Goal: Contribute content: Contribute content

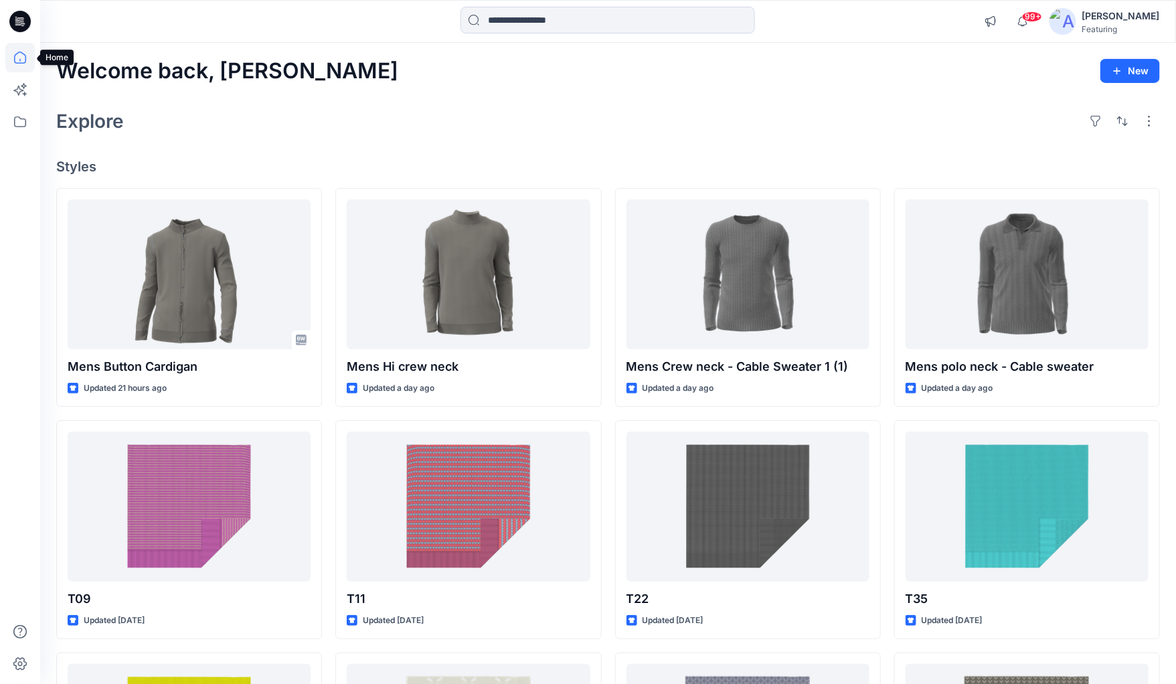
click at [21, 60] on icon at bounding box center [19, 57] width 29 height 29
click at [632, 25] on input at bounding box center [607, 20] width 294 height 27
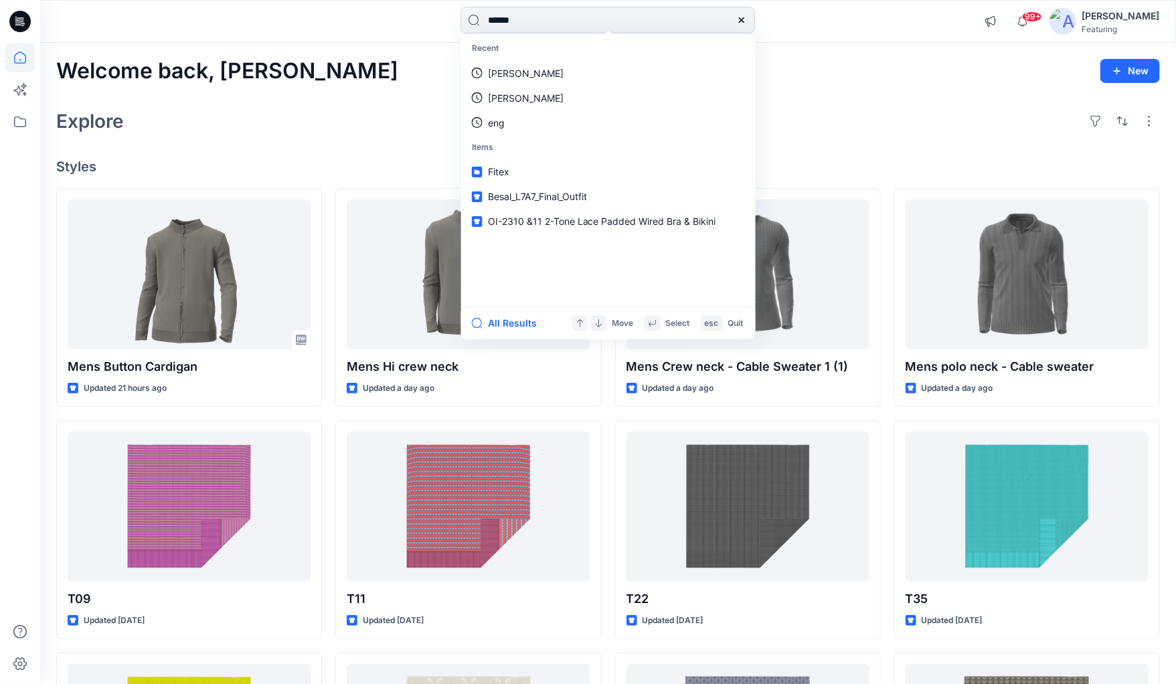
type input "*******"
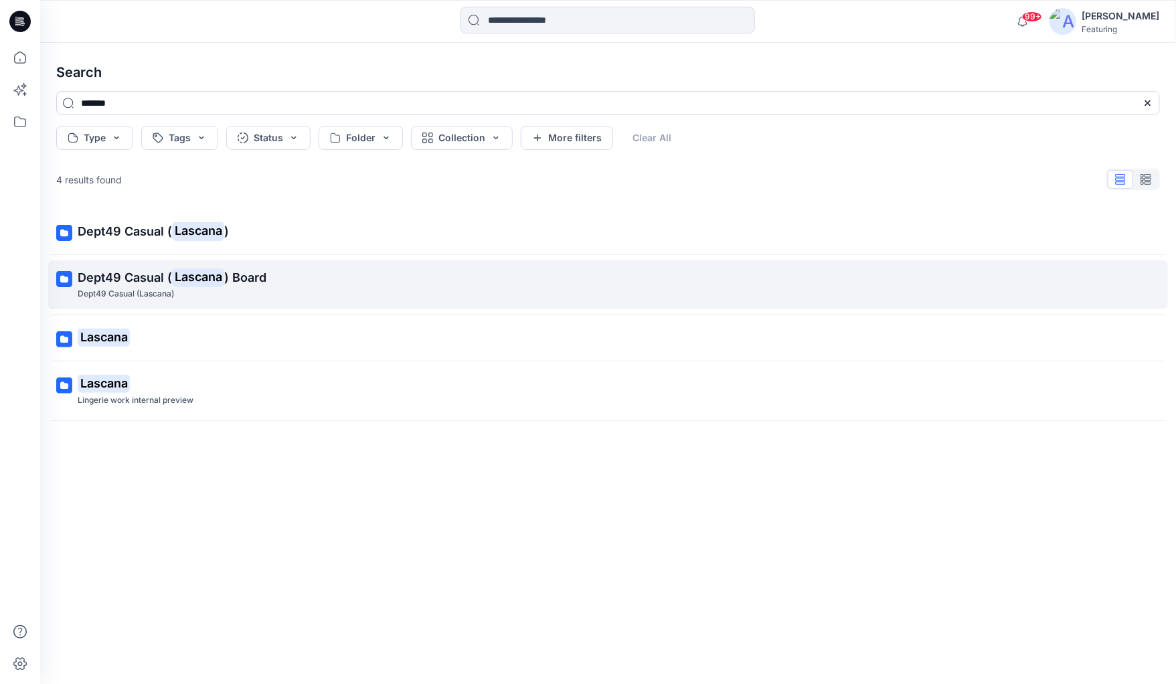
click at [116, 275] on span "Dept49 Casual (" at bounding box center [125, 277] width 94 height 14
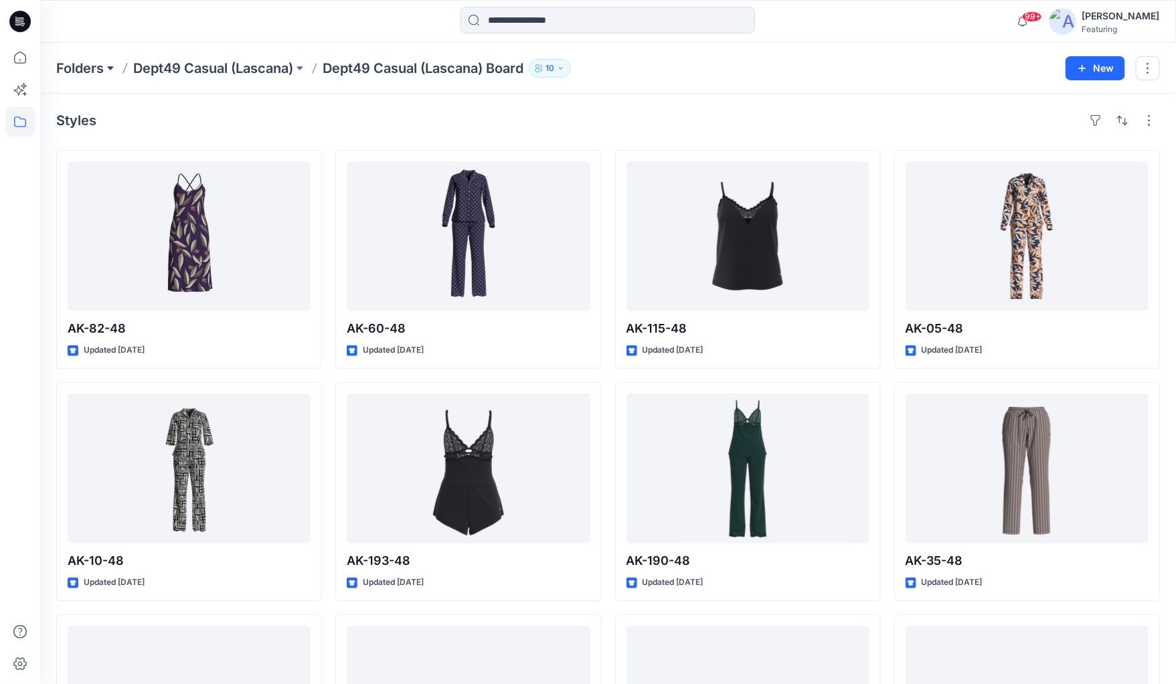
click at [106, 66] on button at bounding box center [110, 68] width 13 height 19
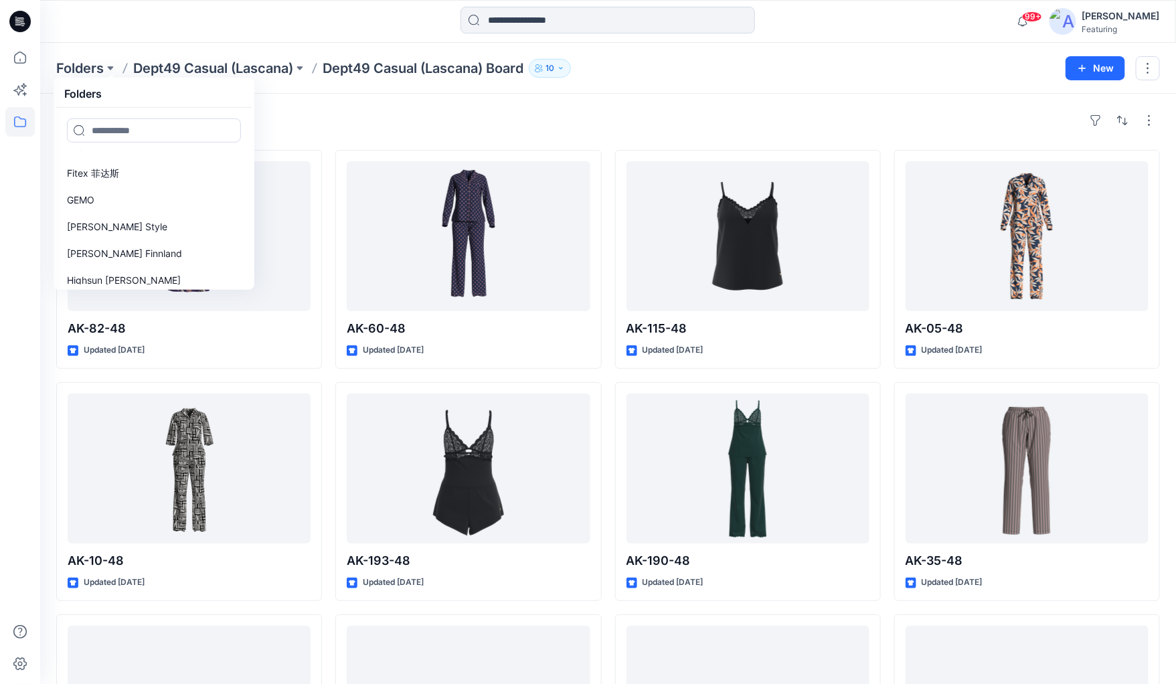
scroll to position [659, 0]
click at [102, 248] on p "[PERSON_NAME] Finnland" at bounding box center [124, 254] width 115 height 16
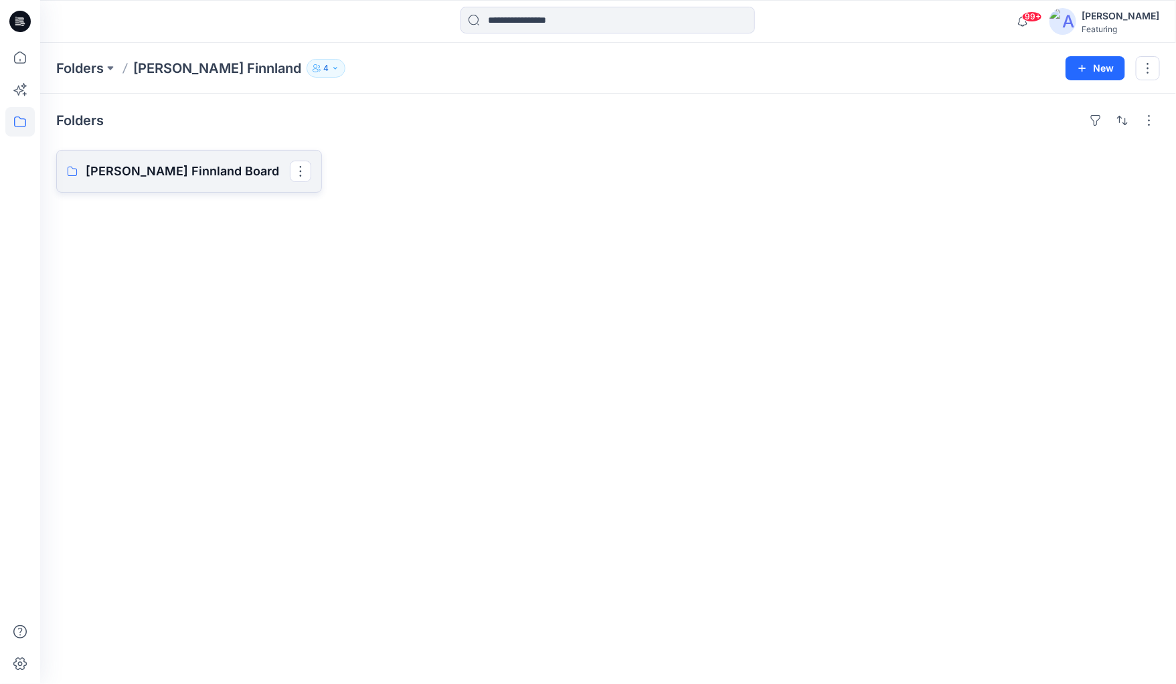
click at [181, 167] on p "[PERSON_NAME] Finnland Board" at bounding box center [188, 171] width 204 height 19
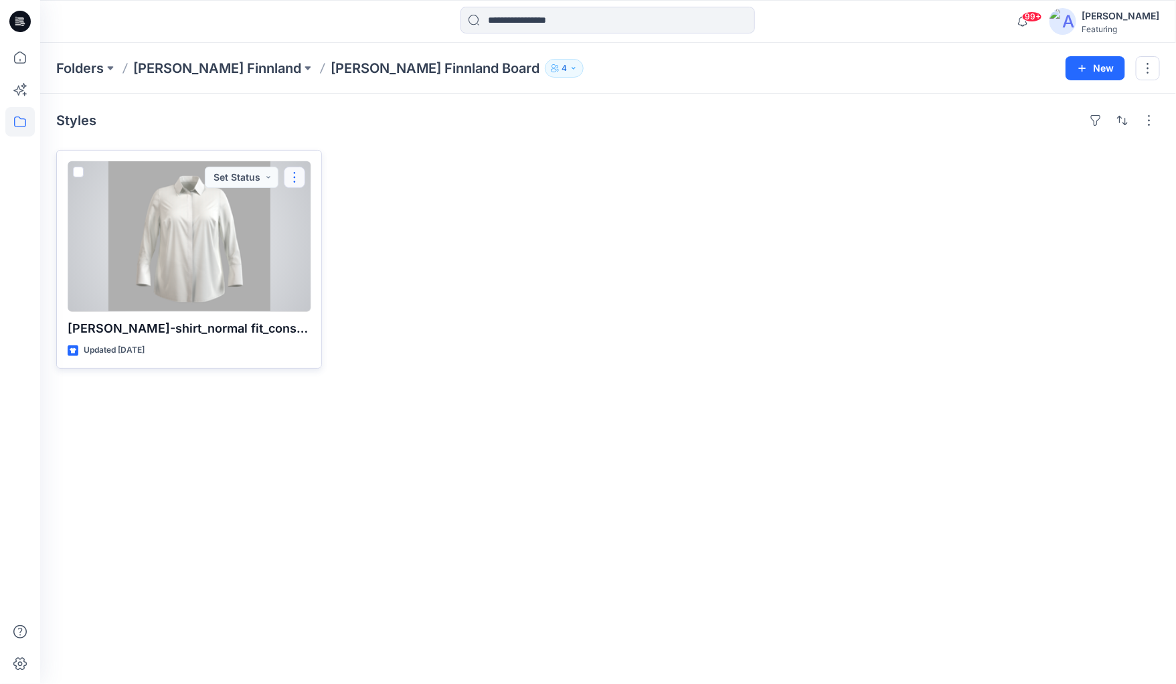
click at [298, 178] on button "button" at bounding box center [294, 177] width 21 height 21
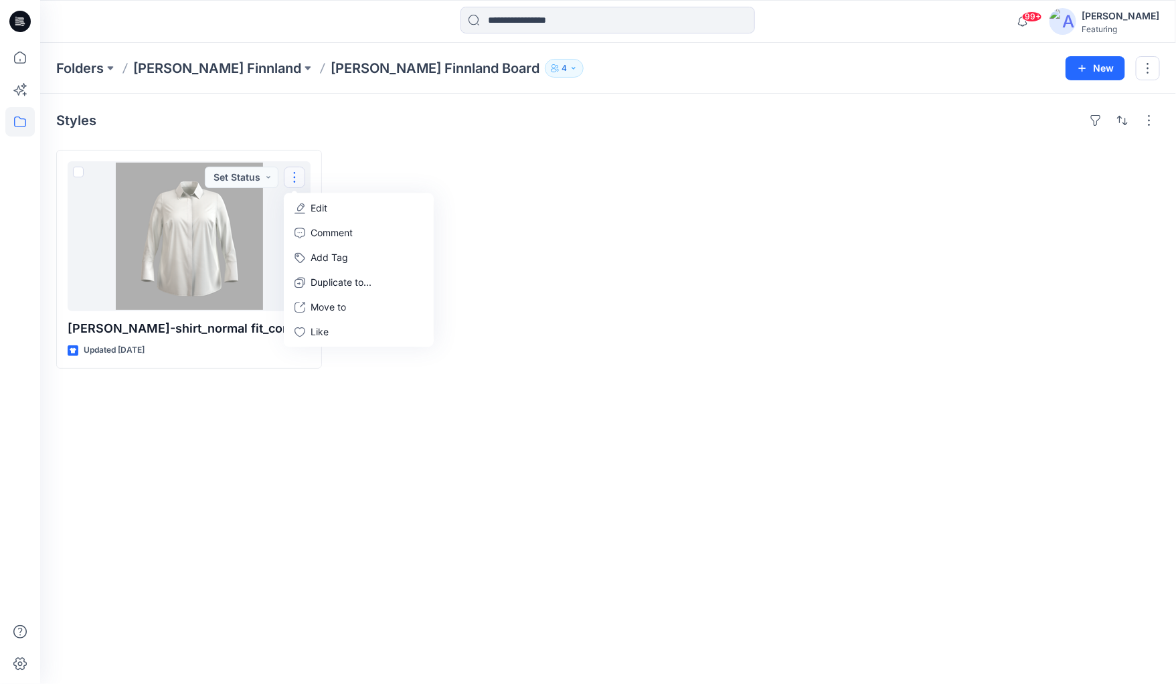
click at [570, 71] on icon "button" at bounding box center [574, 68] width 8 height 8
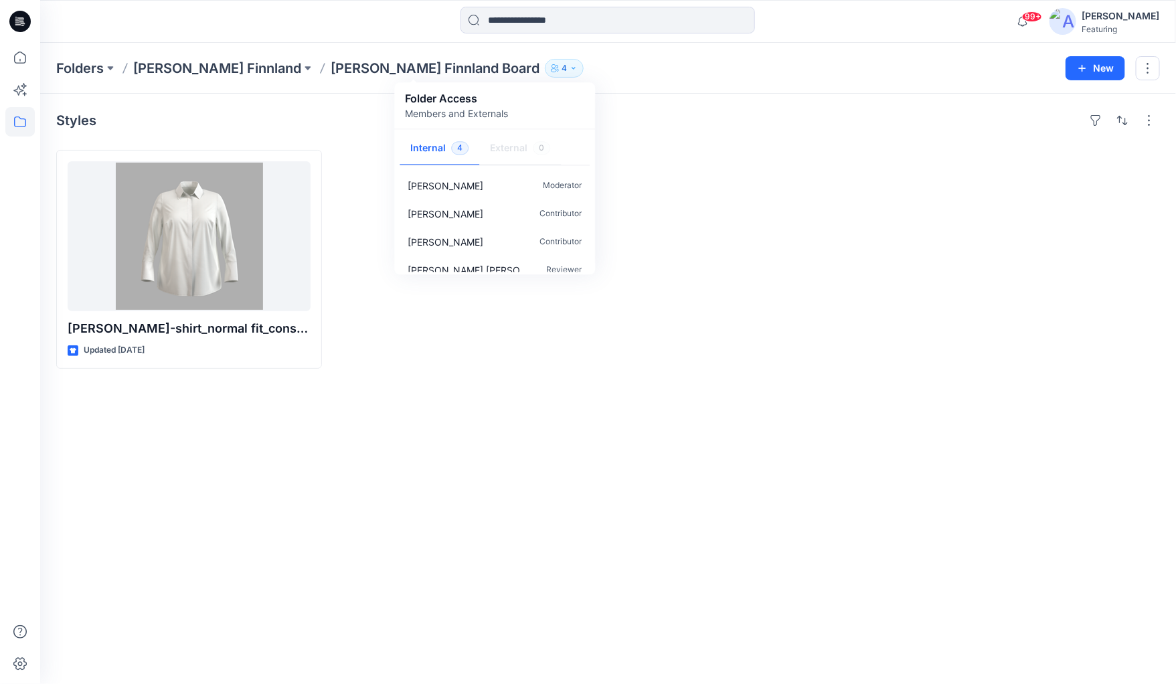
click at [545, 72] on button "4" at bounding box center [564, 68] width 39 height 19
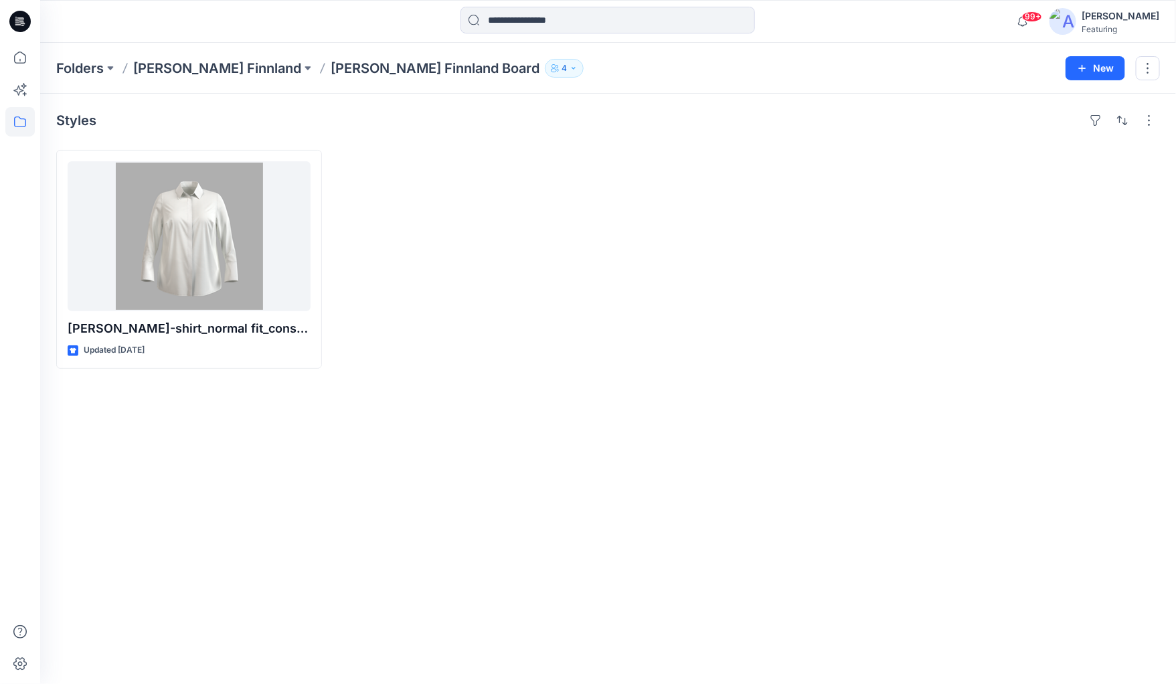
click at [545, 72] on button "4" at bounding box center [564, 68] width 39 height 19
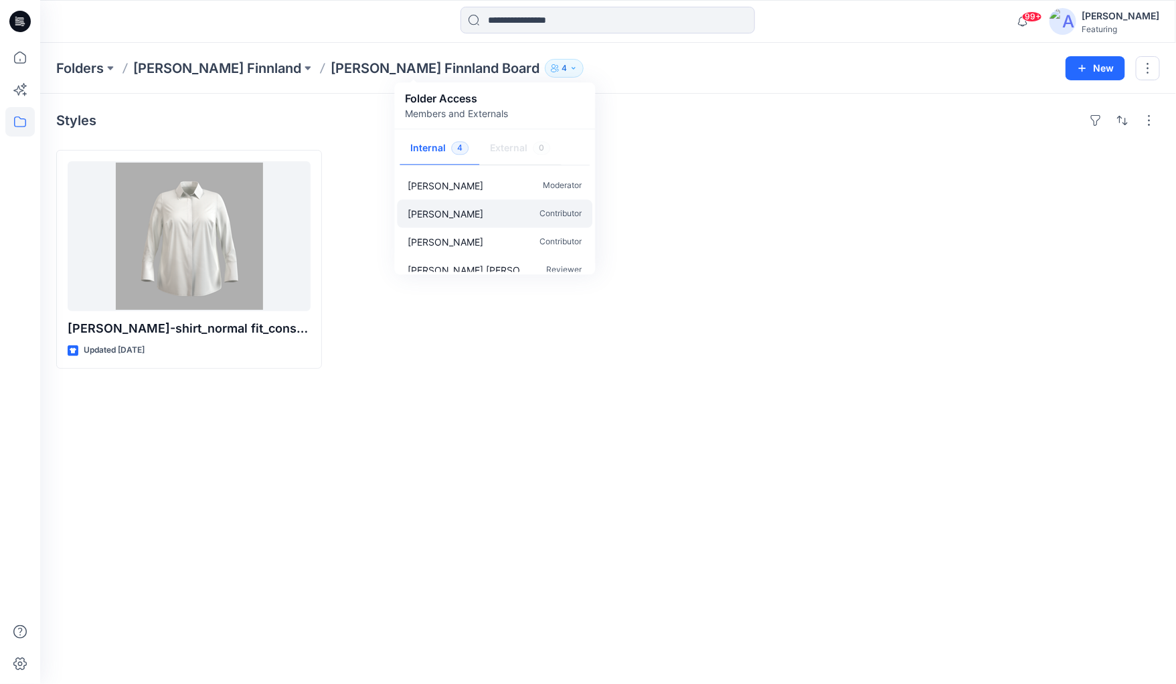
scroll to position [11, 0]
click at [1142, 66] on button "button" at bounding box center [1148, 68] width 24 height 24
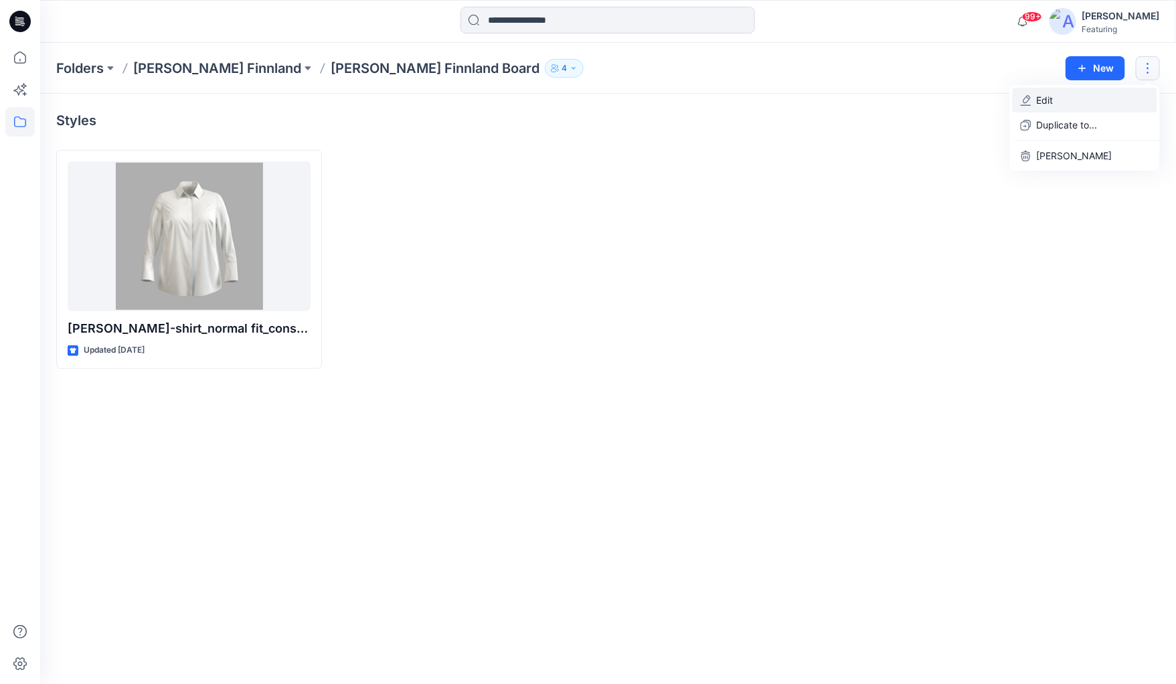
click at [1039, 100] on p "Edit" at bounding box center [1045, 100] width 17 height 14
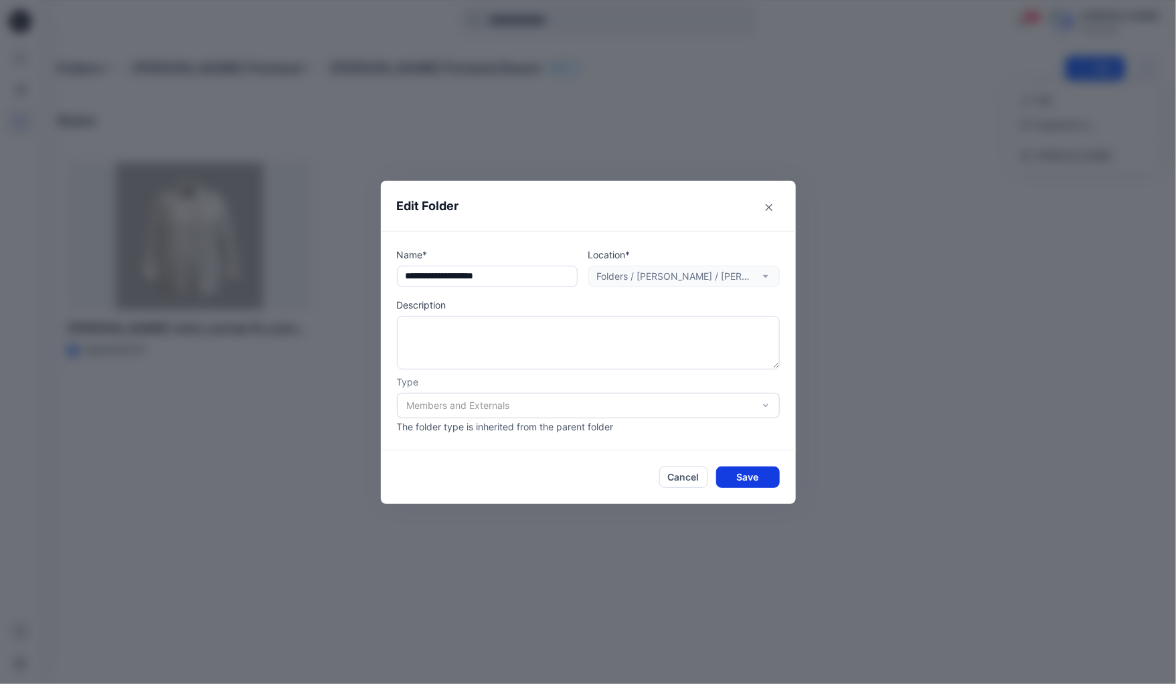
click at [733, 474] on button "Save" at bounding box center [748, 476] width 64 height 21
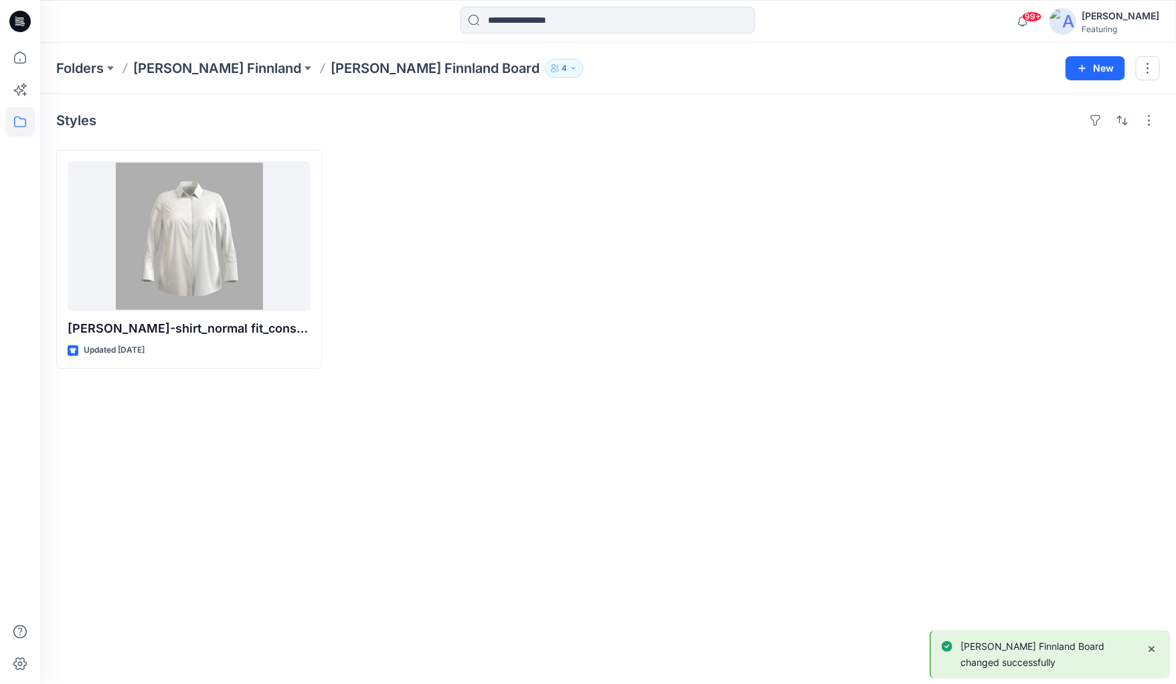
click at [570, 66] on icon "button" at bounding box center [574, 68] width 8 height 8
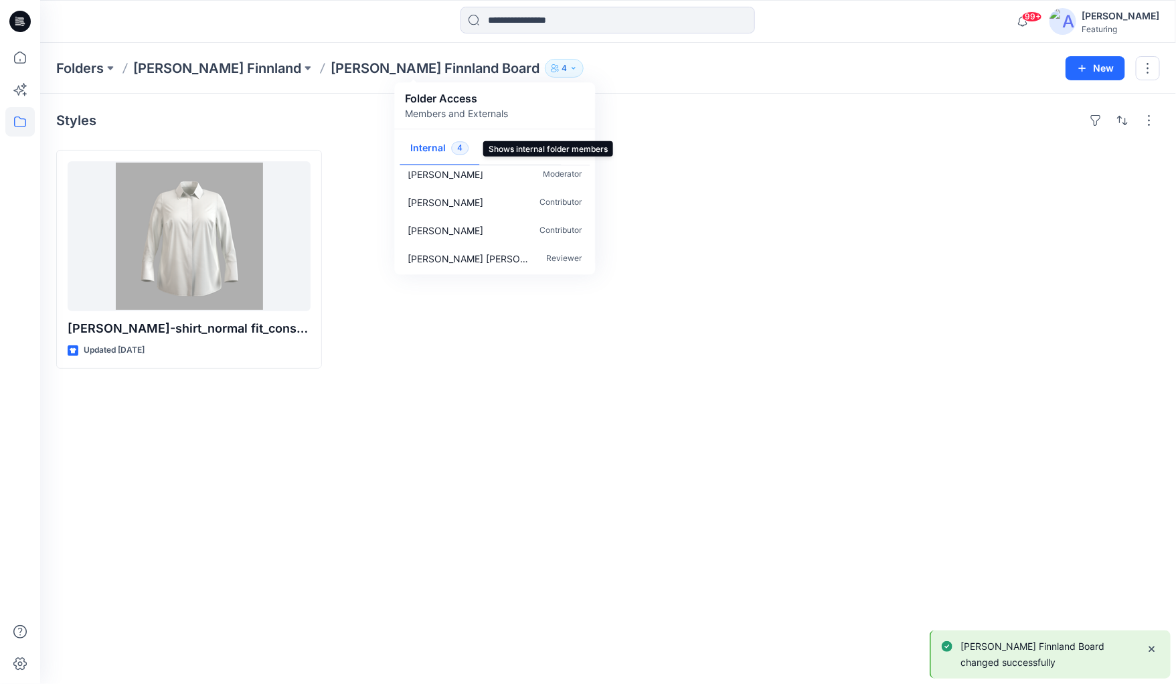
click at [428, 147] on button "Internal 4" at bounding box center [440, 149] width 80 height 34
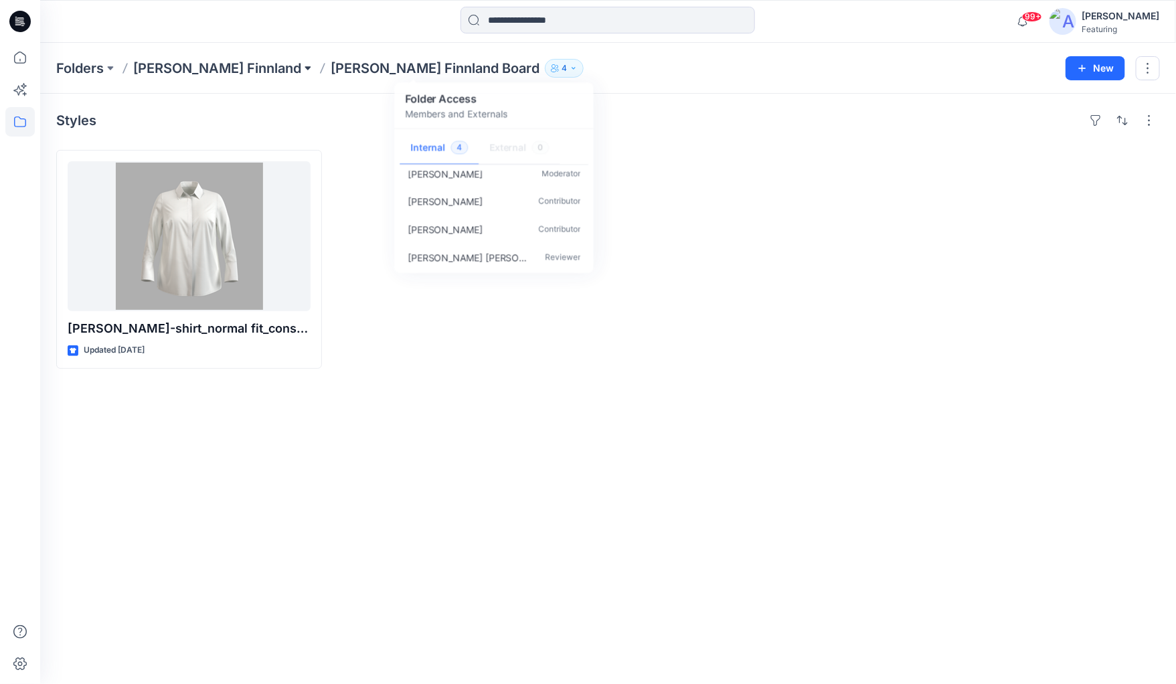
click at [301, 67] on button at bounding box center [307, 68] width 13 height 19
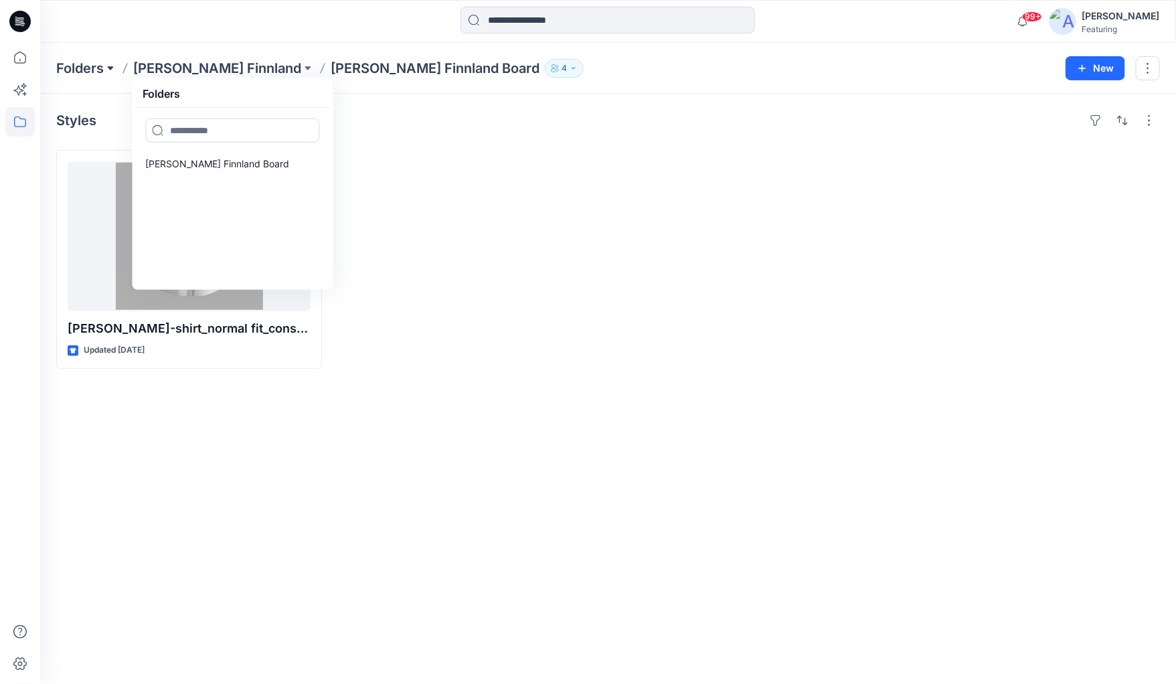
click at [108, 66] on button at bounding box center [110, 68] width 13 height 19
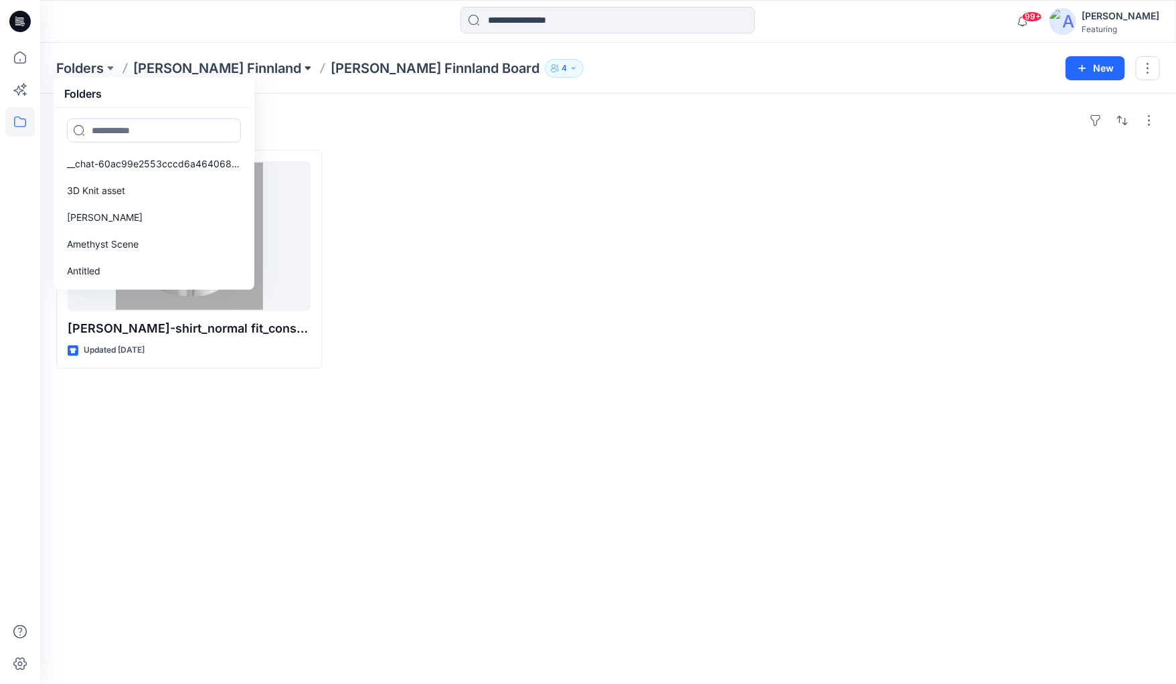
click at [301, 66] on button at bounding box center [307, 68] width 13 height 19
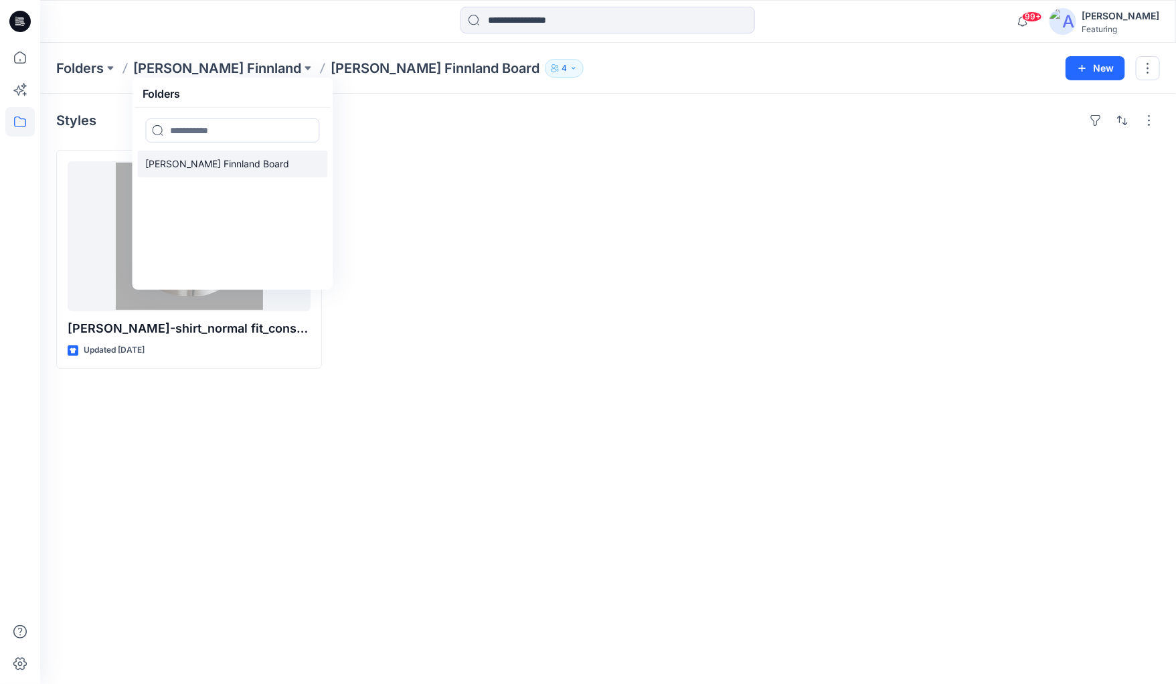
click at [203, 165] on p "[PERSON_NAME] Finnland Board" at bounding box center [218, 164] width 144 height 16
click at [452, 232] on div at bounding box center [468, 259] width 266 height 219
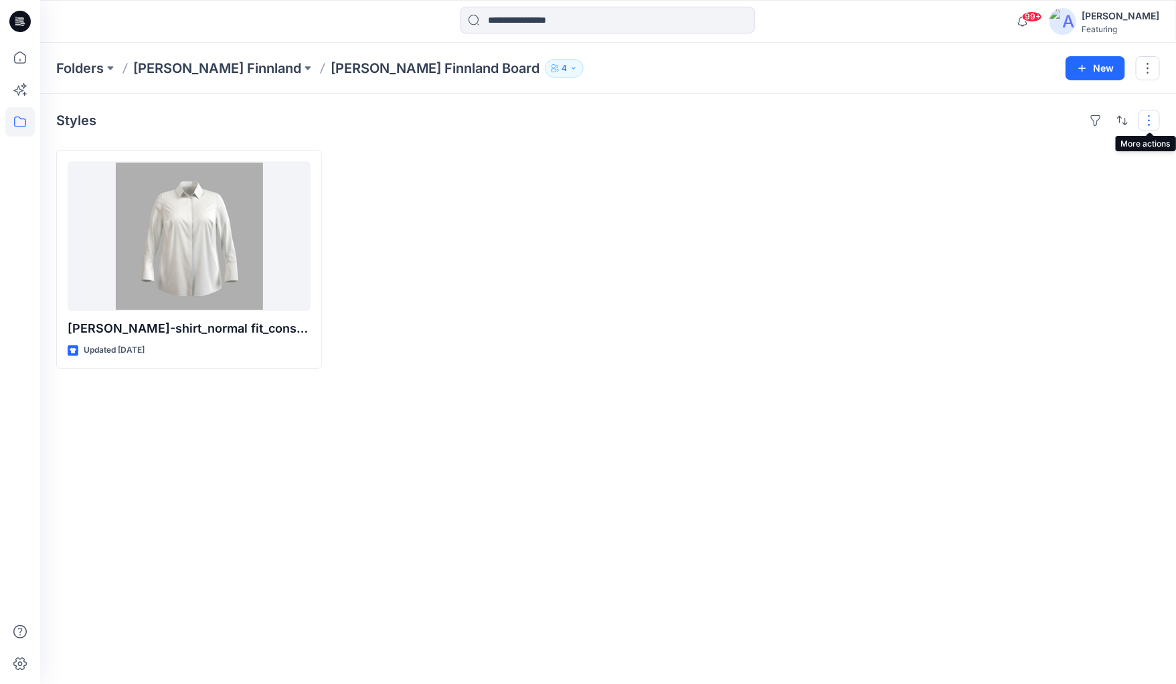
click at [1148, 122] on button "button" at bounding box center [1148, 120] width 21 height 21
click at [1148, 72] on button "button" at bounding box center [1148, 68] width 24 height 24
click at [645, 221] on div at bounding box center [748, 259] width 266 height 219
click at [551, 66] on icon "button" at bounding box center [555, 68] width 8 height 8
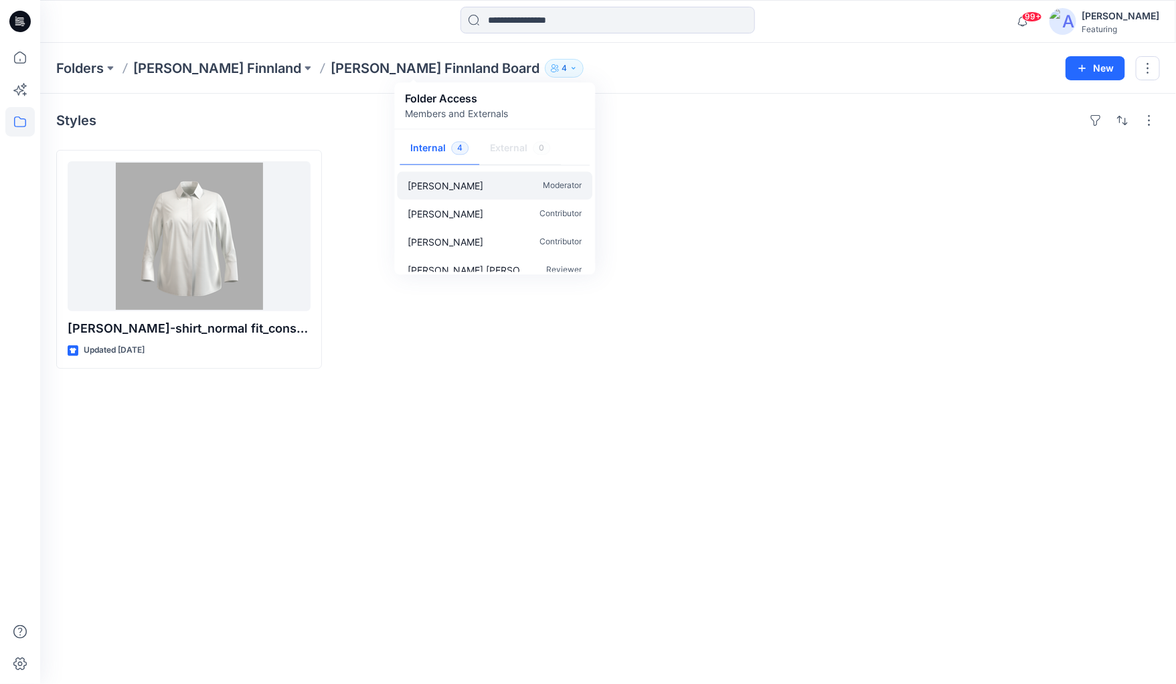
click at [466, 184] on p "[PERSON_NAME]" at bounding box center [446, 186] width 76 height 14
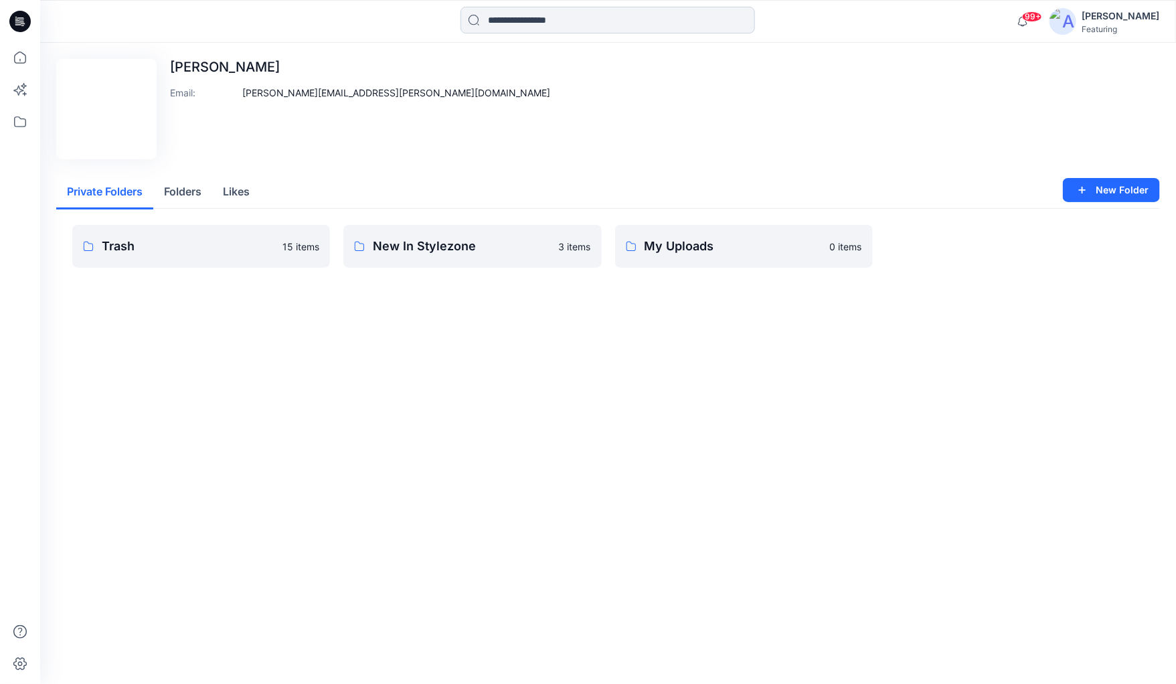
click at [540, 21] on input at bounding box center [607, 20] width 294 height 27
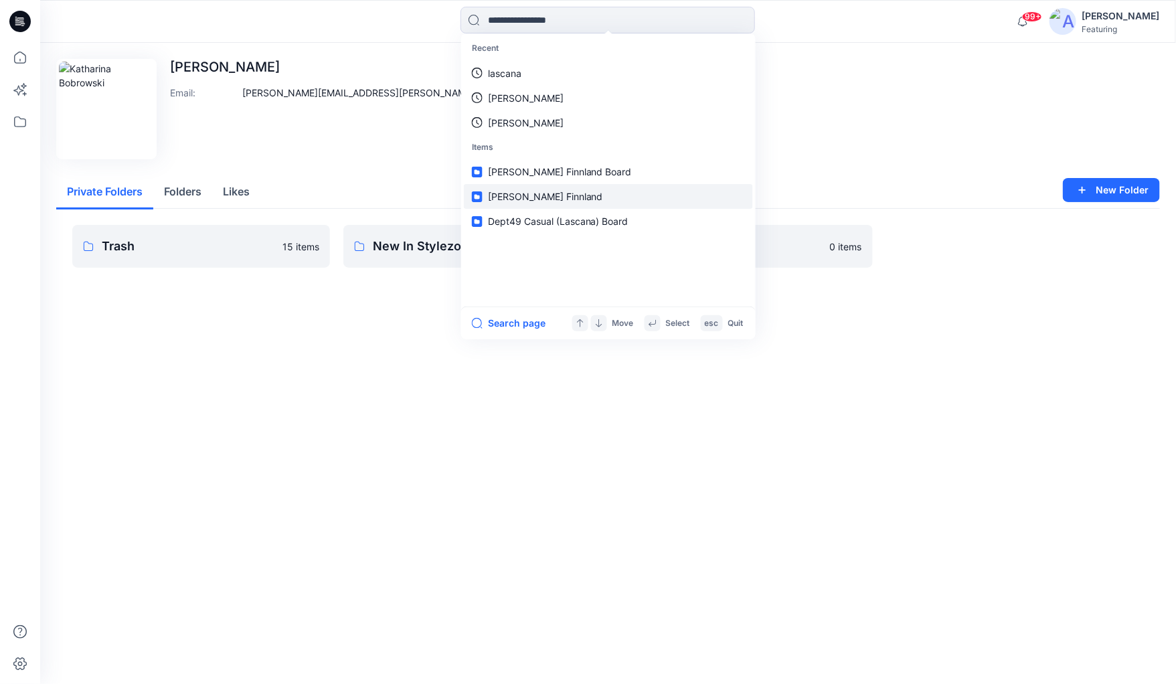
click at [502, 193] on span "[PERSON_NAME] Finnland" at bounding box center [545, 196] width 115 height 11
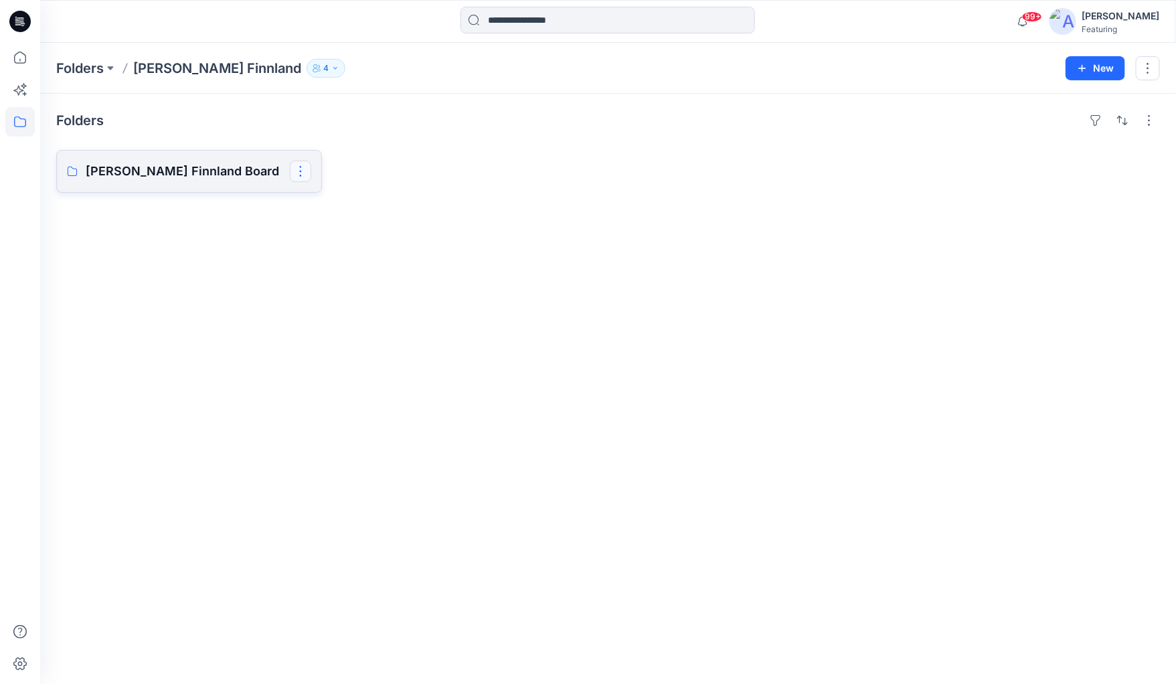
click at [305, 171] on button "button" at bounding box center [300, 171] width 21 height 21
click at [313, 201] on button "Edit" at bounding box center [365, 201] width 145 height 25
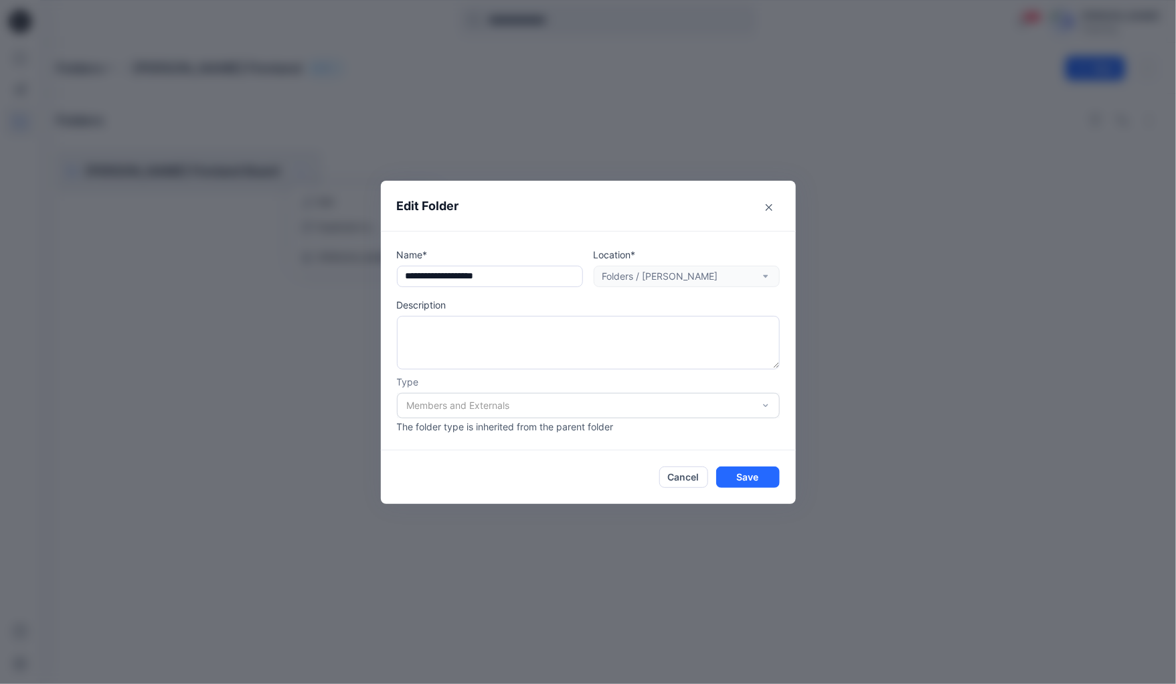
click at [745, 402] on div "Members and Externals" at bounding box center [588, 405] width 383 height 25
click at [744, 483] on button "Save" at bounding box center [748, 476] width 64 height 21
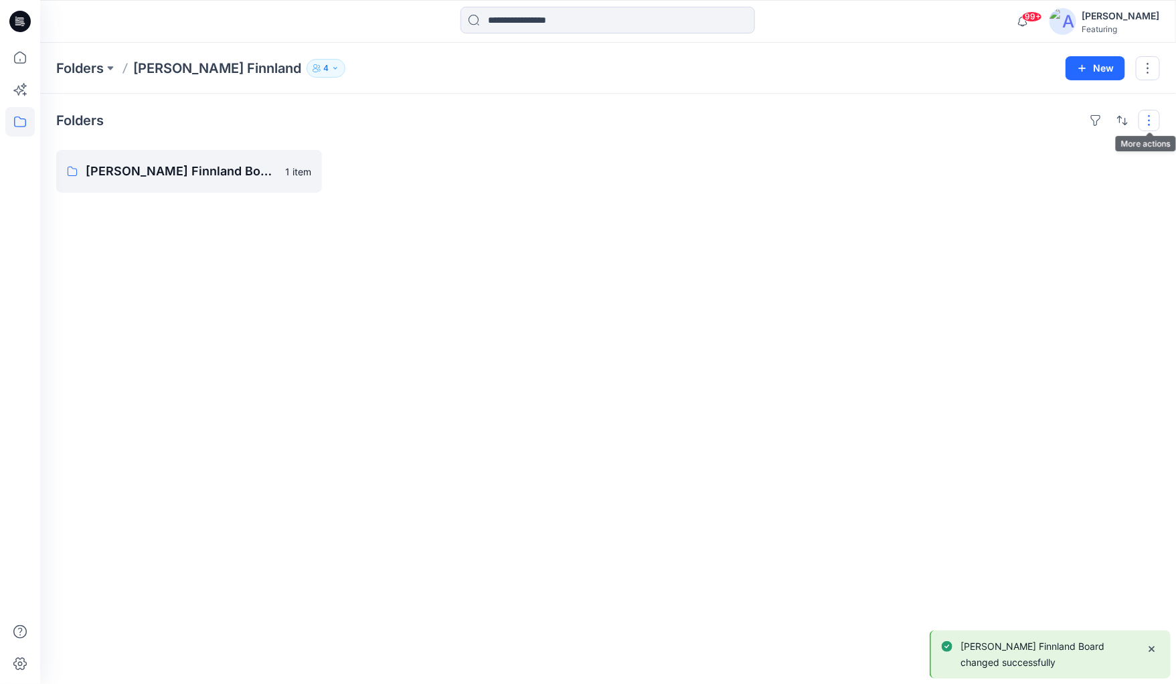
click at [1146, 118] on button "button" at bounding box center [1148, 120] width 21 height 21
click at [1145, 64] on button "button" at bounding box center [1148, 68] width 24 height 24
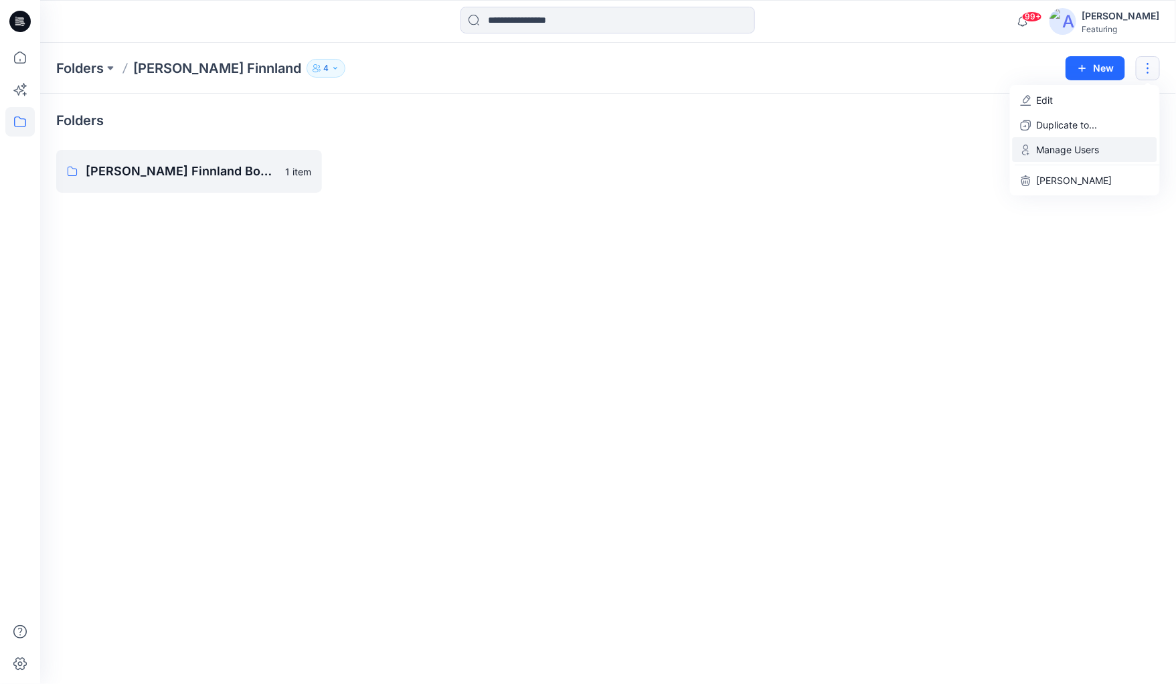
click at [1049, 149] on p "Manage Users" at bounding box center [1068, 150] width 63 height 14
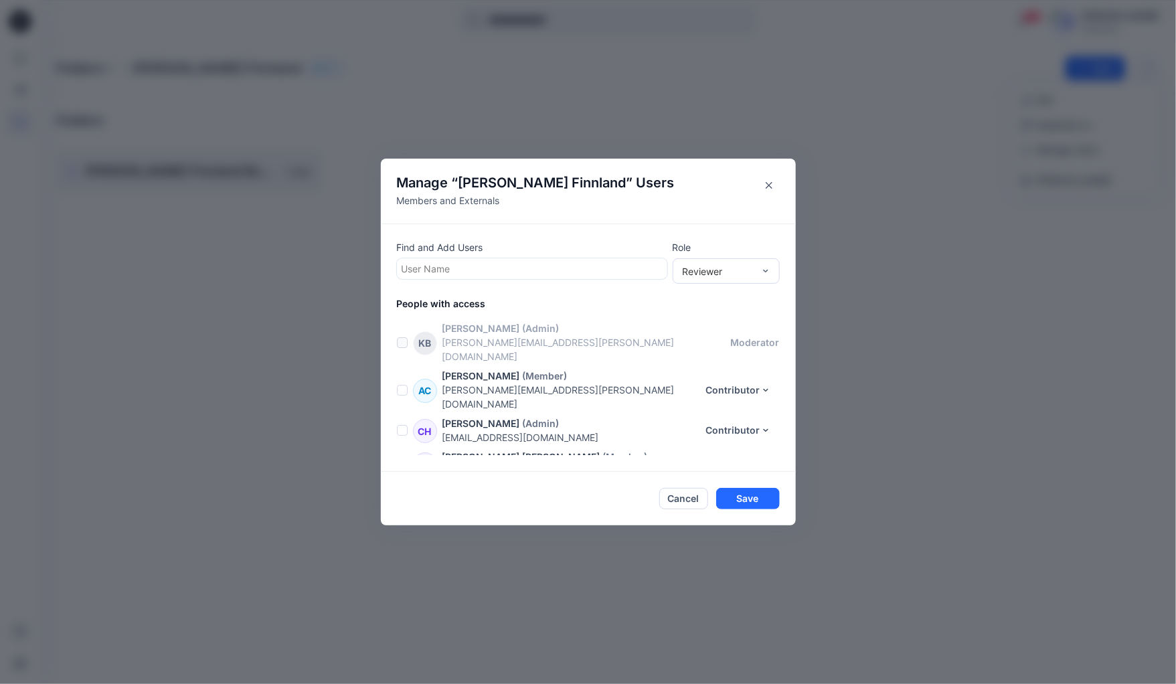
click at [472, 270] on div at bounding box center [532, 268] width 261 height 17
type input "*******"
click at [428, 307] on p "[PERSON_NAME]" at bounding box center [466, 302] width 76 height 17
type input "*"
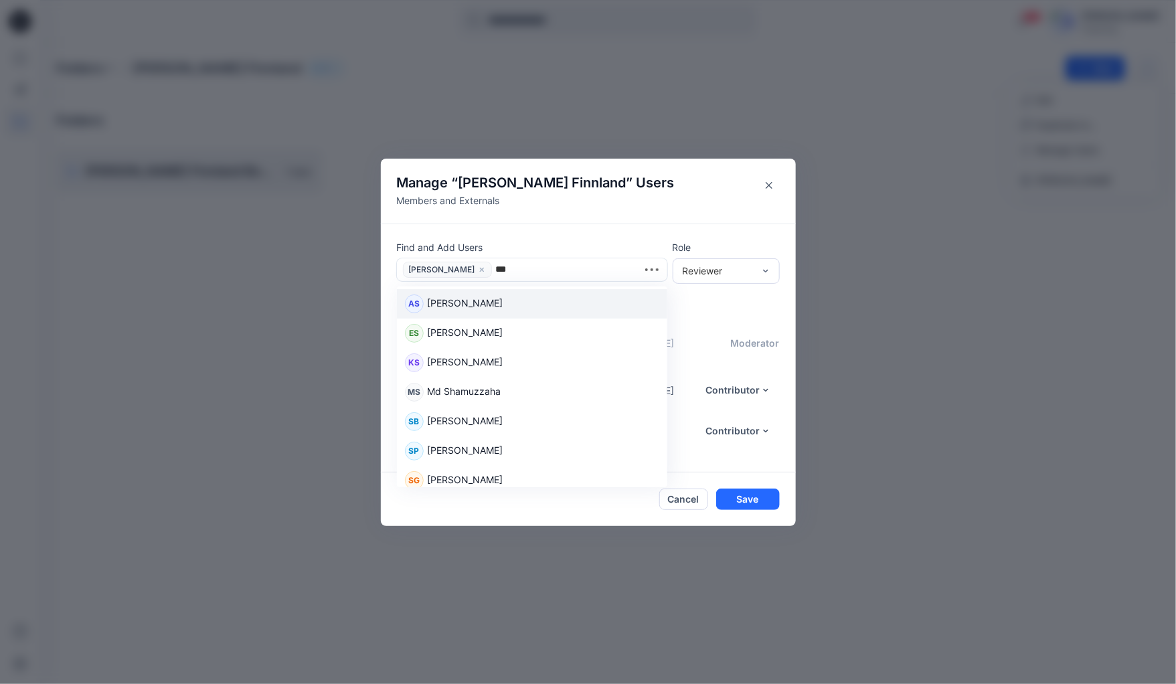
type input "****"
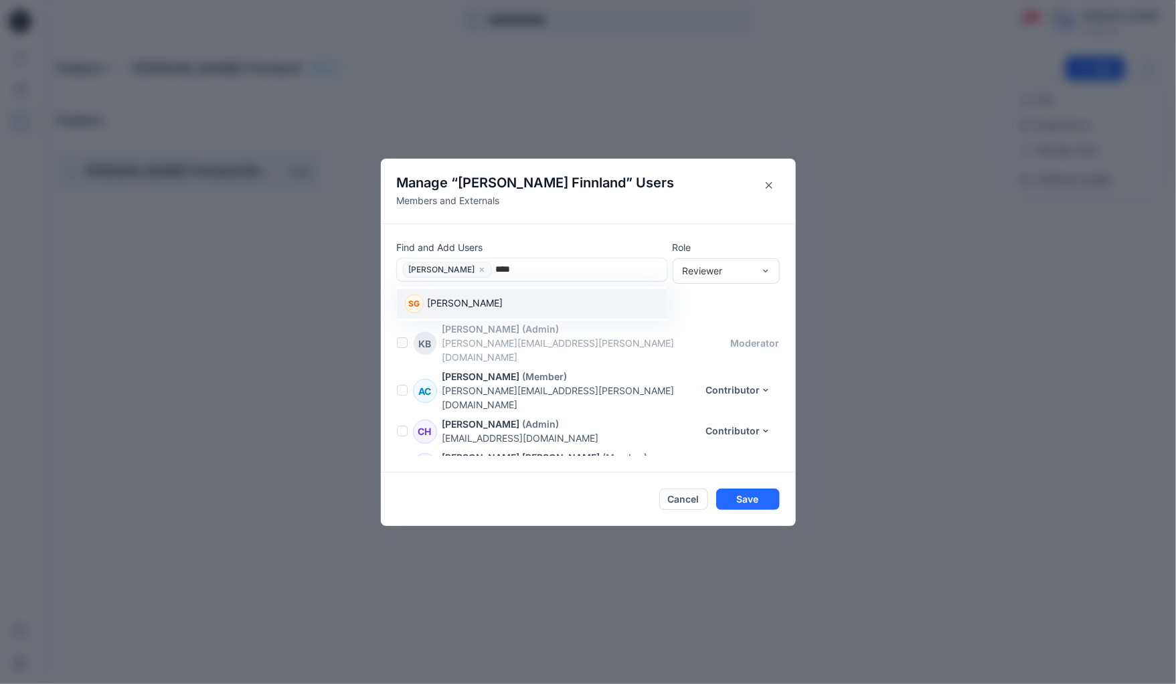
click at [472, 306] on p "[PERSON_NAME]" at bounding box center [466, 304] width 76 height 17
click at [758, 272] on div "Reviewer" at bounding box center [718, 271] width 84 height 14
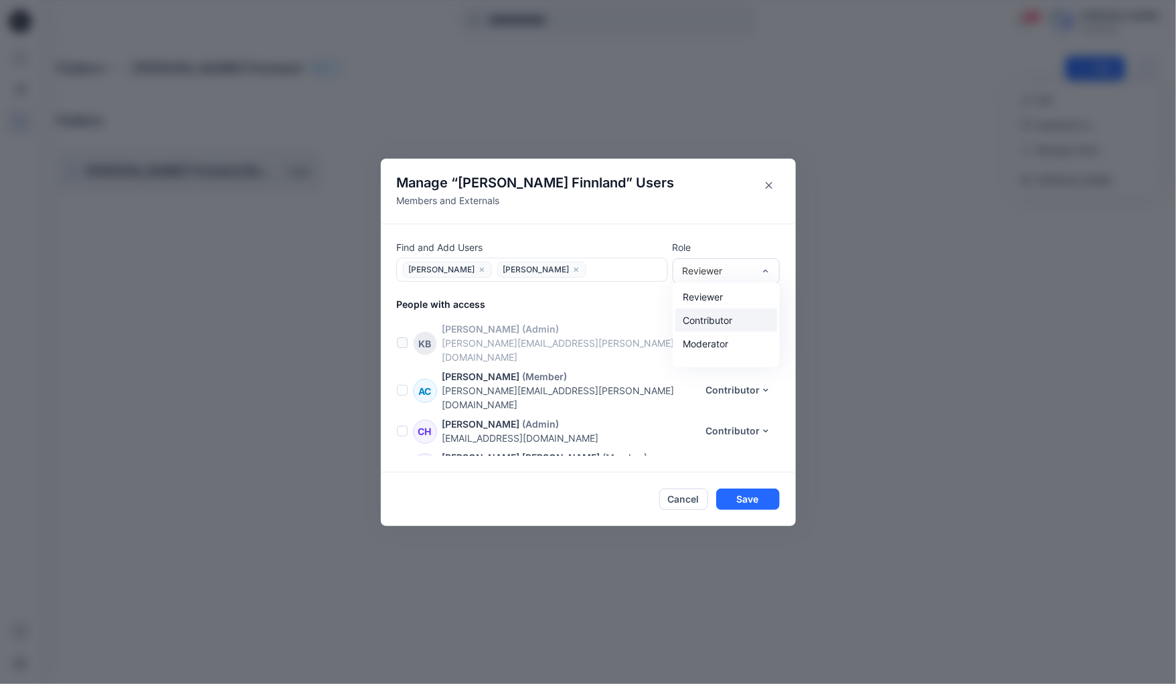
click at [713, 321] on div "Contributor" at bounding box center [726, 320] width 102 height 23
click at [590, 272] on div at bounding box center [626, 269] width 72 height 17
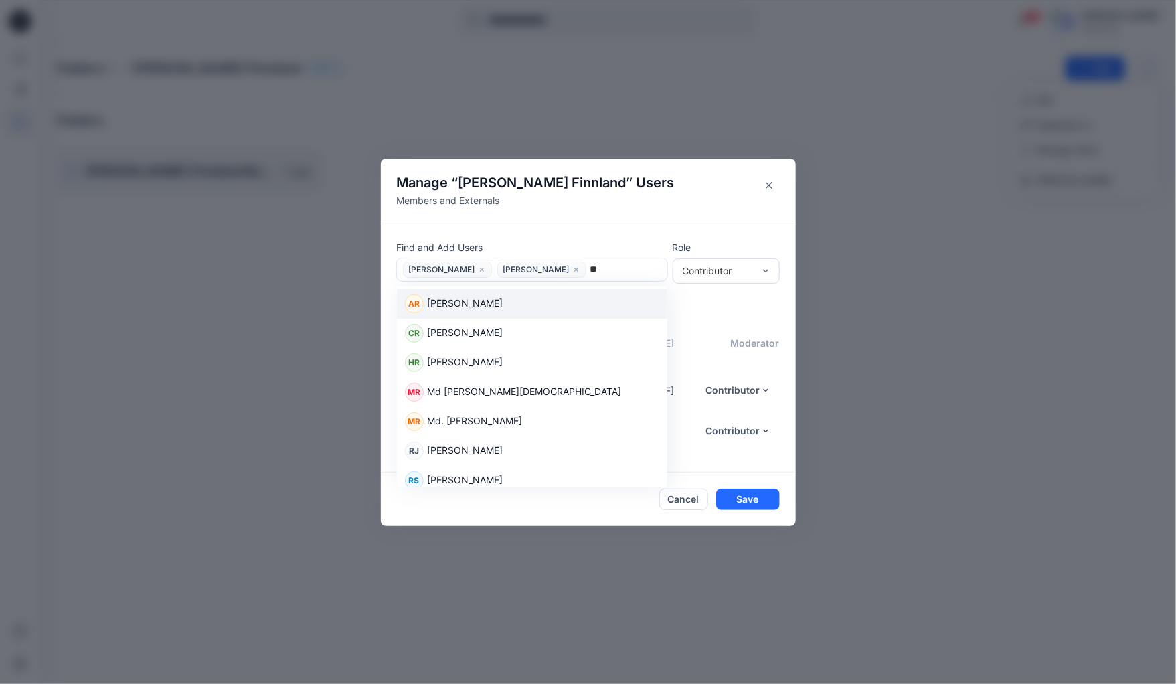
type input "***"
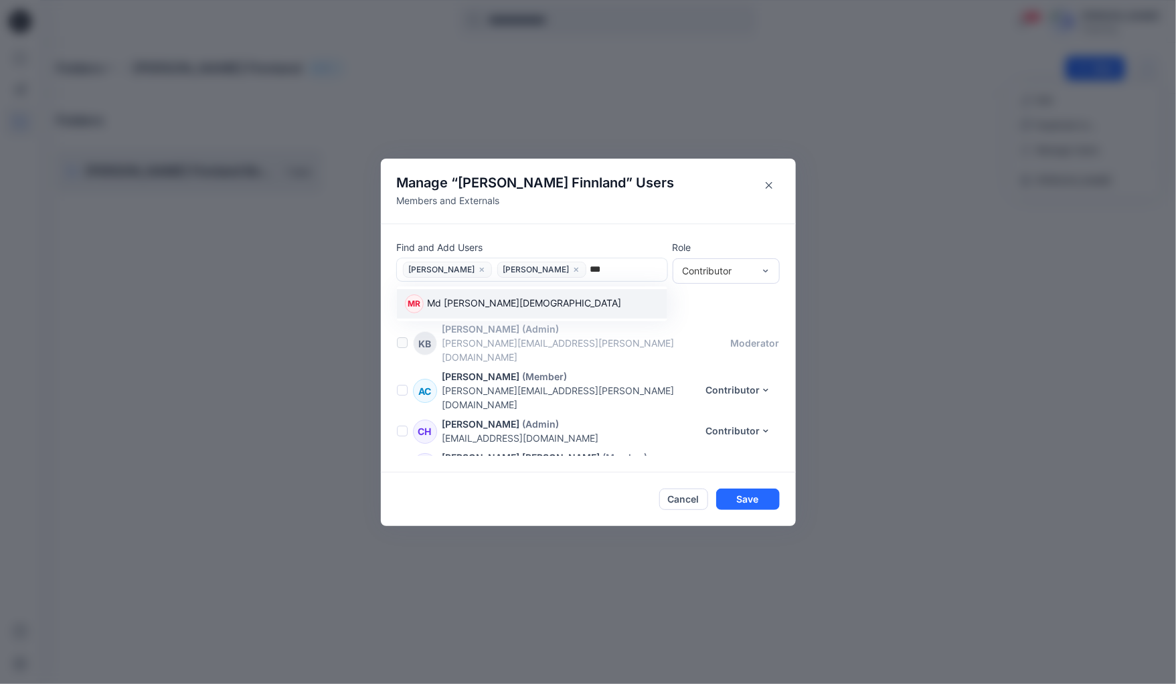
click at [471, 303] on p "Md [PERSON_NAME][DEMOGRAPHIC_DATA]" at bounding box center [525, 304] width 194 height 17
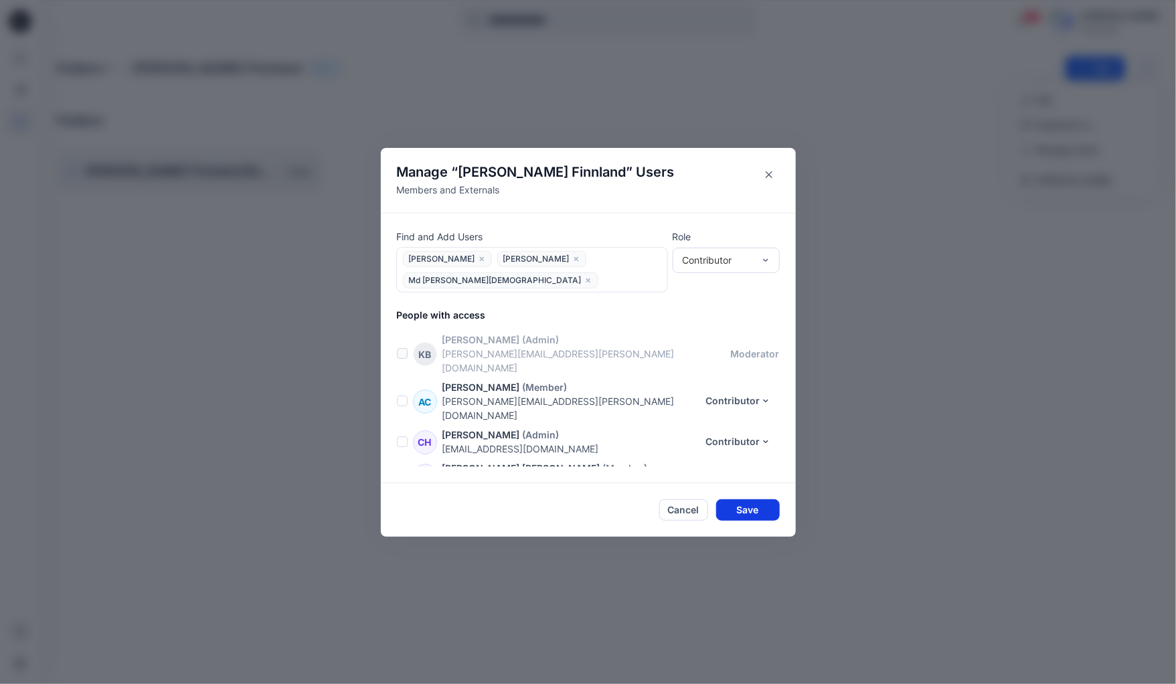
click at [762, 499] on button "Save" at bounding box center [748, 509] width 64 height 21
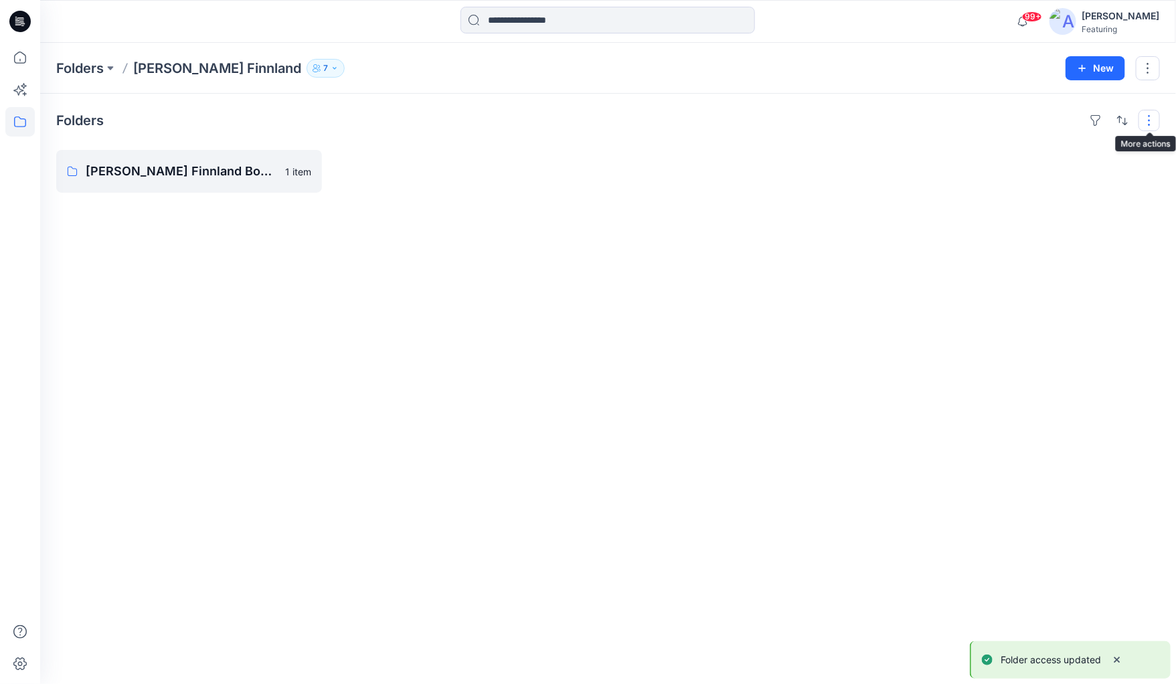
click at [1149, 128] on button "button" at bounding box center [1148, 120] width 21 height 21
click at [1151, 72] on button "button" at bounding box center [1148, 68] width 24 height 24
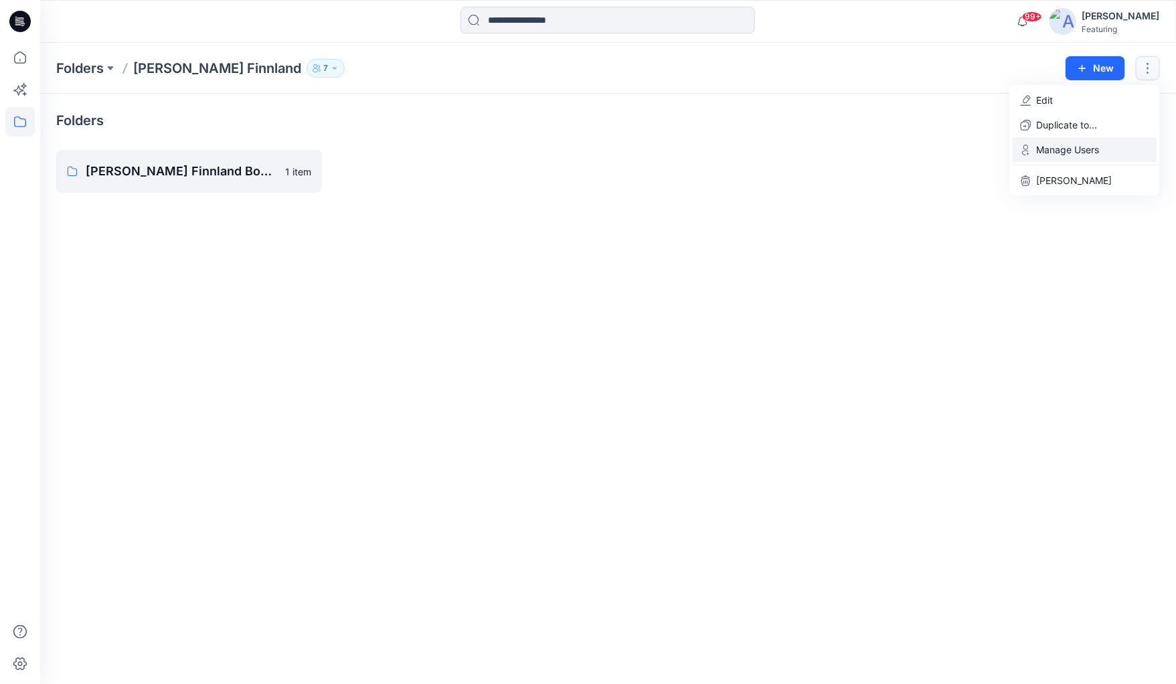
click at [1061, 155] on p "Manage Users" at bounding box center [1068, 150] width 63 height 14
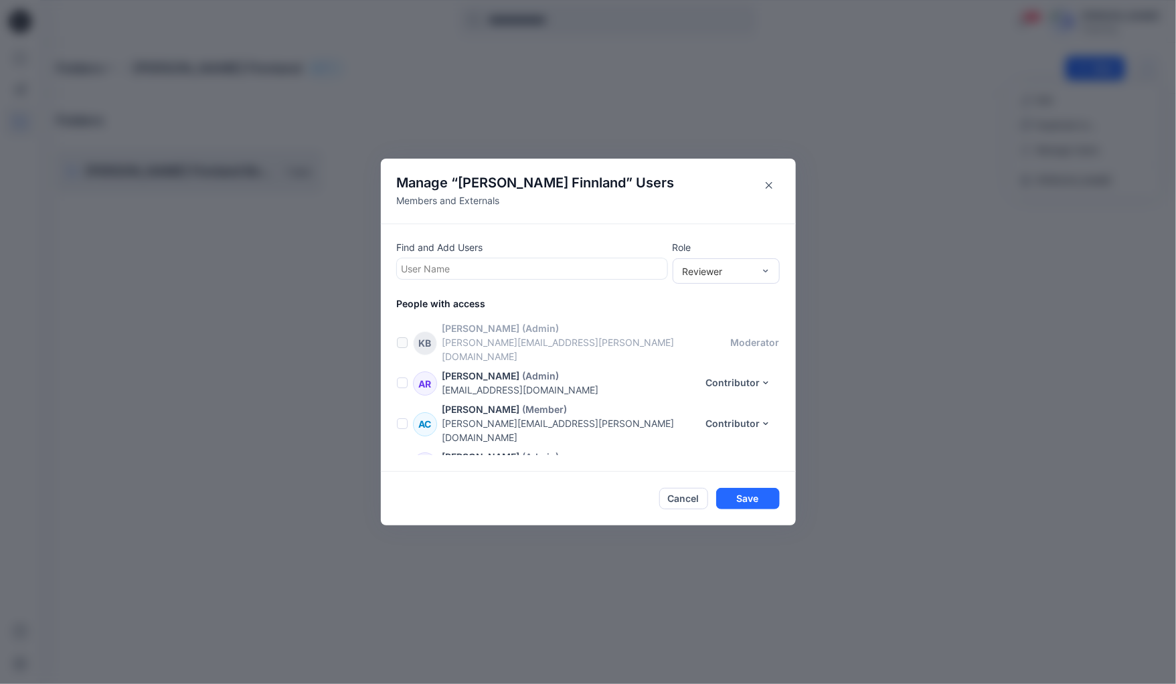
click at [407, 404] on div "AC [PERSON_NAME] (Member) [PERSON_NAME][EMAIL_ADDRESS][PERSON_NAME][DOMAIN_NAME…" at bounding box center [596, 423] width 399 height 42
click at [402, 418] on span at bounding box center [402, 423] width 11 height 11
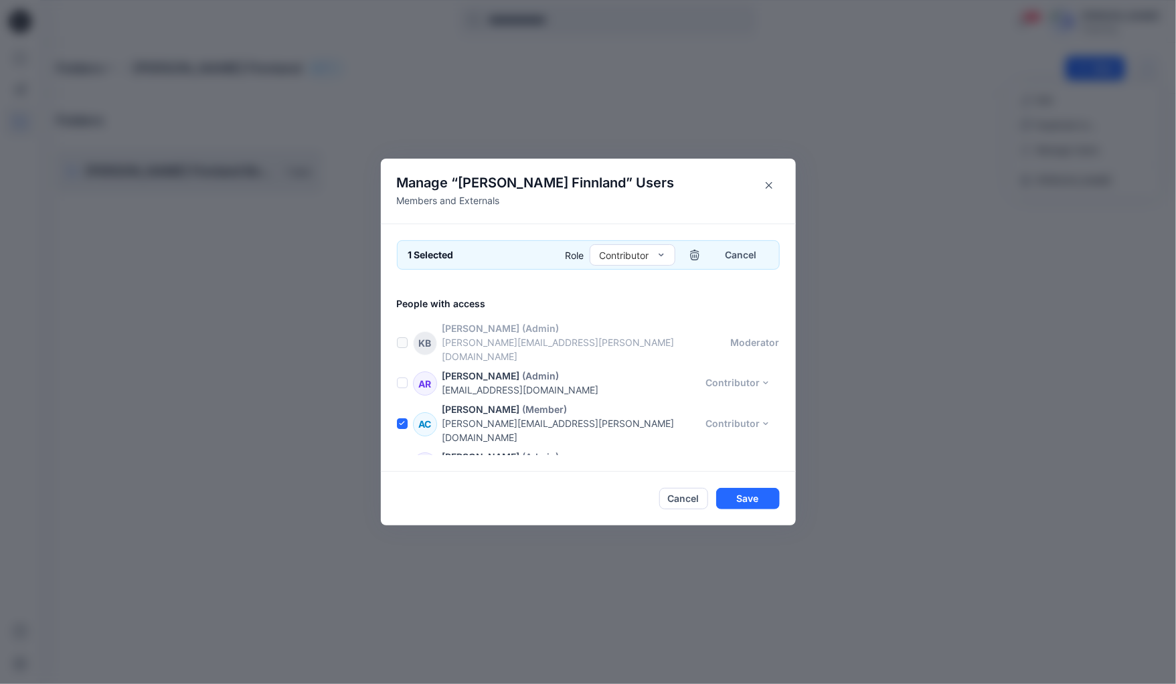
click at [400, 458] on span at bounding box center [402, 463] width 11 height 11
click at [696, 255] on icon "button" at bounding box center [694, 255] width 11 height 11
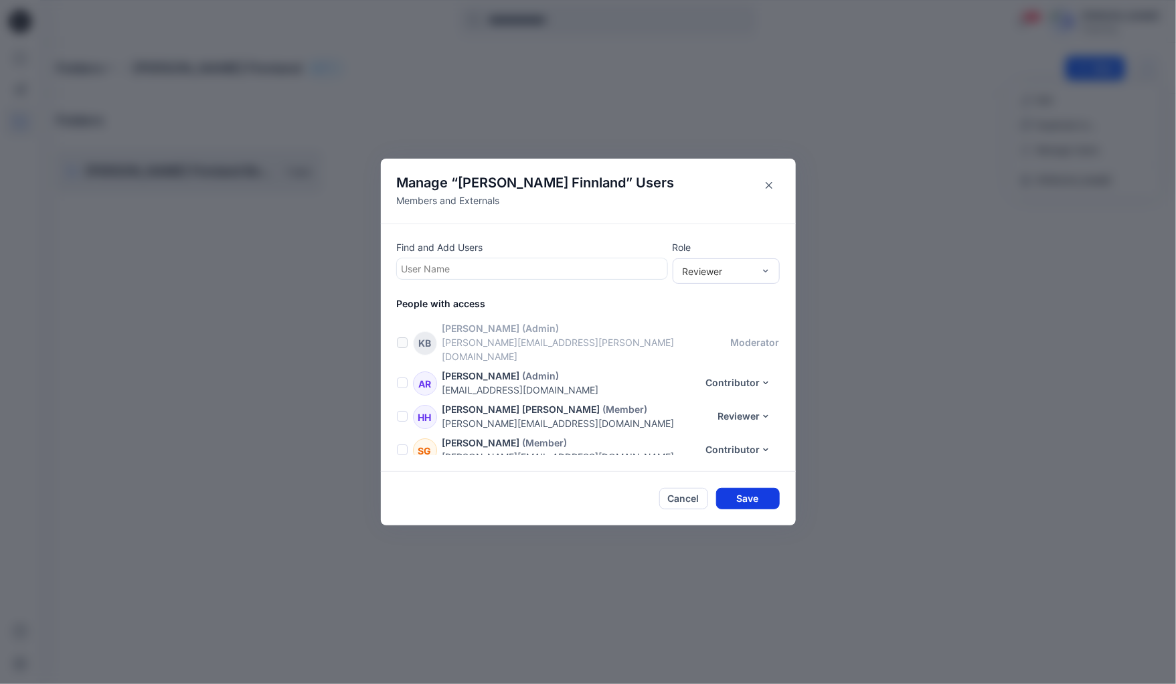
click at [750, 500] on button "Save" at bounding box center [748, 498] width 64 height 21
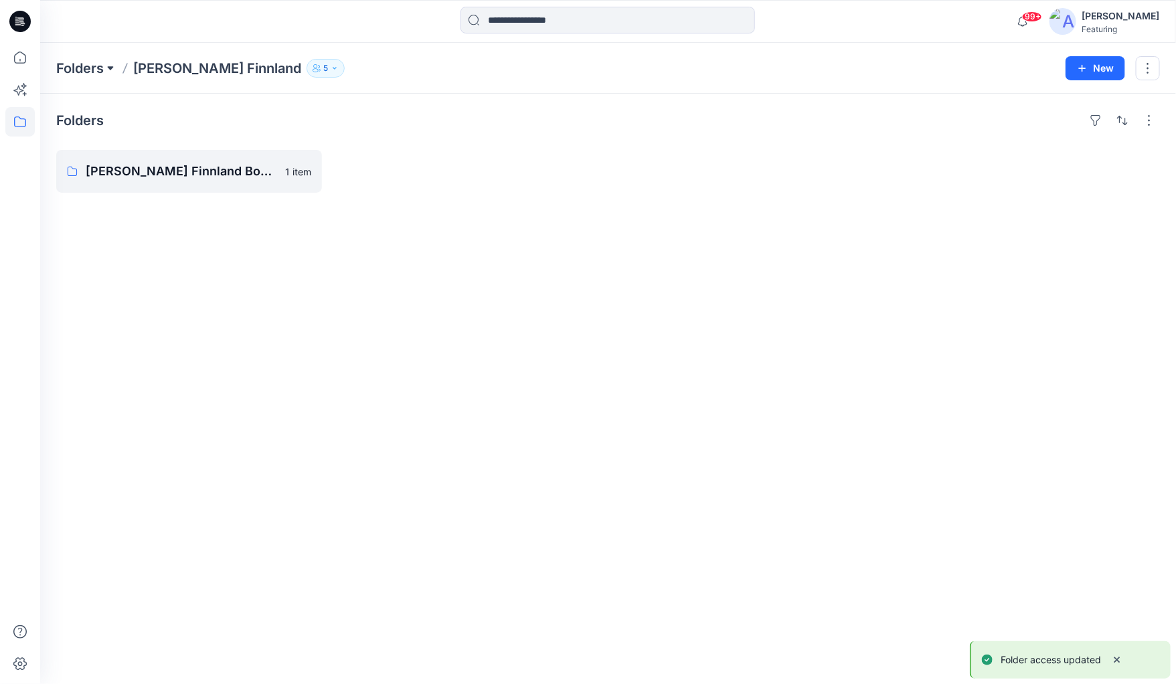
click at [108, 67] on button at bounding box center [110, 68] width 13 height 19
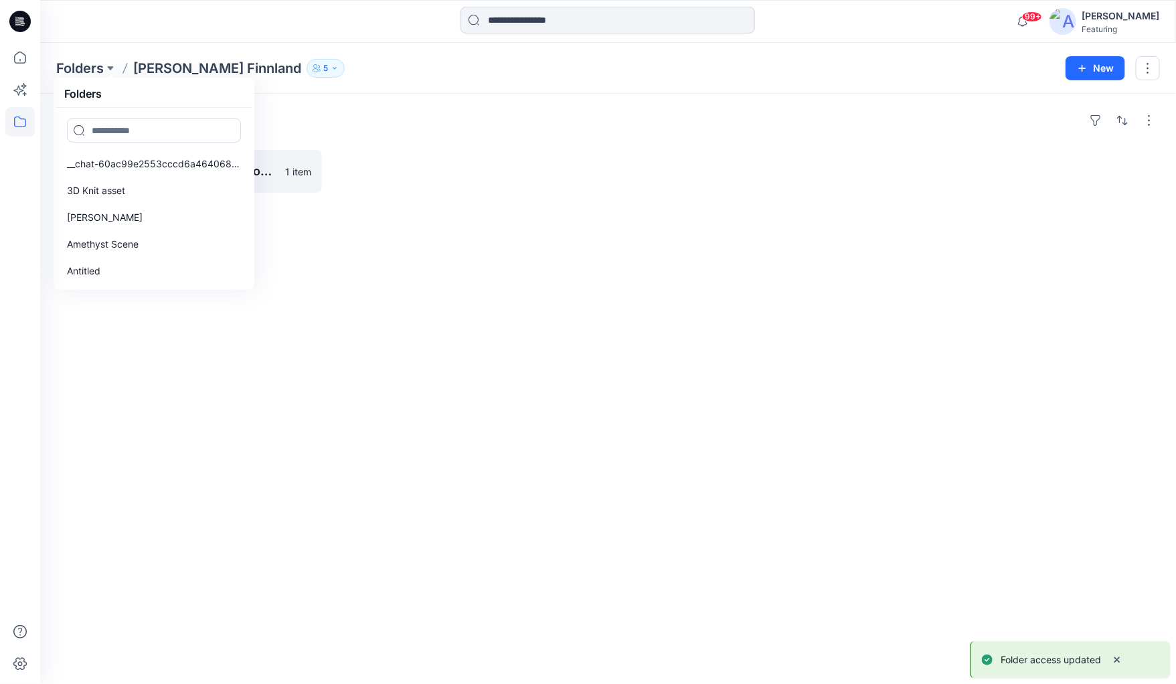
click at [578, 19] on input at bounding box center [607, 20] width 294 height 27
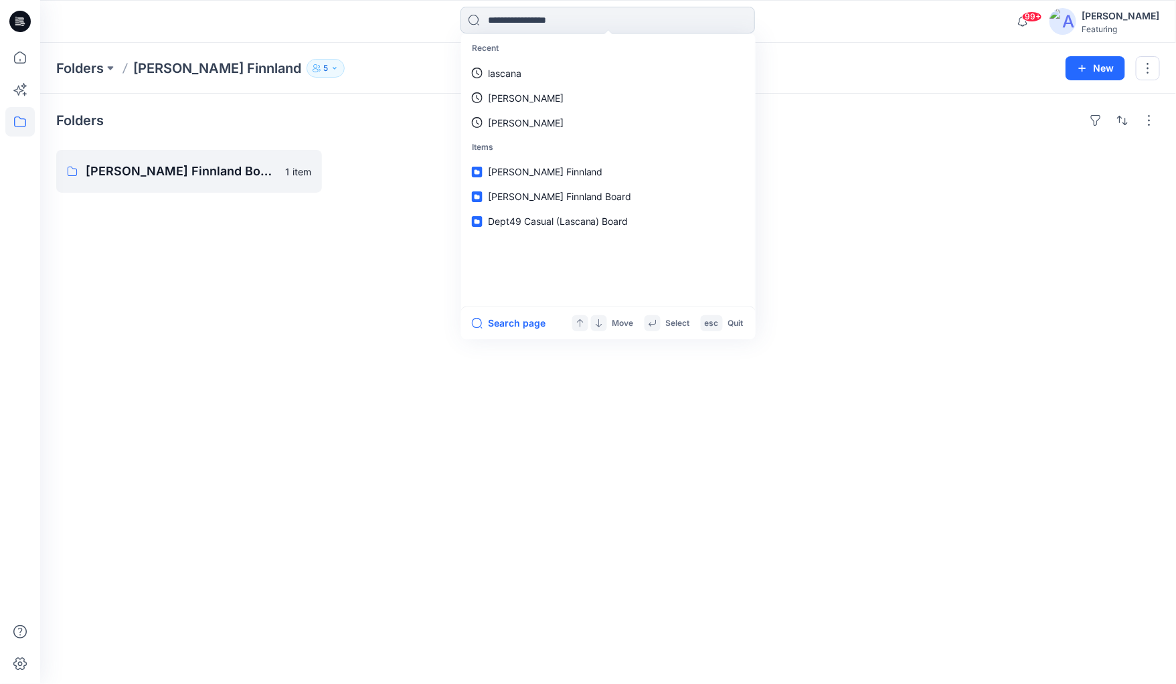
click at [578, 19] on input at bounding box center [607, 20] width 294 height 27
type input "**"
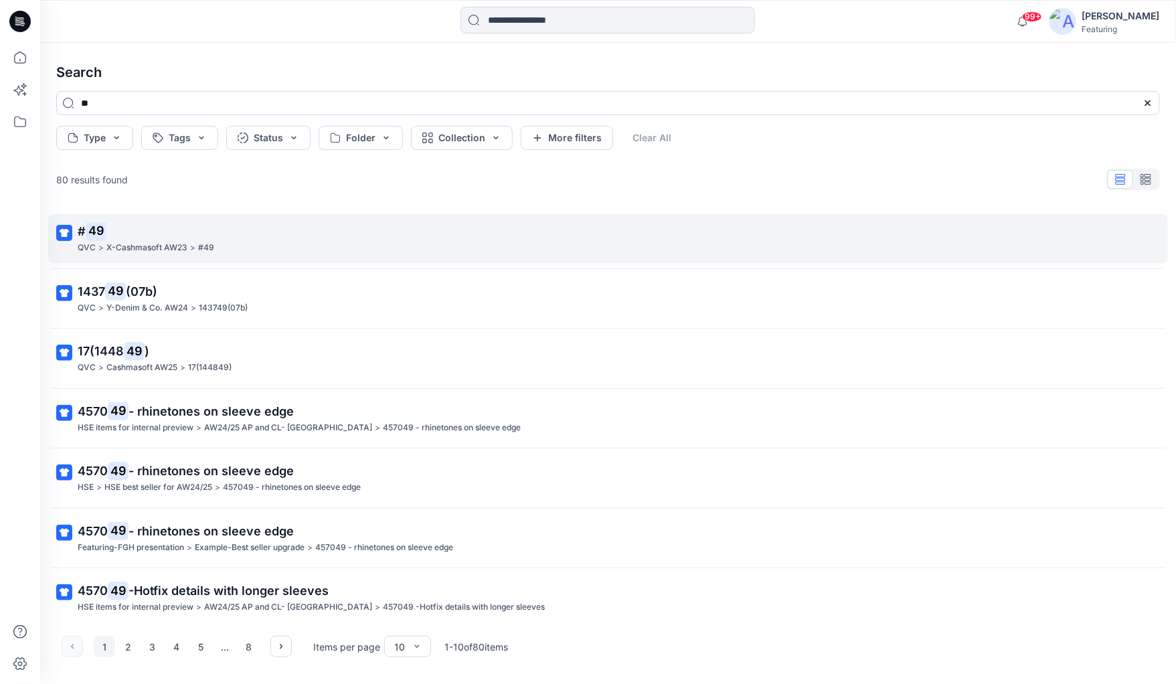
click at [90, 233] on mark "49" at bounding box center [96, 231] width 21 height 19
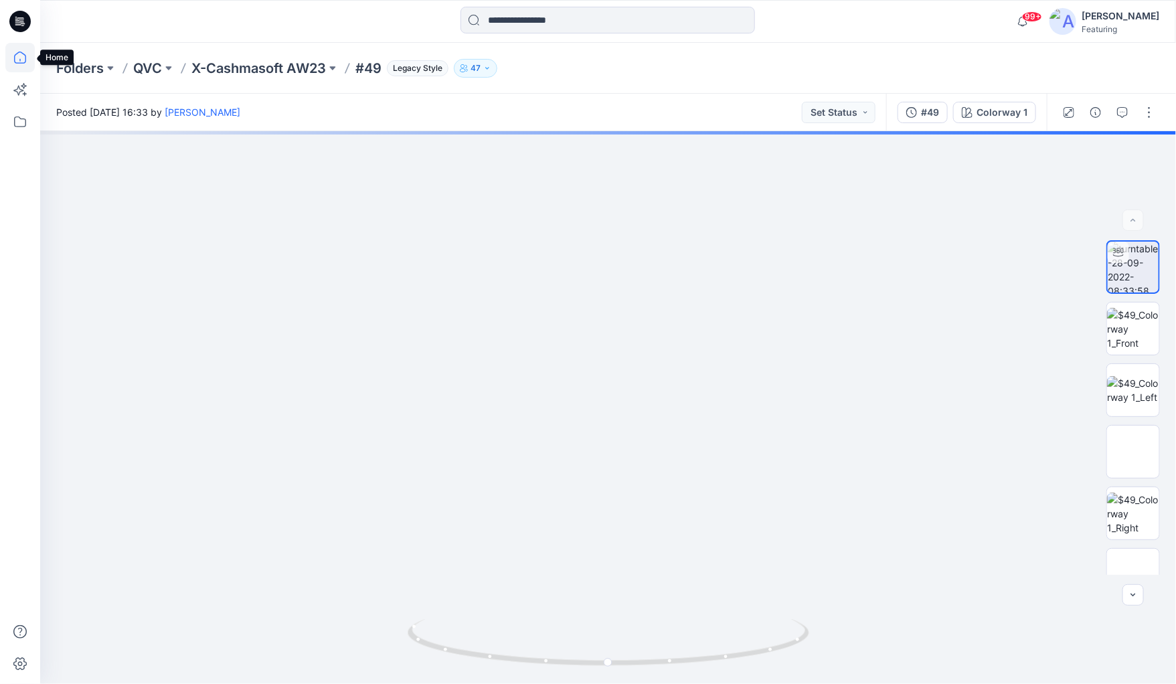
click at [20, 58] on icon at bounding box center [19, 57] width 29 height 29
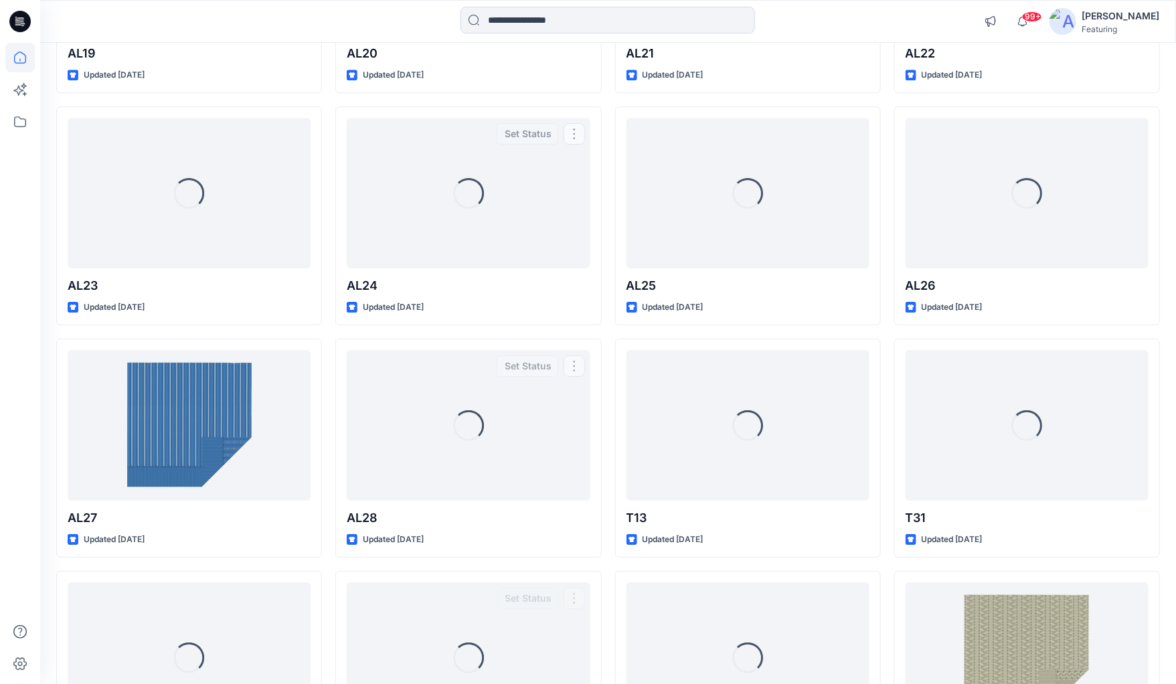
scroll to position [1282, 0]
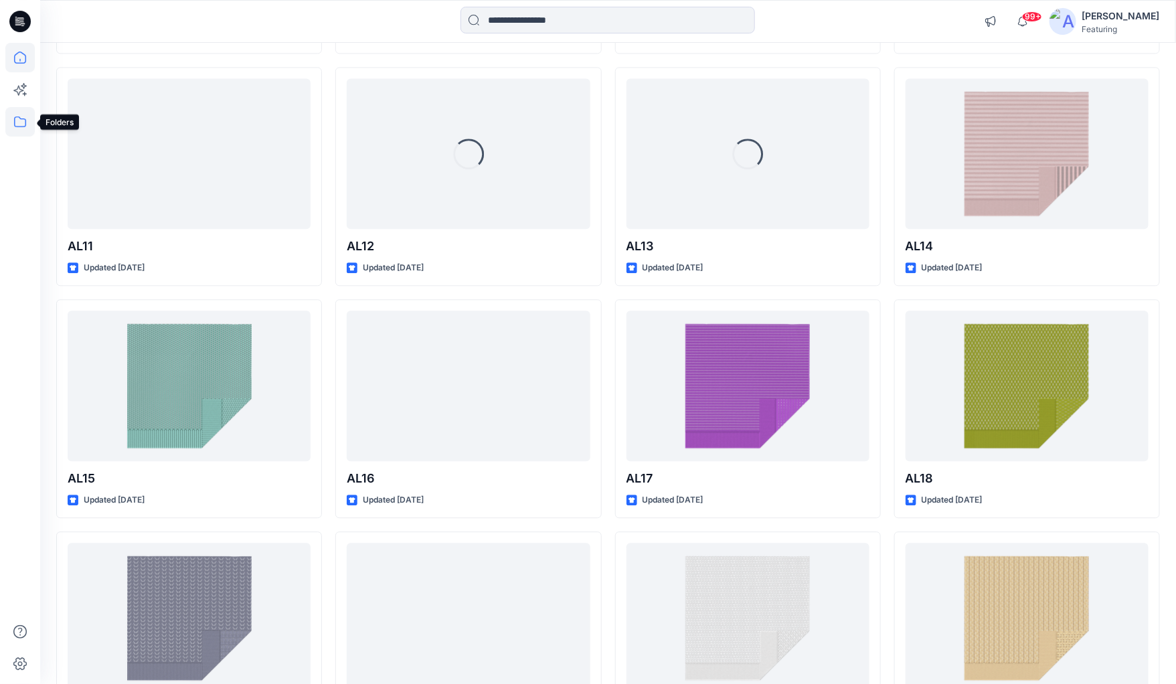
click at [23, 120] on icon at bounding box center [19, 121] width 29 height 29
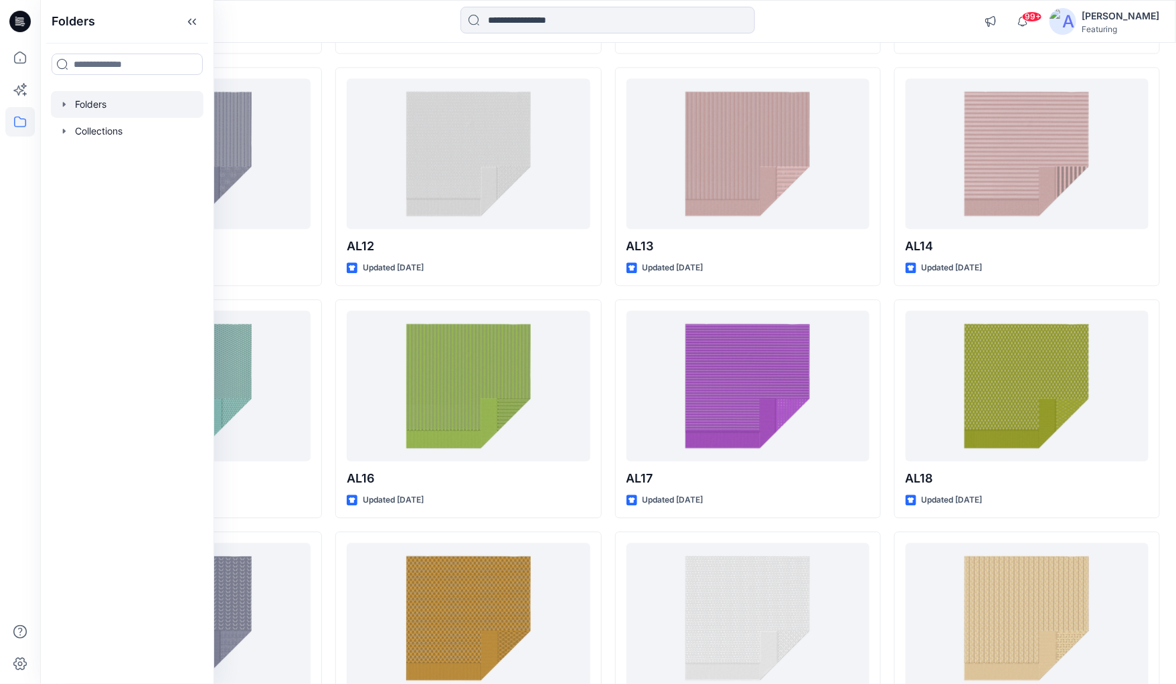
click at [66, 105] on icon "button" at bounding box center [64, 104] width 11 height 11
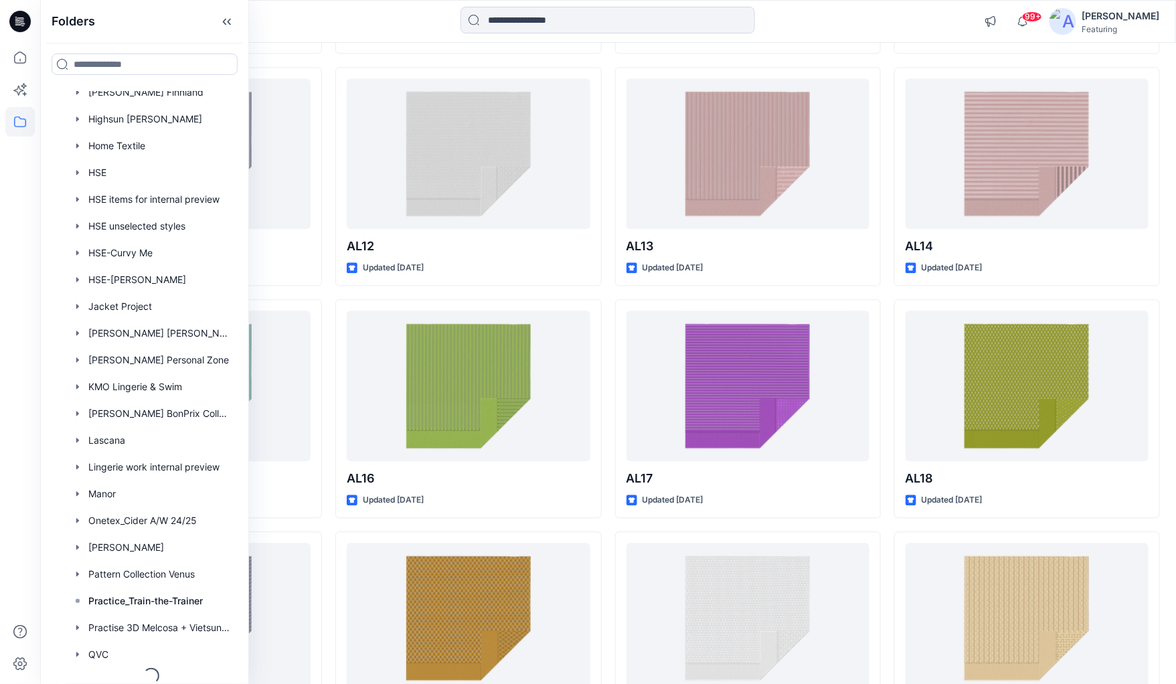
scroll to position [806, 0]
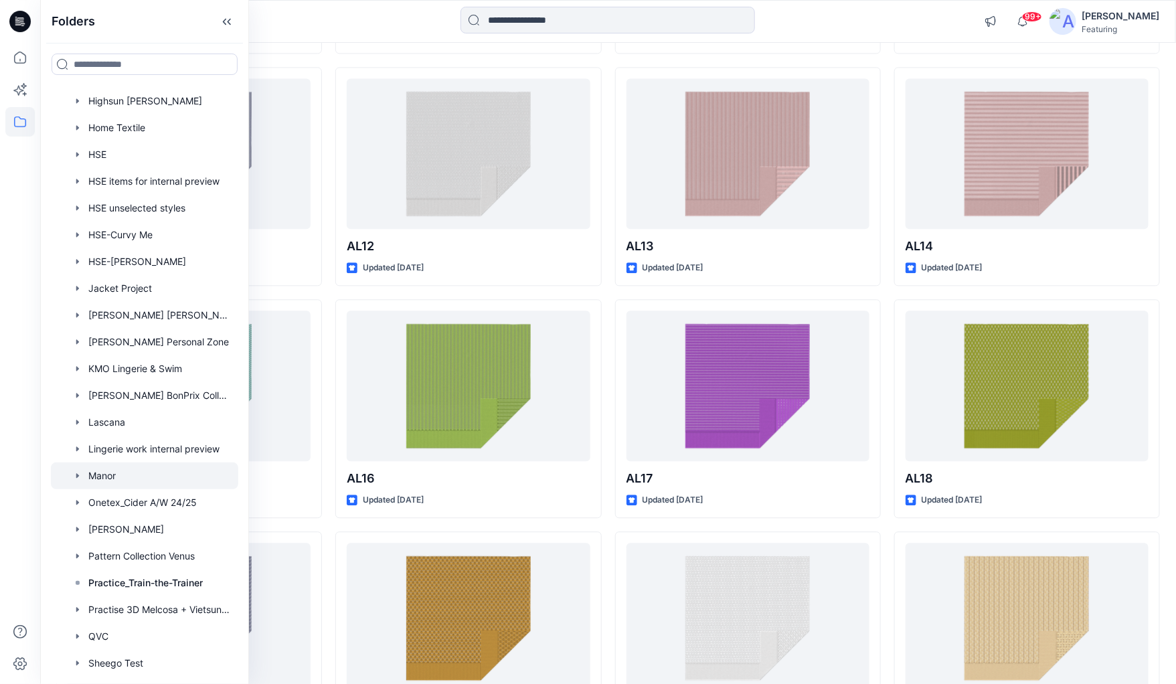
click at [108, 473] on div at bounding box center [144, 475] width 187 height 27
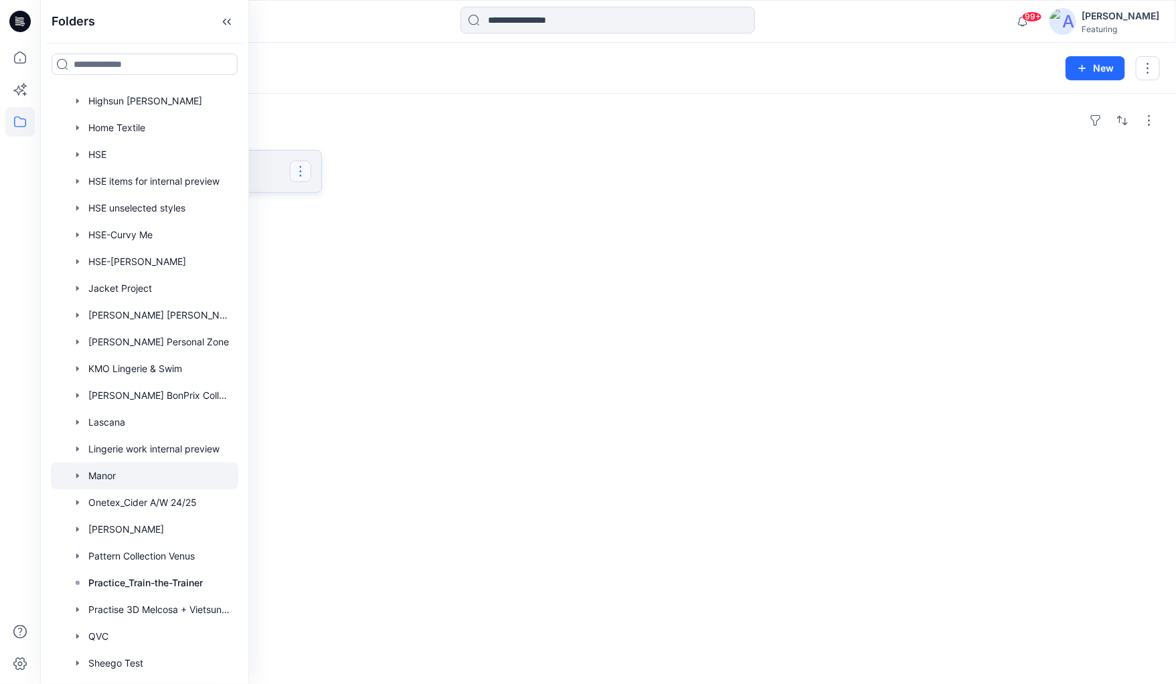
click at [292, 173] on button "button" at bounding box center [300, 171] width 21 height 21
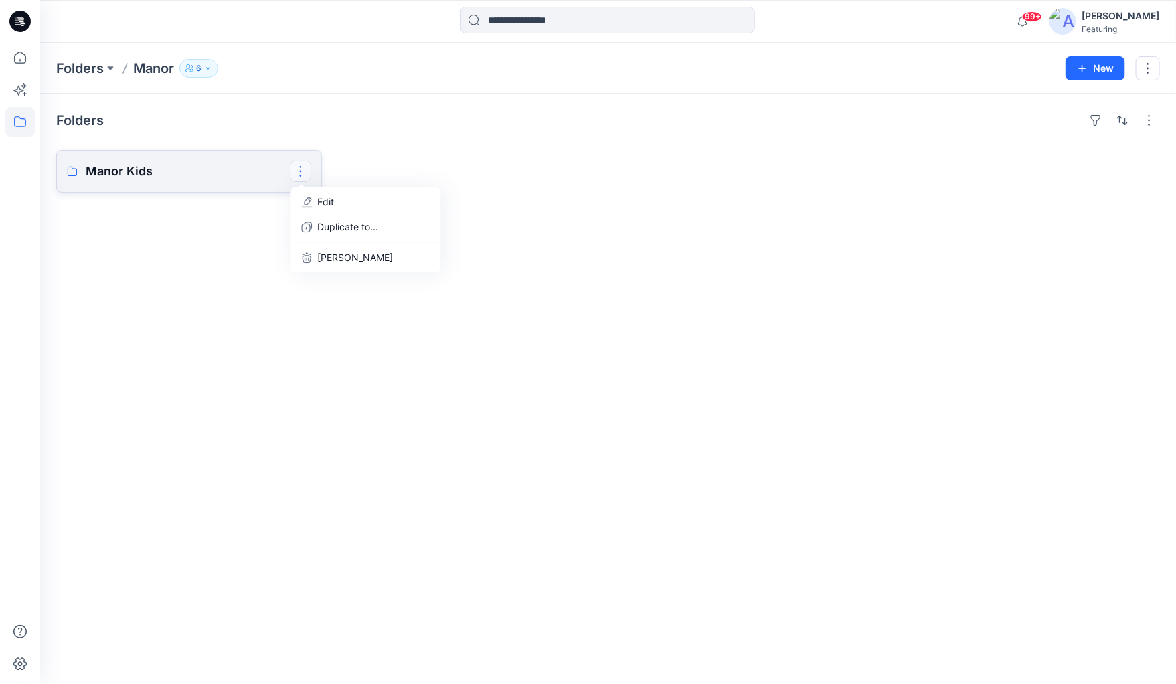
click at [186, 172] on p "Manor Kids" at bounding box center [188, 171] width 204 height 19
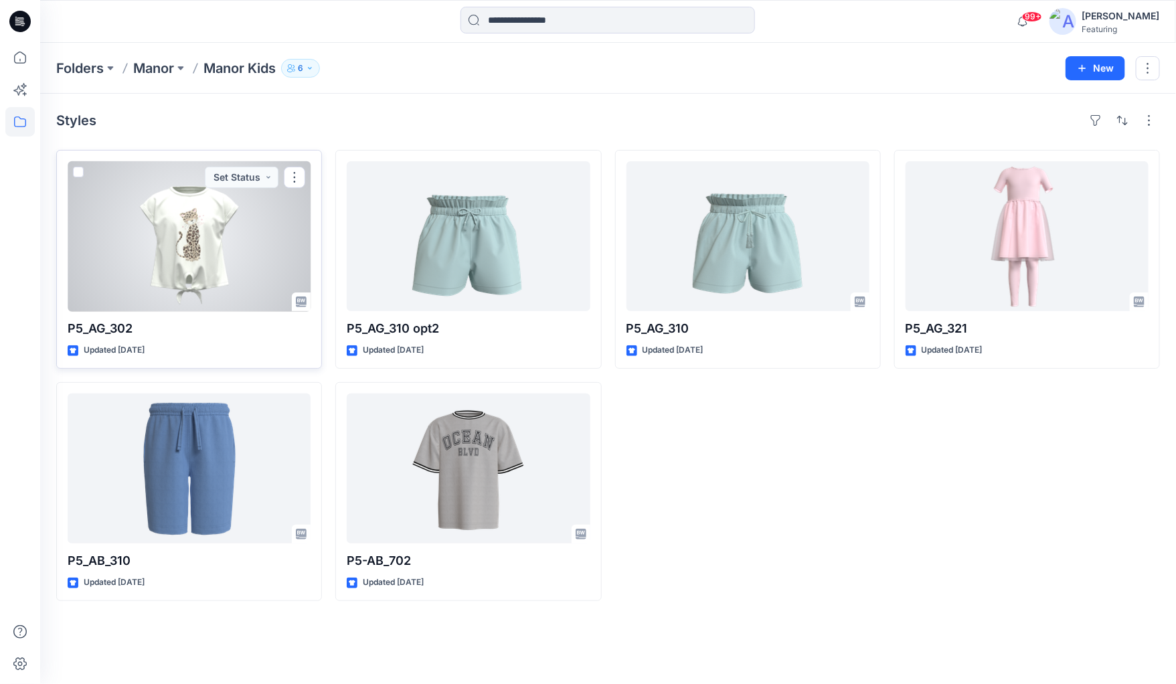
click at [234, 294] on div at bounding box center [189, 236] width 243 height 150
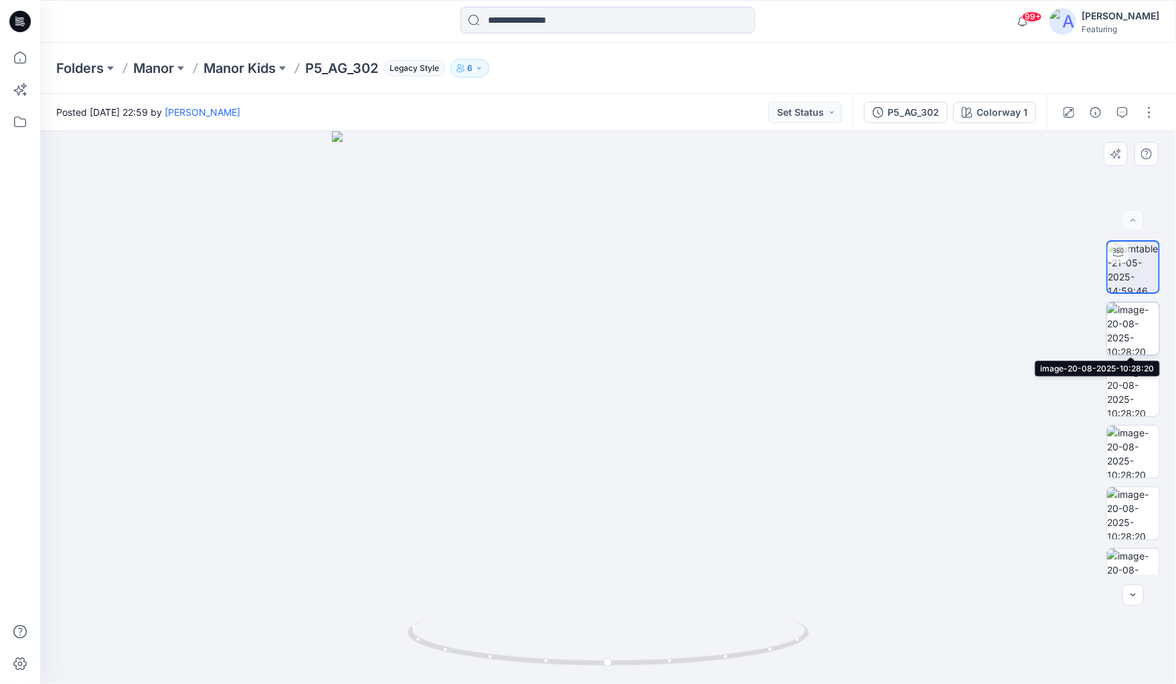
click at [1124, 329] on img at bounding box center [1133, 329] width 52 height 52
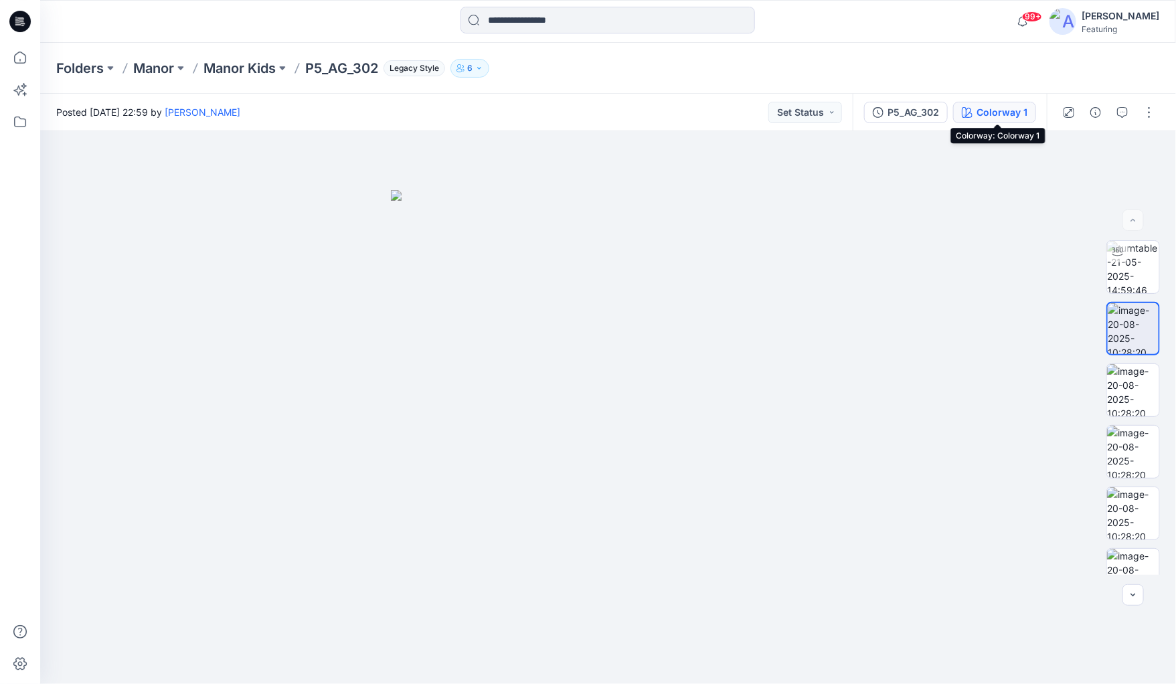
click at [1007, 106] on div "Colorway 1" at bounding box center [1001, 112] width 51 height 15
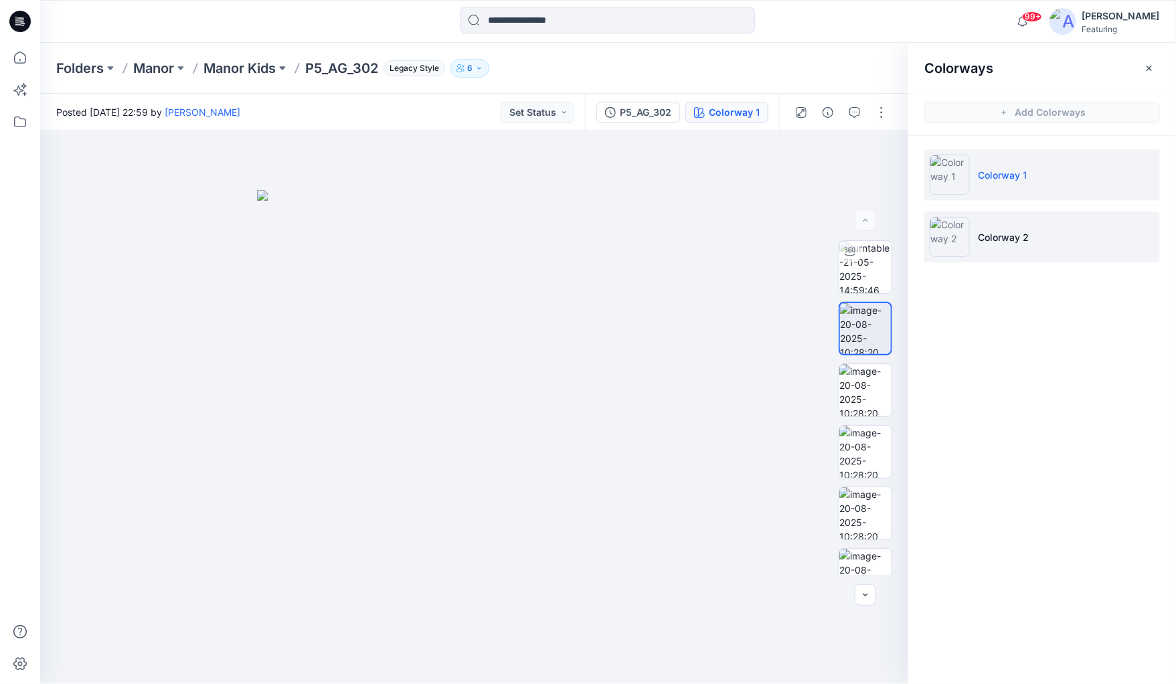
click at [972, 244] on li "Colorway 2" at bounding box center [1042, 236] width 236 height 51
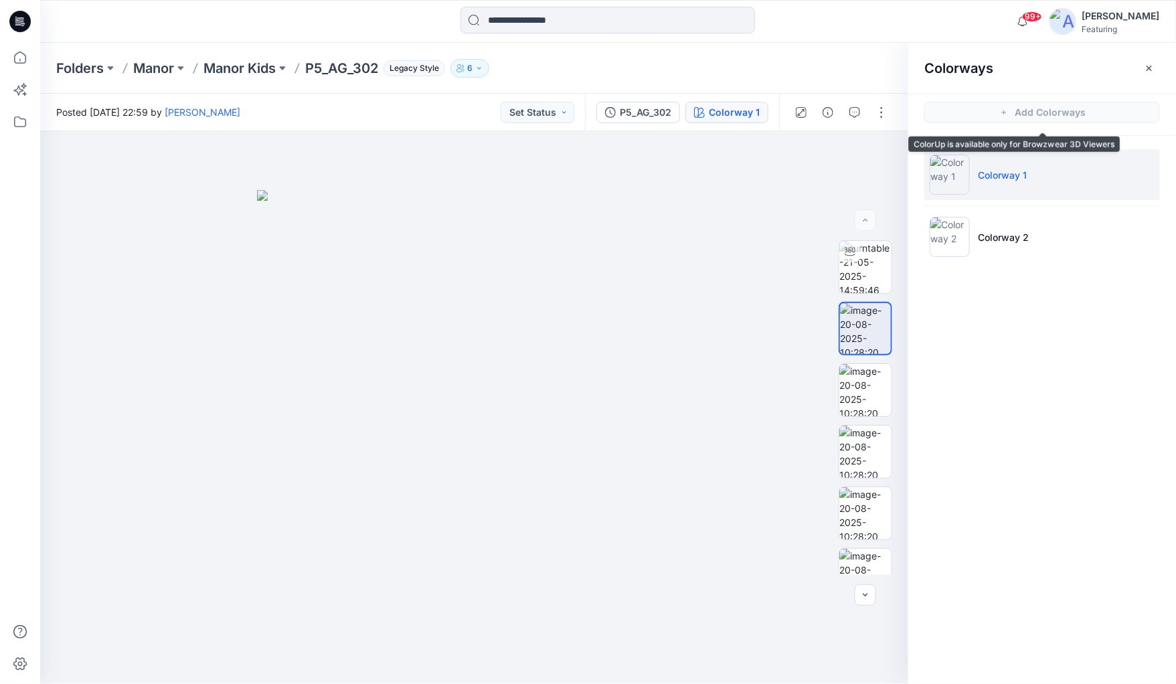
click at [997, 111] on span "Add Colorways" at bounding box center [1042, 112] width 268 height 37
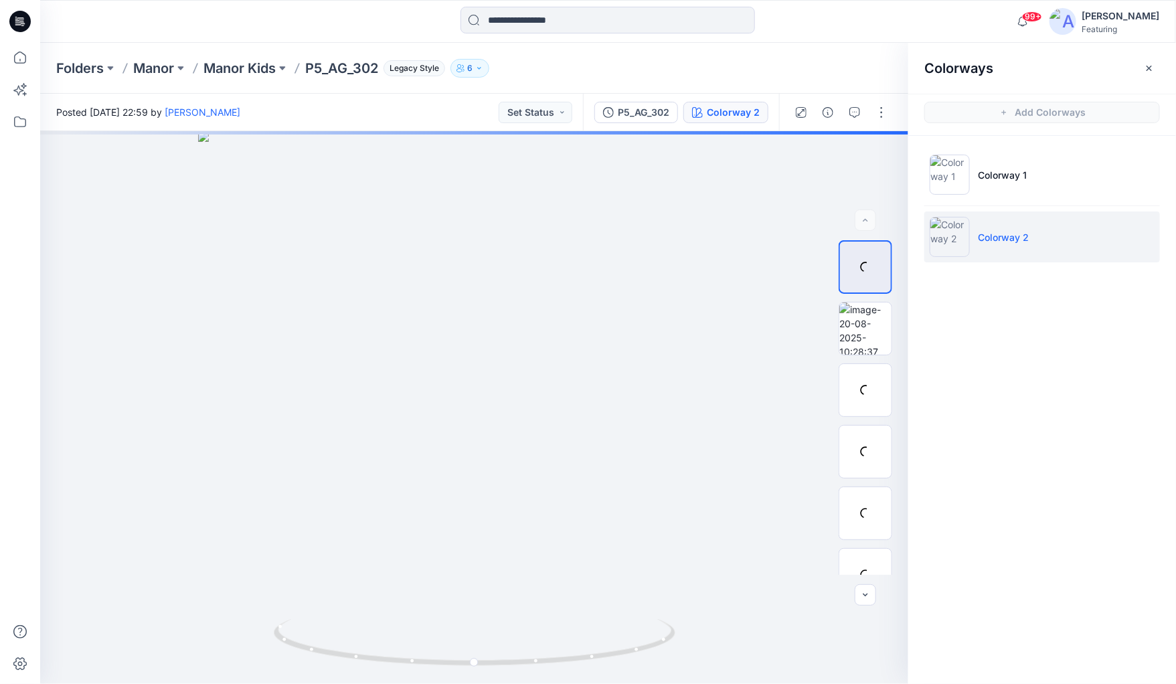
click at [1010, 110] on span "Add Colorways" at bounding box center [1042, 112] width 268 height 37
click at [1015, 315] on div "Colorways Add Colorways Colorway 1 Colorway 2" at bounding box center [1042, 363] width 268 height 641
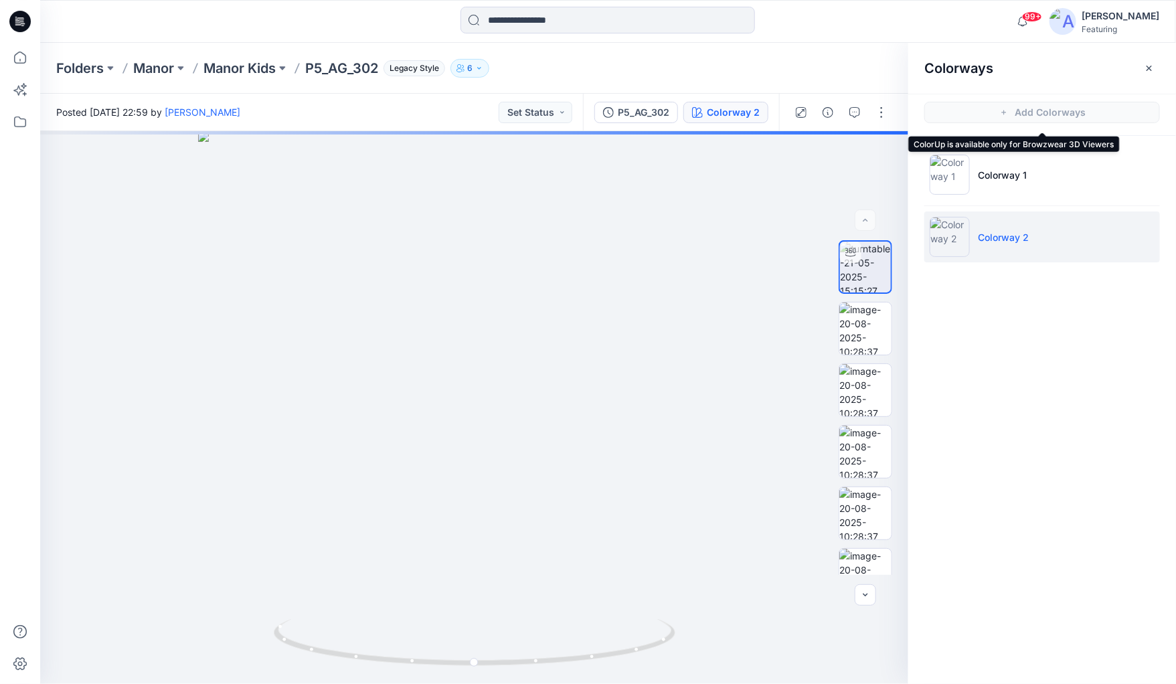
click at [1017, 112] on span "Add Colorways" at bounding box center [1042, 112] width 268 height 37
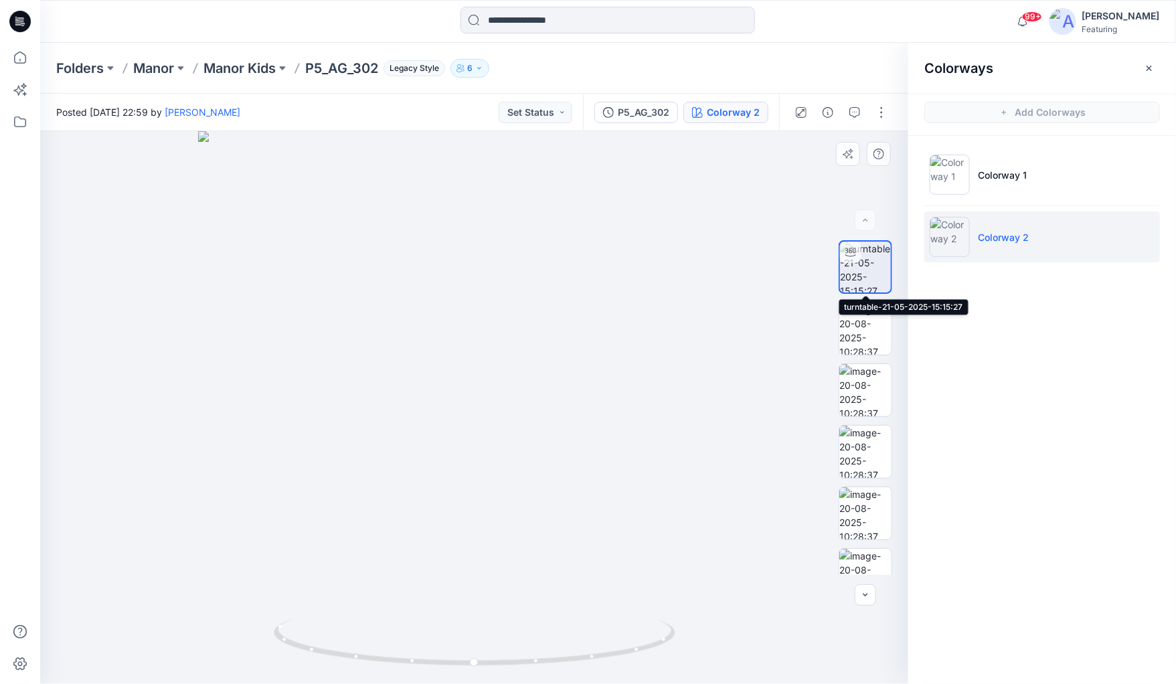
click at [870, 268] on img at bounding box center [865, 267] width 51 height 51
click at [971, 231] on li "Colorway 2" at bounding box center [1042, 236] width 236 height 51
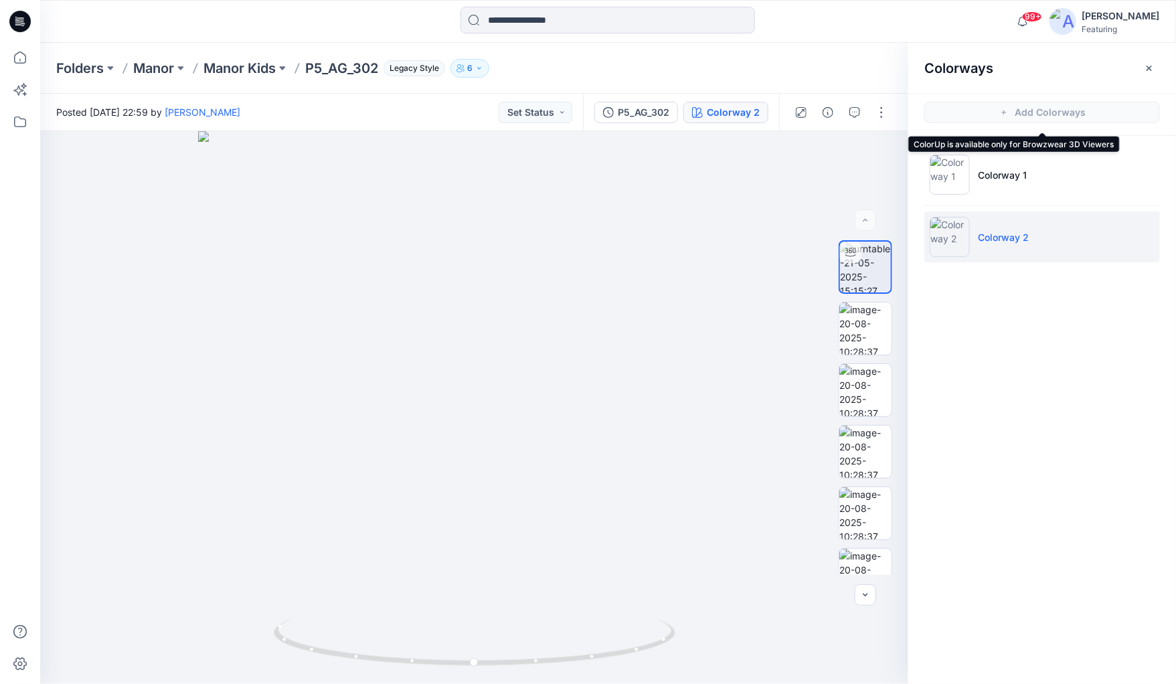
click at [1011, 116] on span "Add Colorways" at bounding box center [1042, 112] width 268 height 37
click at [869, 214] on div at bounding box center [865, 219] width 21 height 21
click at [812, 329] on div at bounding box center [474, 407] width 868 height 553
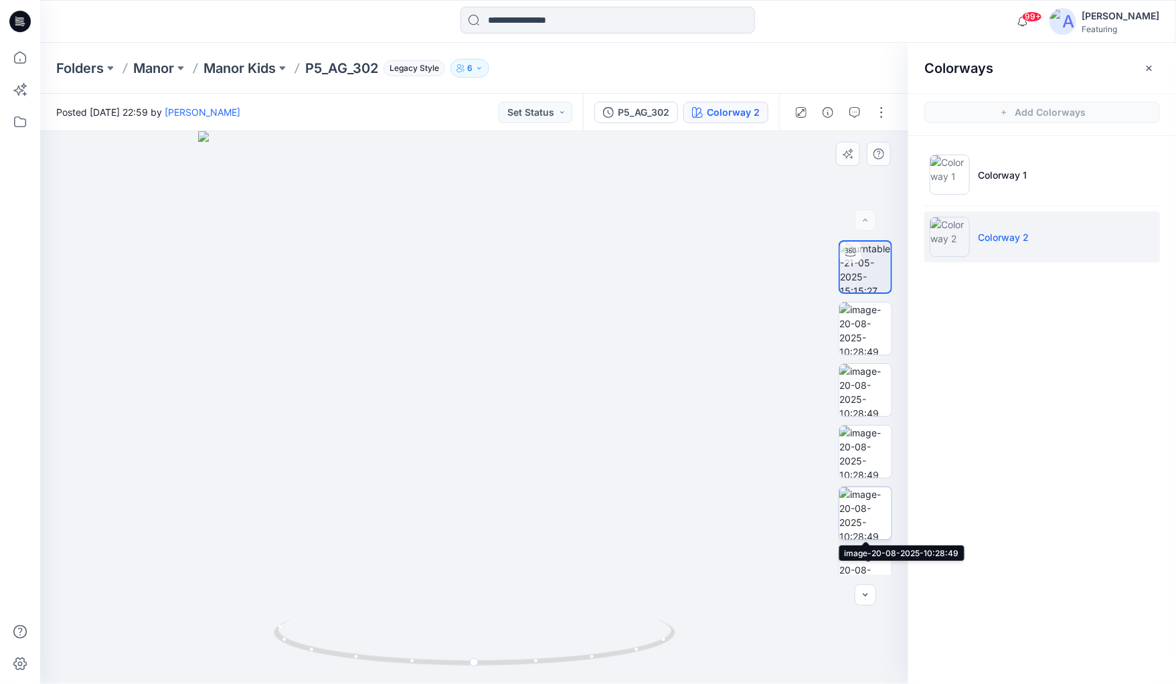
click at [861, 514] on img at bounding box center [865, 513] width 52 height 52
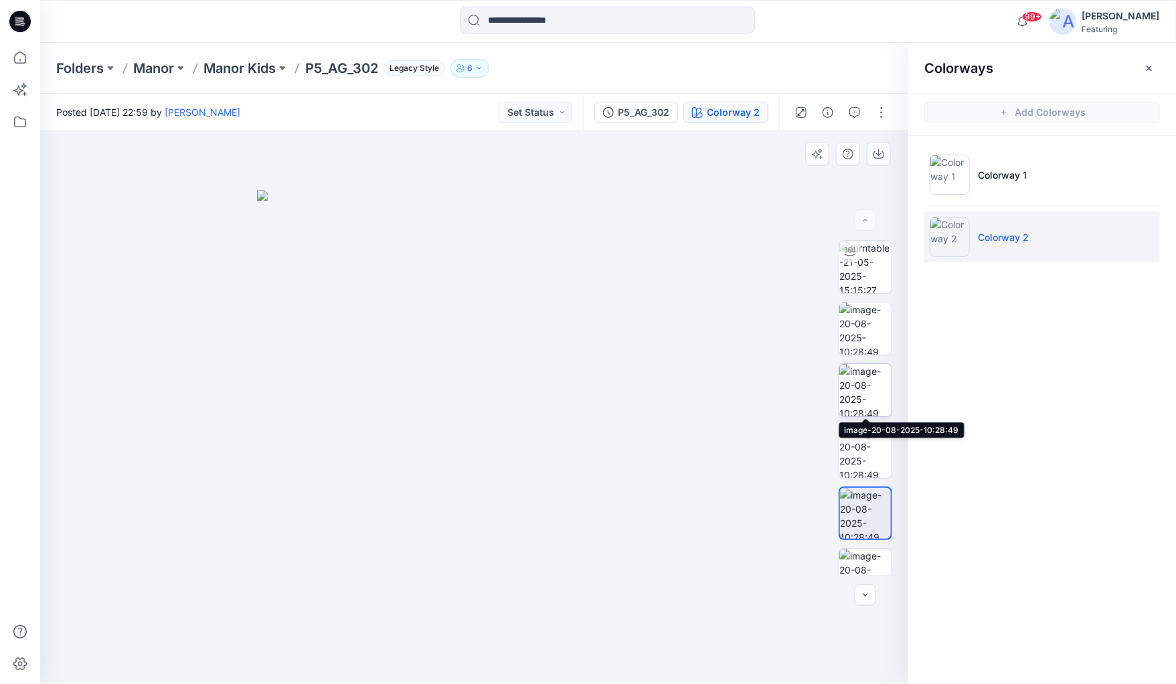
click at [857, 377] on img at bounding box center [865, 390] width 52 height 52
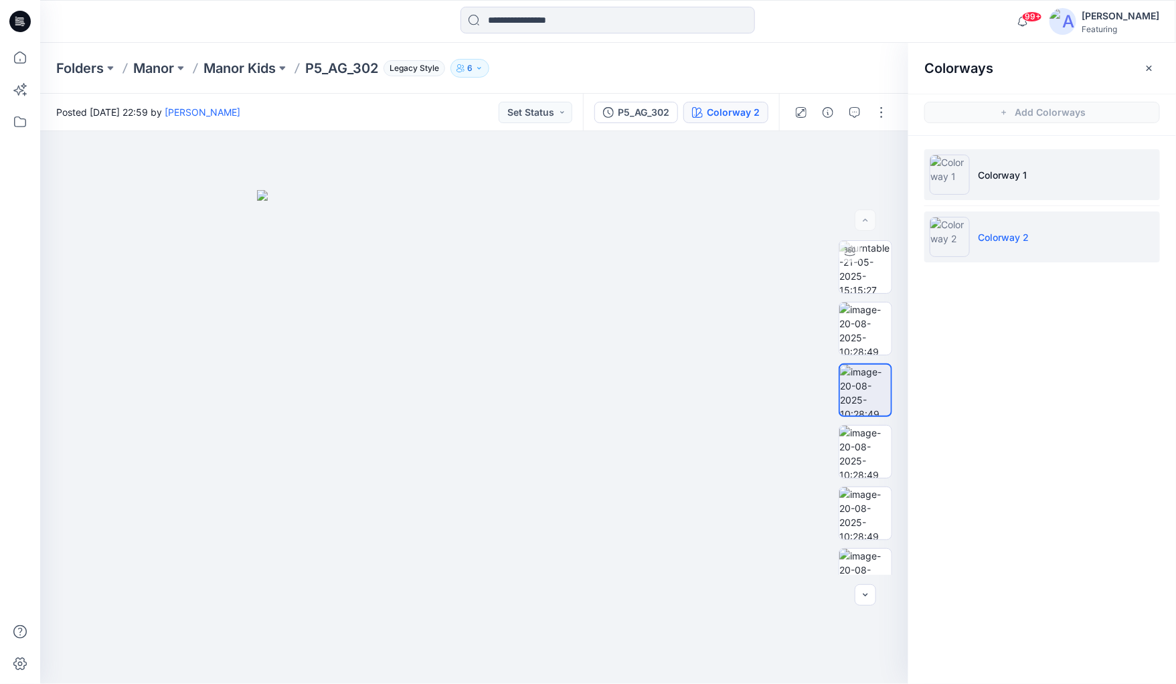
click at [985, 168] on p "Colorway 1" at bounding box center [1002, 175] width 49 height 14
click at [950, 176] on img at bounding box center [950, 175] width 40 height 40
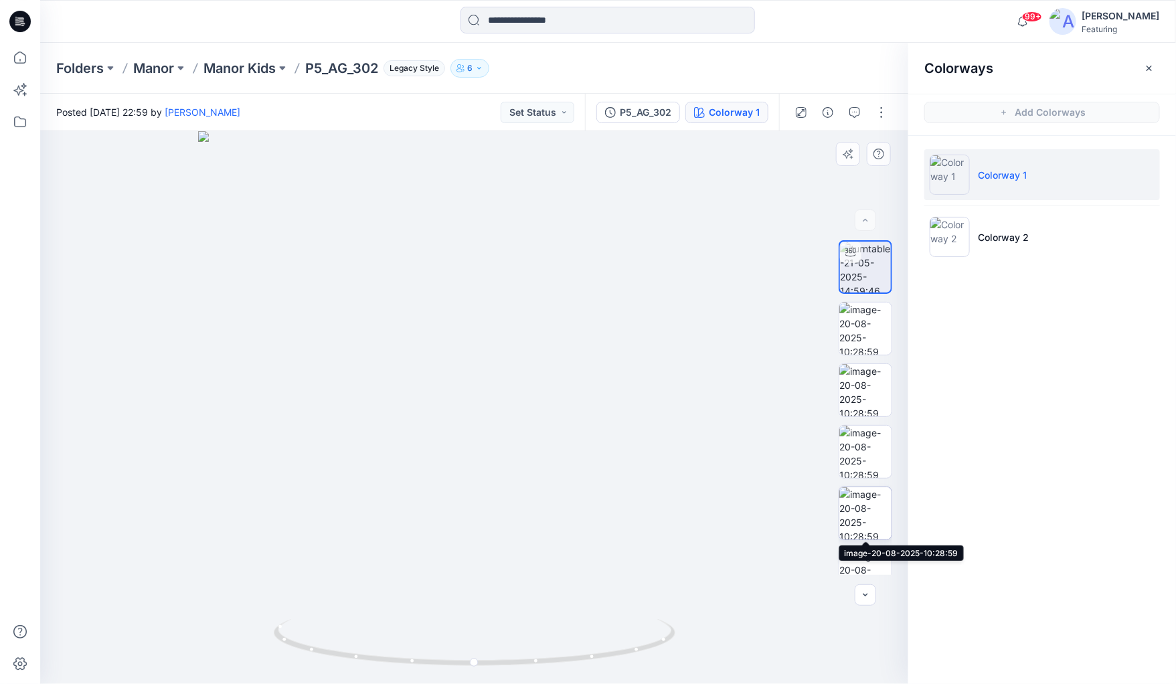
click at [867, 517] on img at bounding box center [865, 513] width 52 height 52
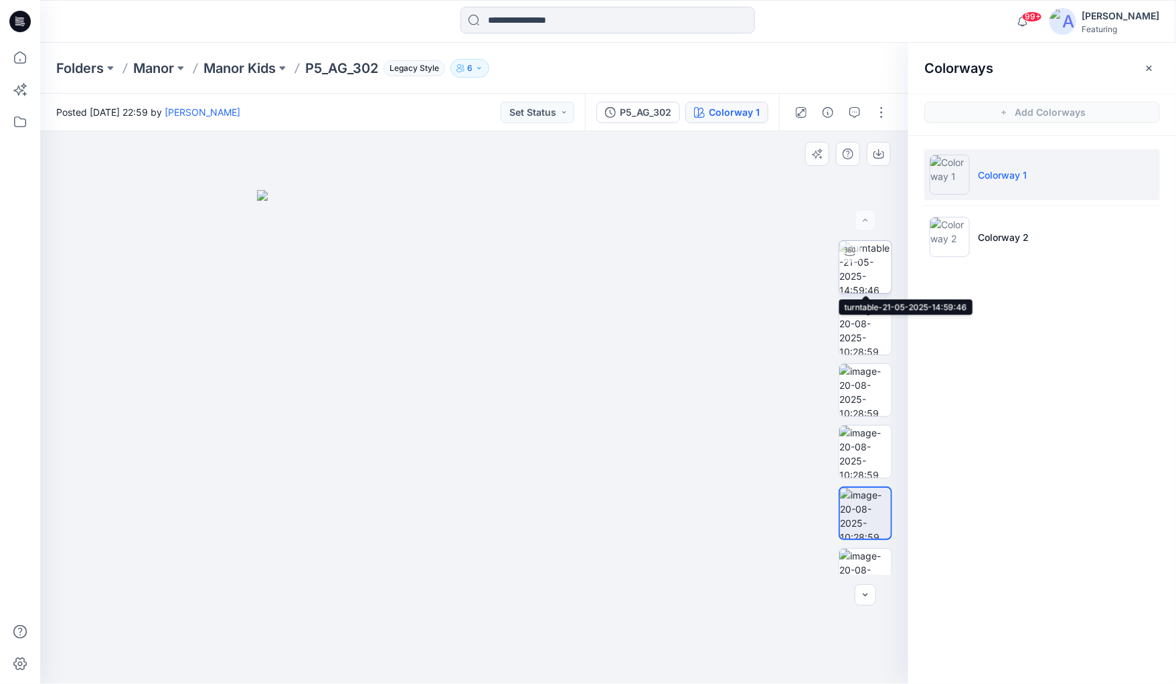
click at [855, 282] on img at bounding box center [865, 267] width 52 height 52
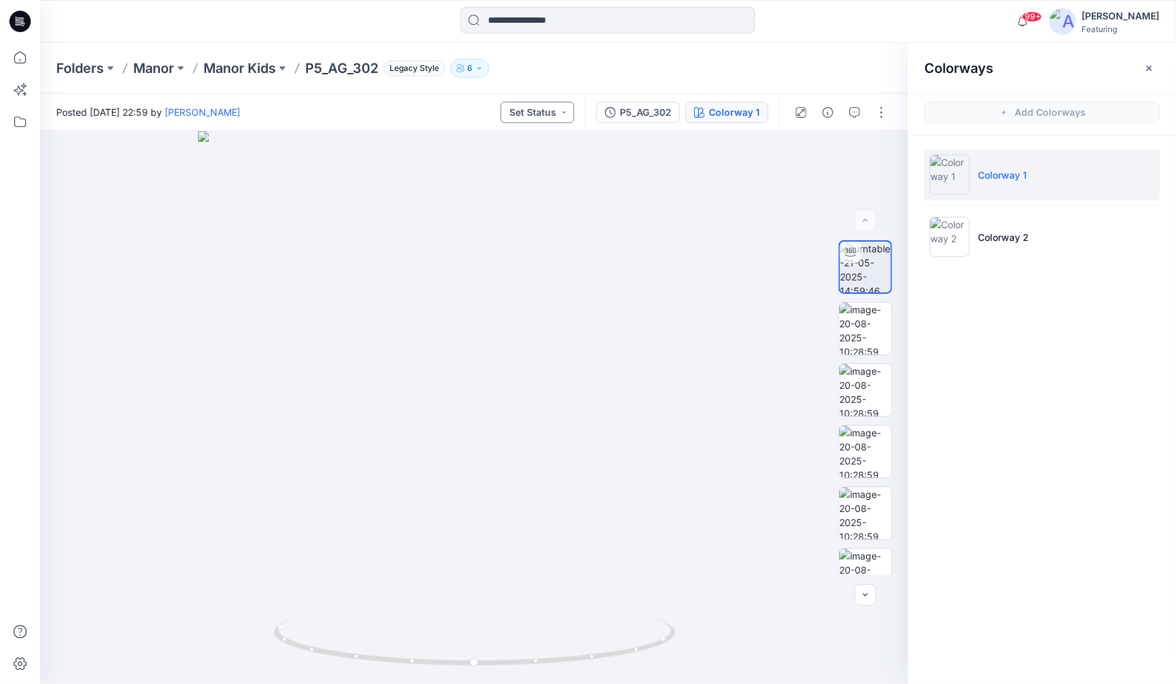
click at [574, 112] on button "Set Status" at bounding box center [538, 112] width 74 height 21
click at [883, 116] on button "button" at bounding box center [881, 112] width 21 height 21
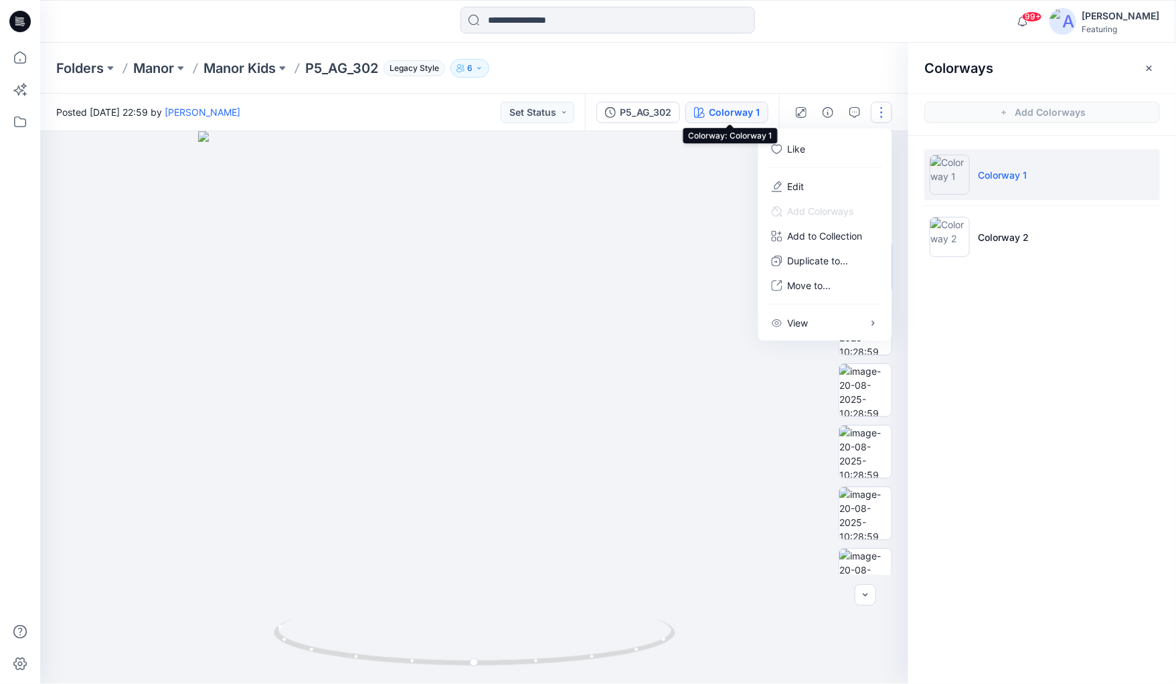
click at [719, 116] on div "Colorway 1" at bounding box center [734, 112] width 51 height 15
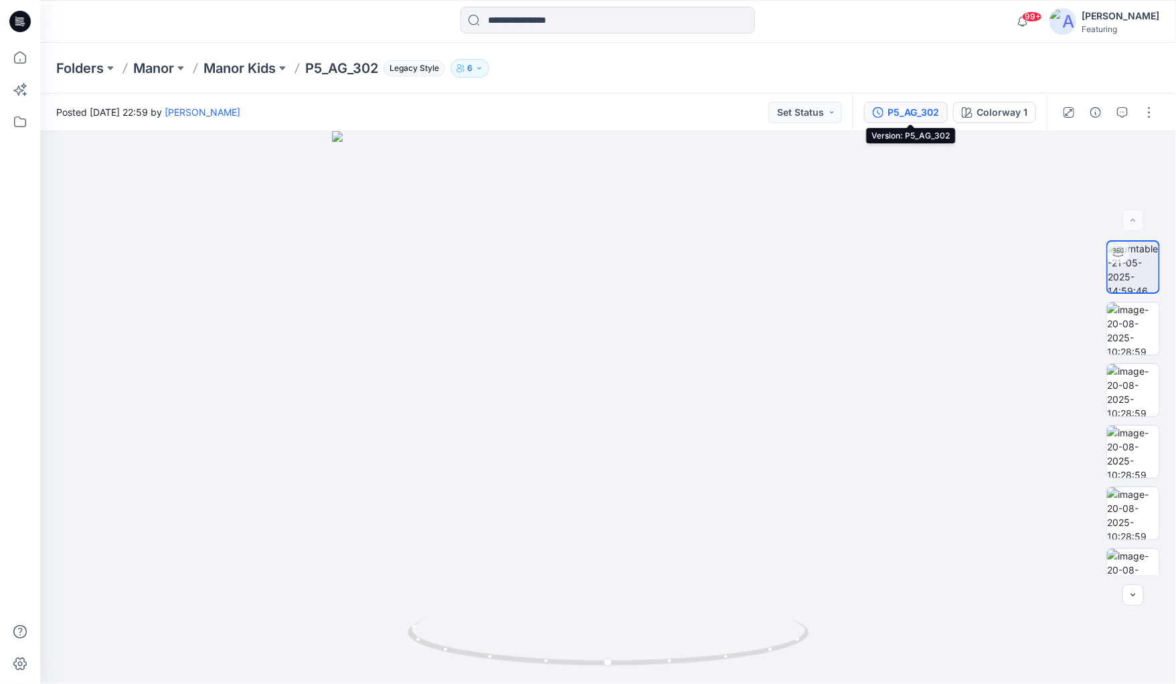
click at [930, 110] on div "P5_AG_302" at bounding box center [913, 112] width 52 height 15
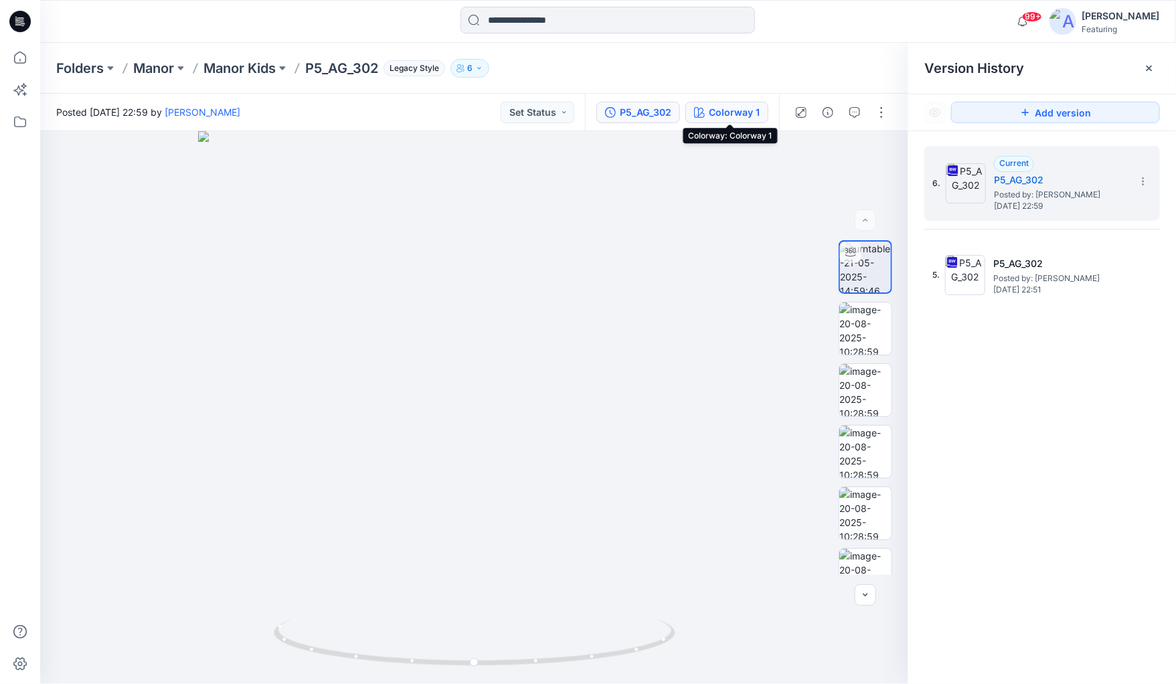
click at [720, 105] on div "Colorway 1" at bounding box center [734, 112] width 51 height 15
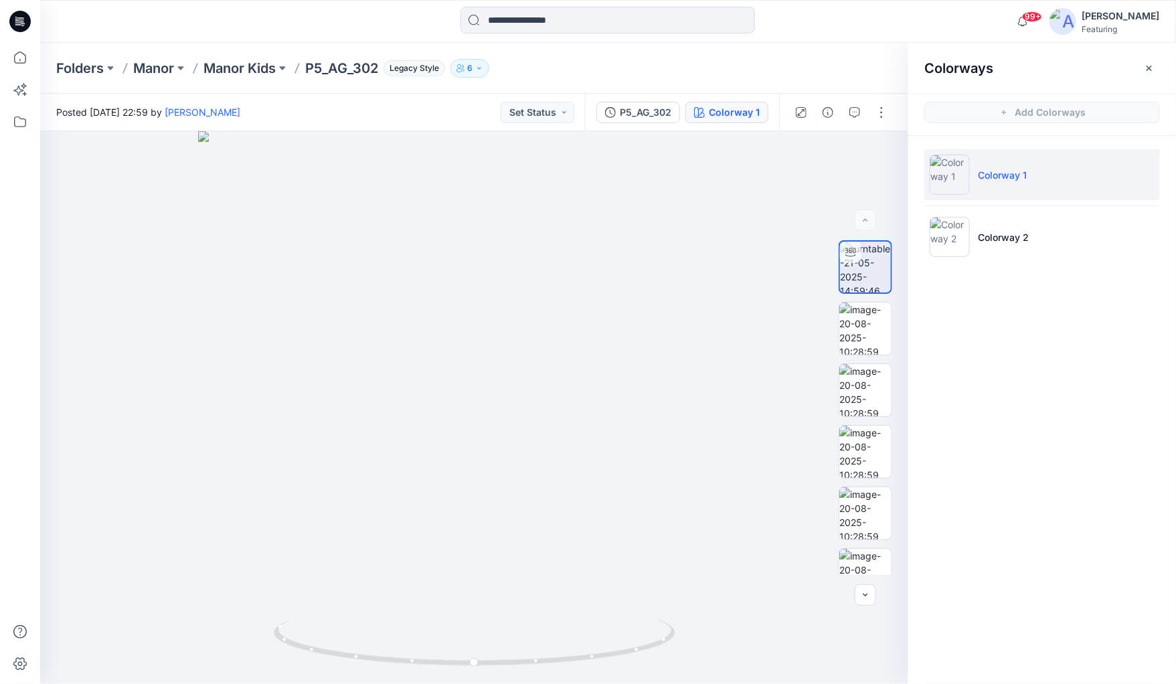
click at [722, 112] on div "Colorway 1" at bounding box center [734, 112] width 51 height 15
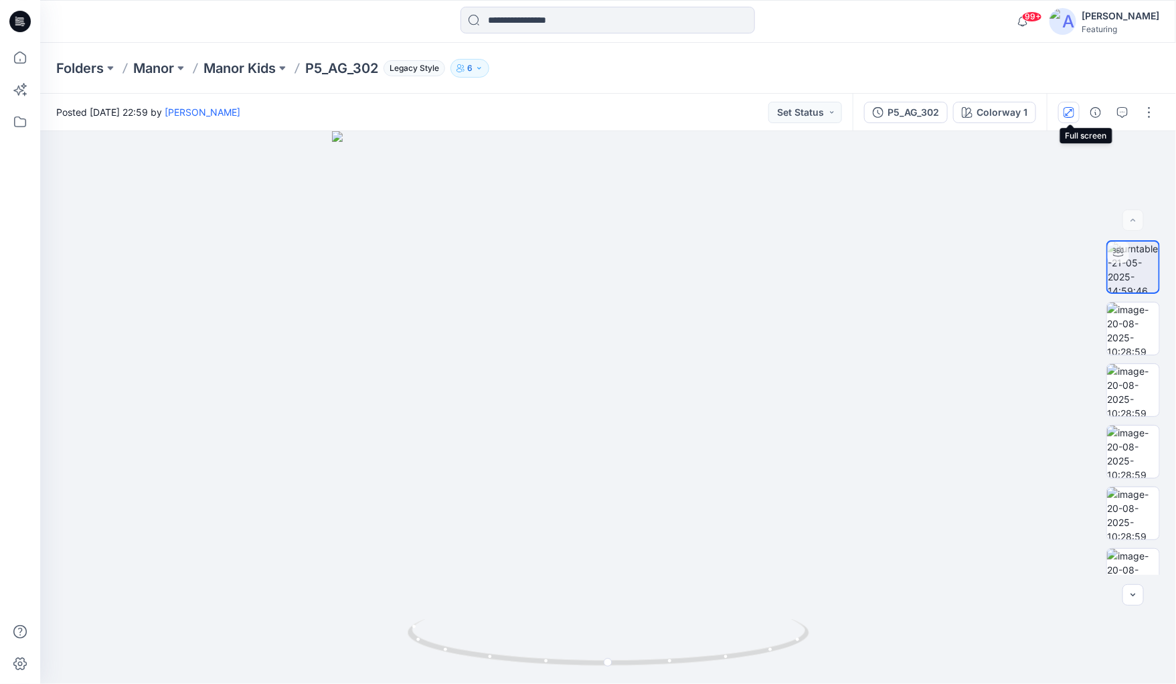
click at [1071, 108] on icon "button" at bounding box center [1068, 112] width 11 height 11
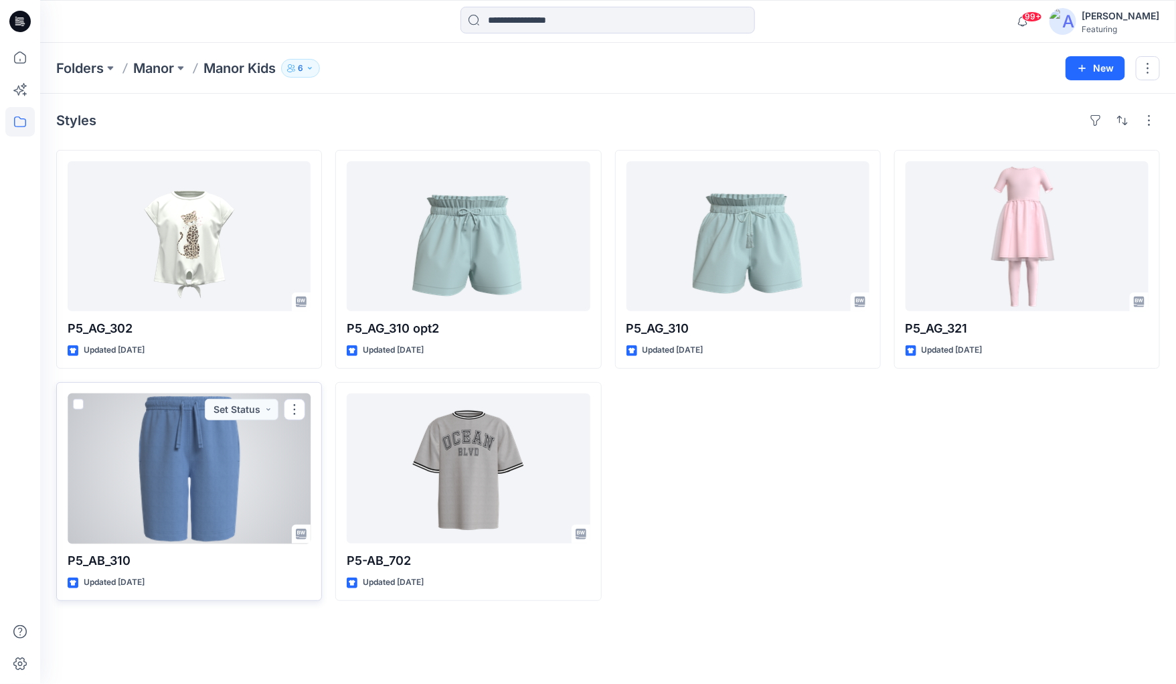
click at [169, 444] on div at bounding box center [189, 469] width 243 height 150
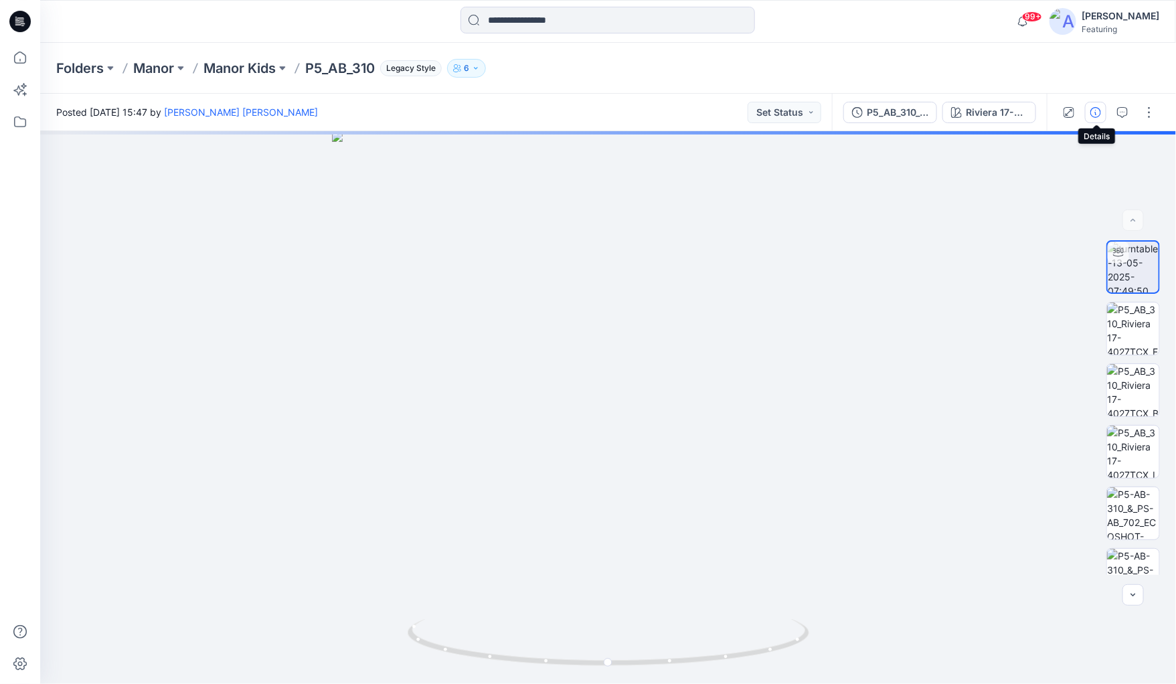
click at [1095, 112] on icon "button" at bounding box center [1095, 112] width 11 height 11
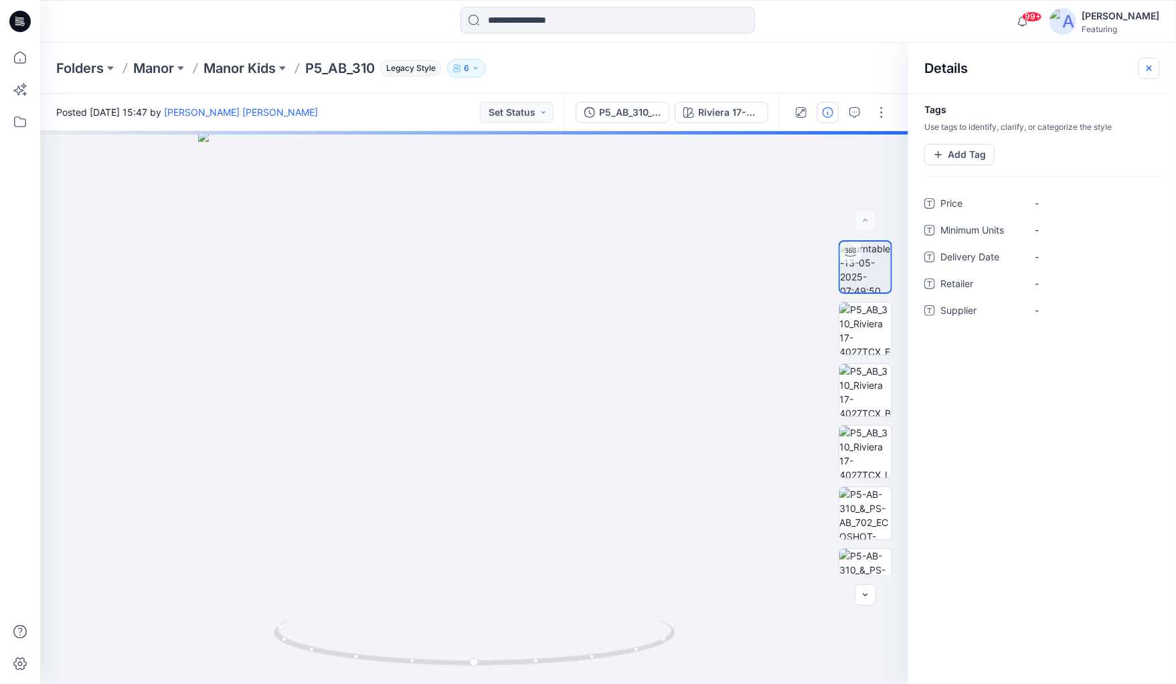
click at [1152, 66] on icon "button" at bounding box center [1149, 68] width 11 height 11
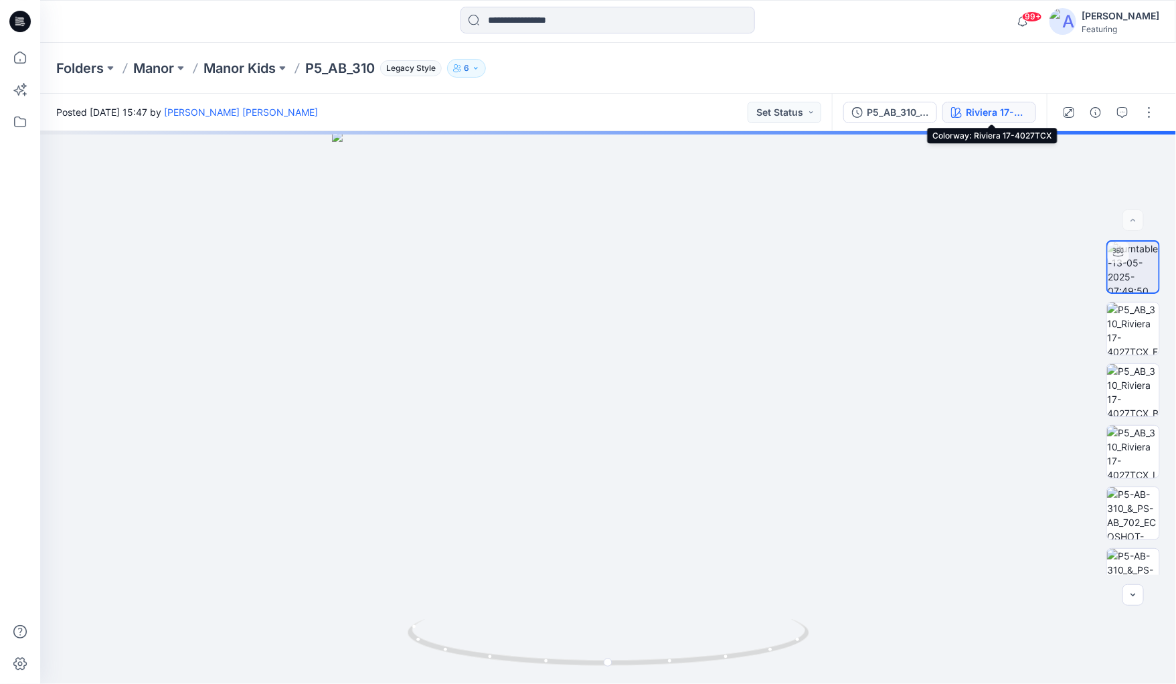
click at [975, 108] on div "Riviera 17-4027TCX" at bounding box center [997, 112] width 62 height 15
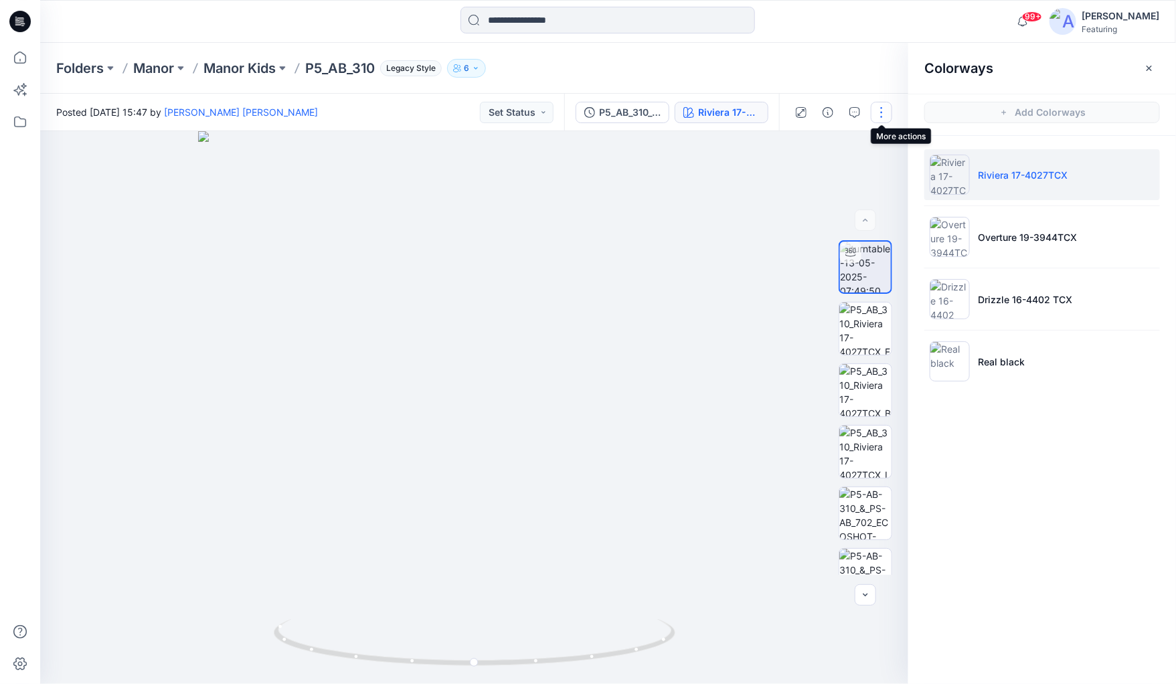
click at [884, 116] on button "button" at bounding box center [881, 112] width 21 height 21
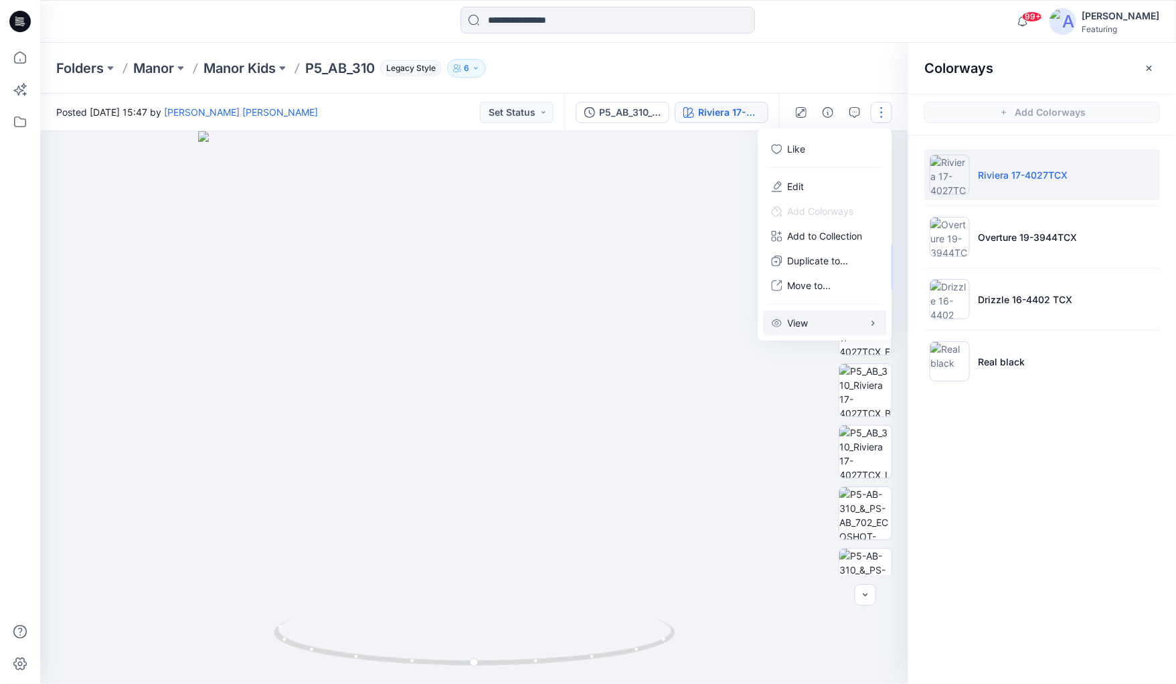
click at [786, 319] on div "View" at bounding box center [790, 323] width 37 height 14
click at [730, 327] on span "button" at bounding box center [735, 325] width 24 height 13
click at [730, 327] on span "button" at bounding box center [730, 326] width 8 height 8
click at [732, 382] on div at bounding box center [474, 407] width 868 height 553
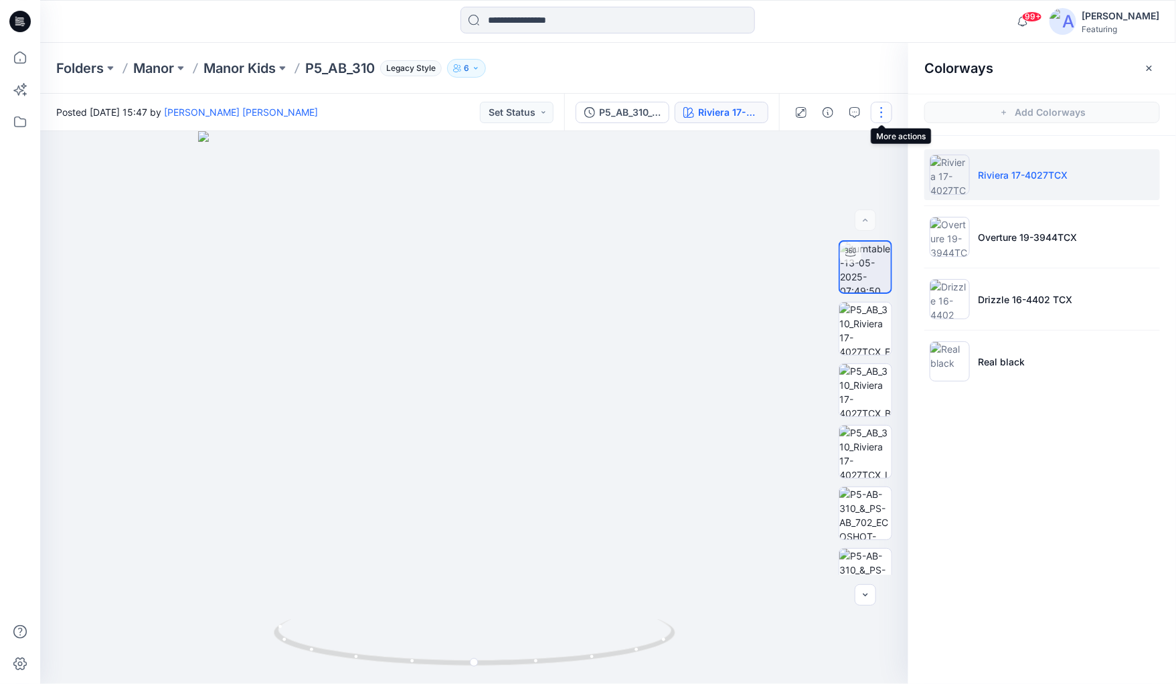
click at [879, 114] on button "button" at bounding box center [881, 112] width 21 height 21
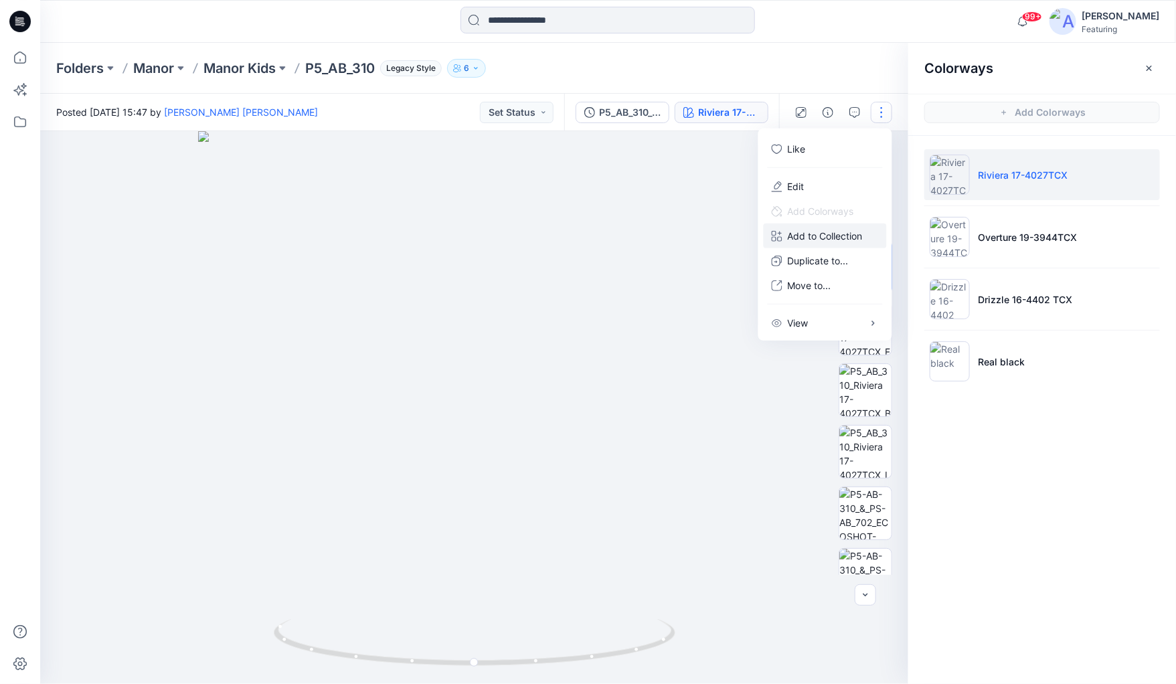
click at [832, 235] on p "Add to Collection" at bounding box center [825, 236] width 75 height 14
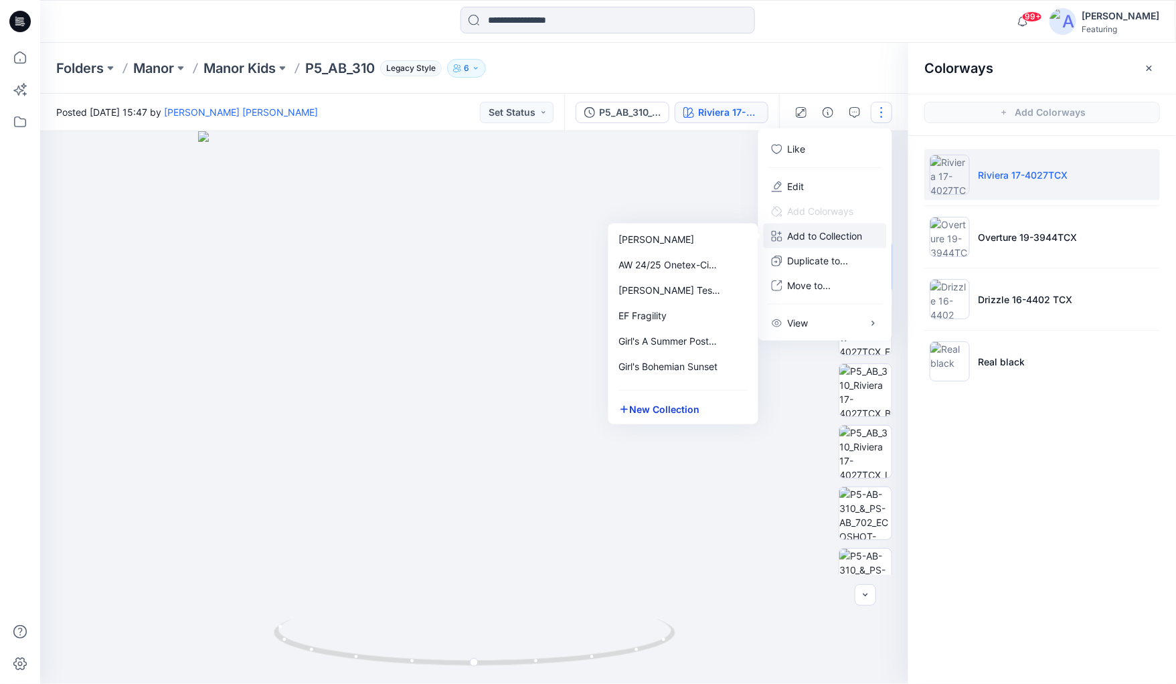
click at [635, 413] on button "New Collection" at bounding box center [683, 409] width 145 height 25
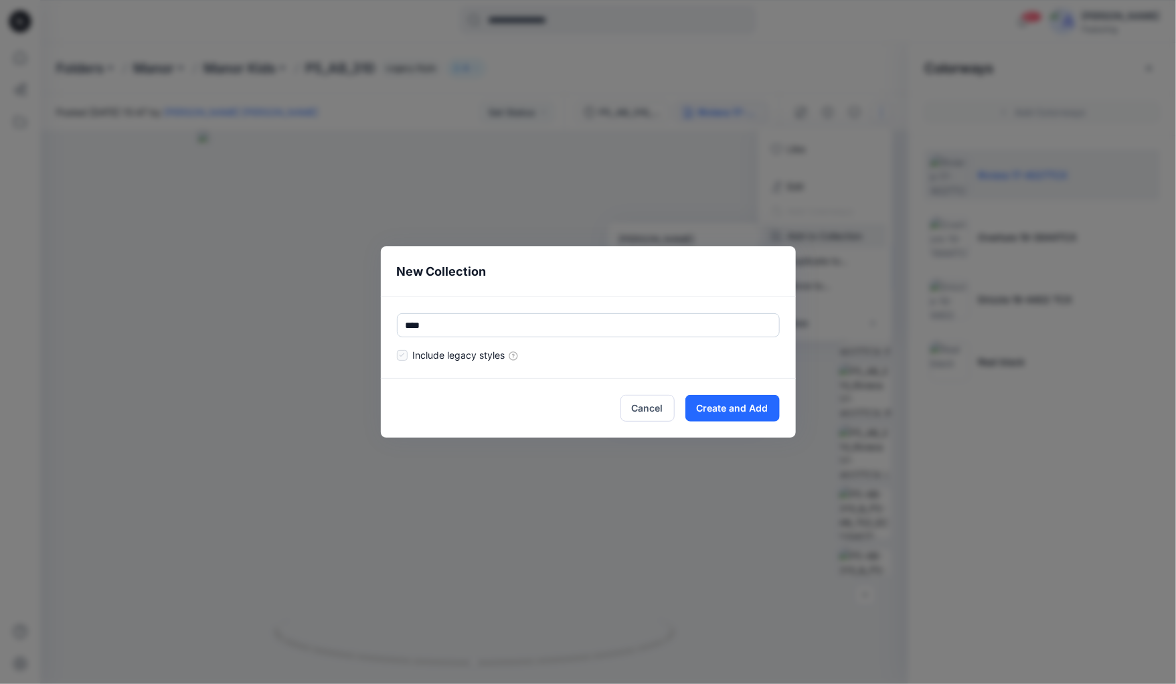
click at [397, 355] on label at bounding box center [402, 355] width 11 height 11
click at [711, 414] on button "Create and Add" at bounding box center [732, 408] width 94 height 27
click at [432, 331] on input "****" at bounding box center [588, 325] width 383 height 24
type input "******"
click at [713, 408] on button "Create and Add" at bounding box center [732, 408] width 94 height 27
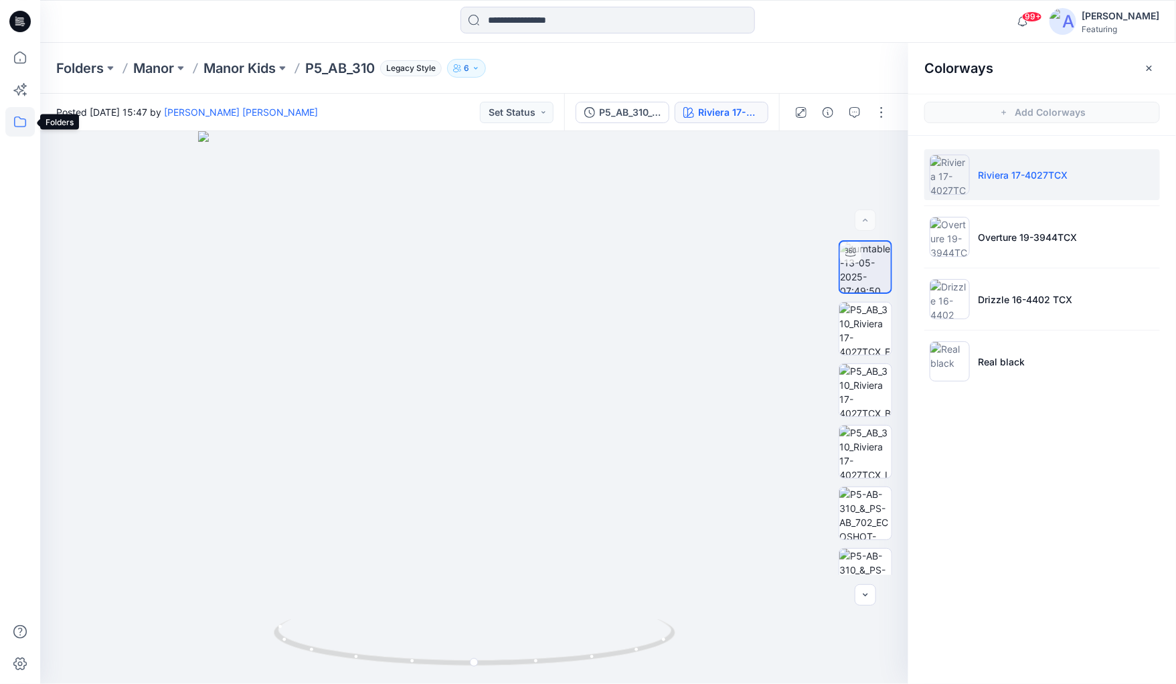
click at [21, 124] on icon at bounding box center [19, 121] width 29 height 29
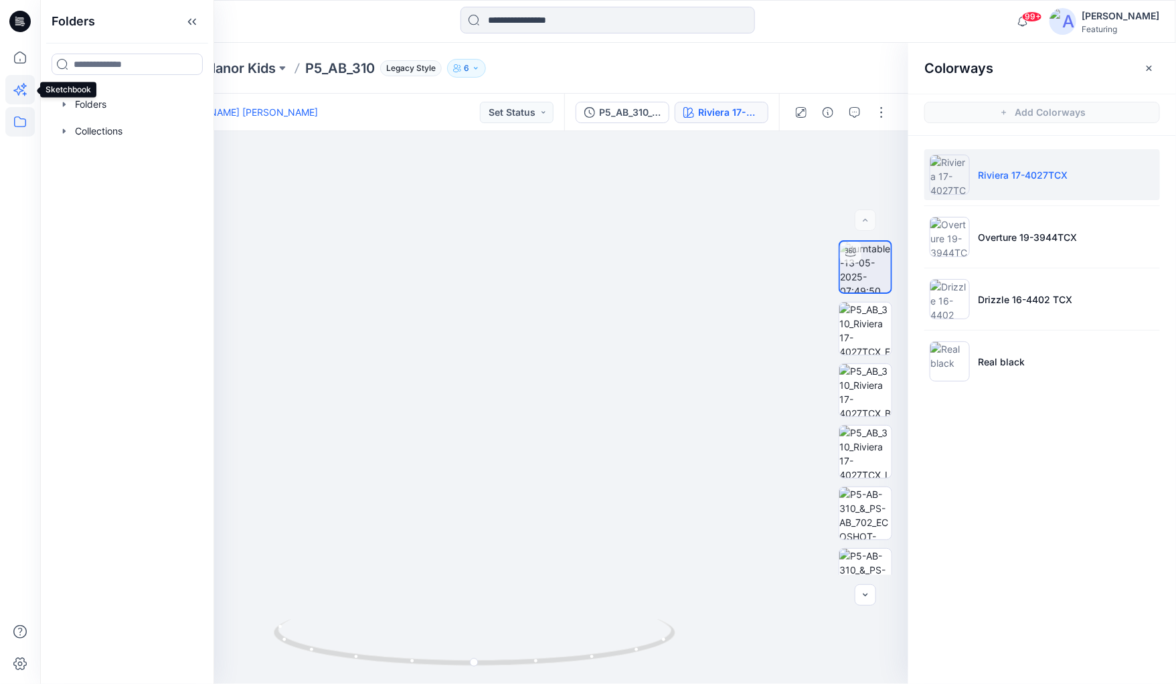
click at [17, 88] on icon at bounding box center [18, 91] width 10 height 10
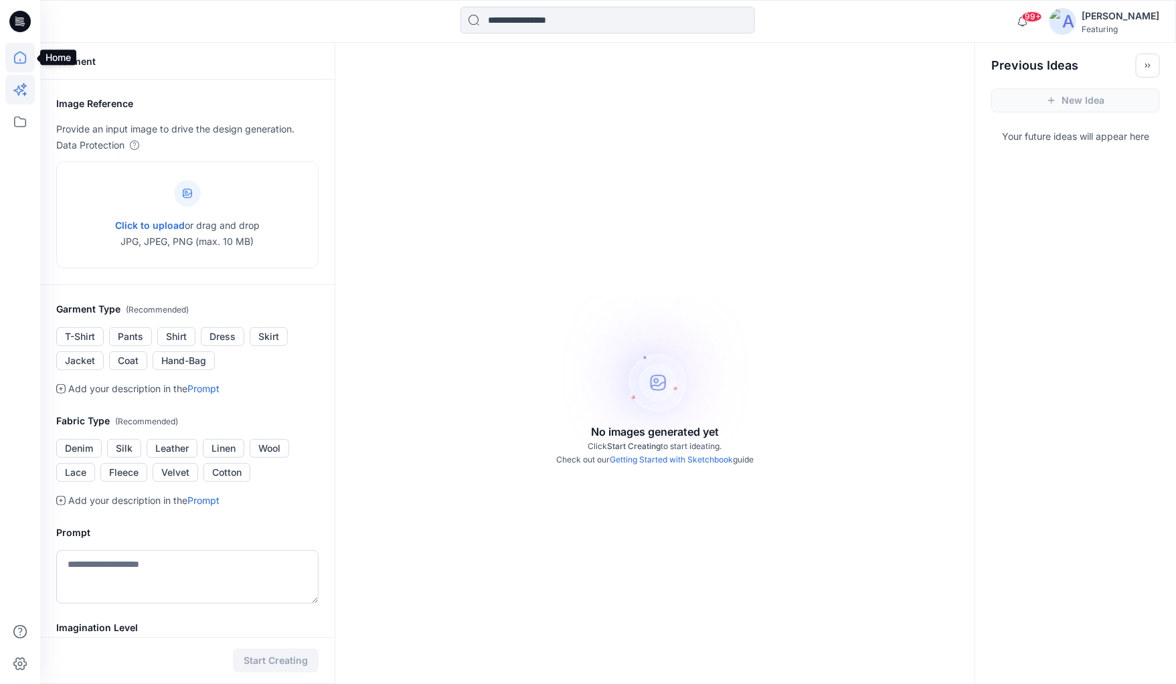
click at [21, 59] on icon at bounding box center [19, 57] width 29 height 29
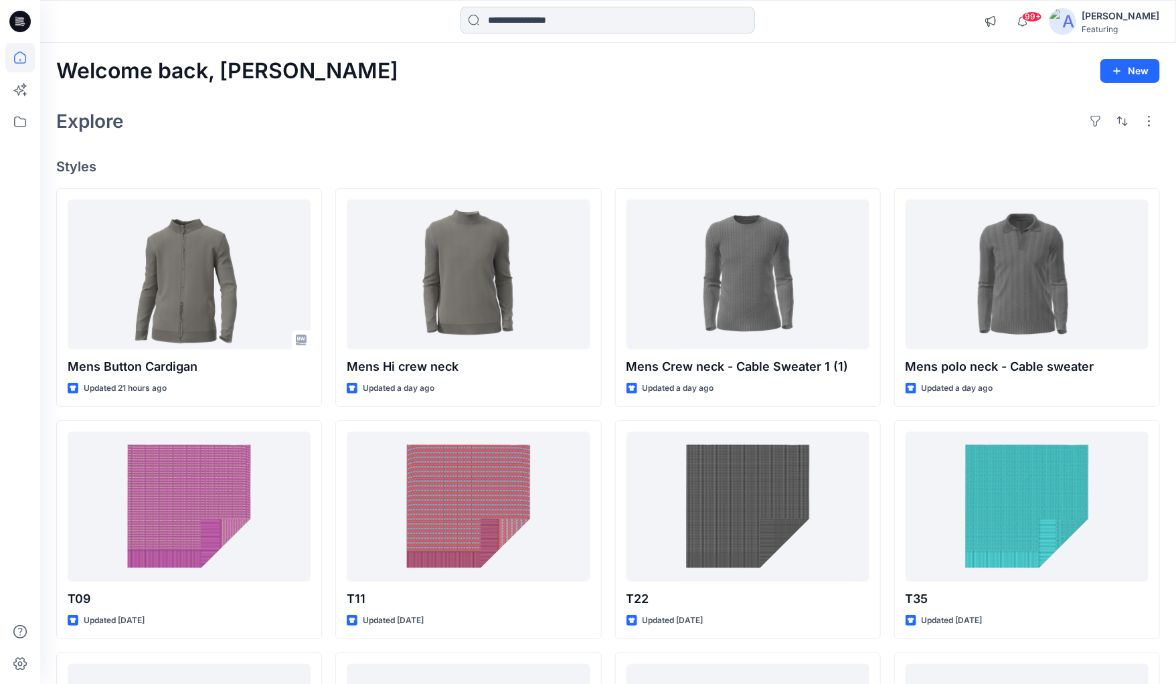
click at [509, 18] on input at bounding box center [607, 20] width 294 height 27
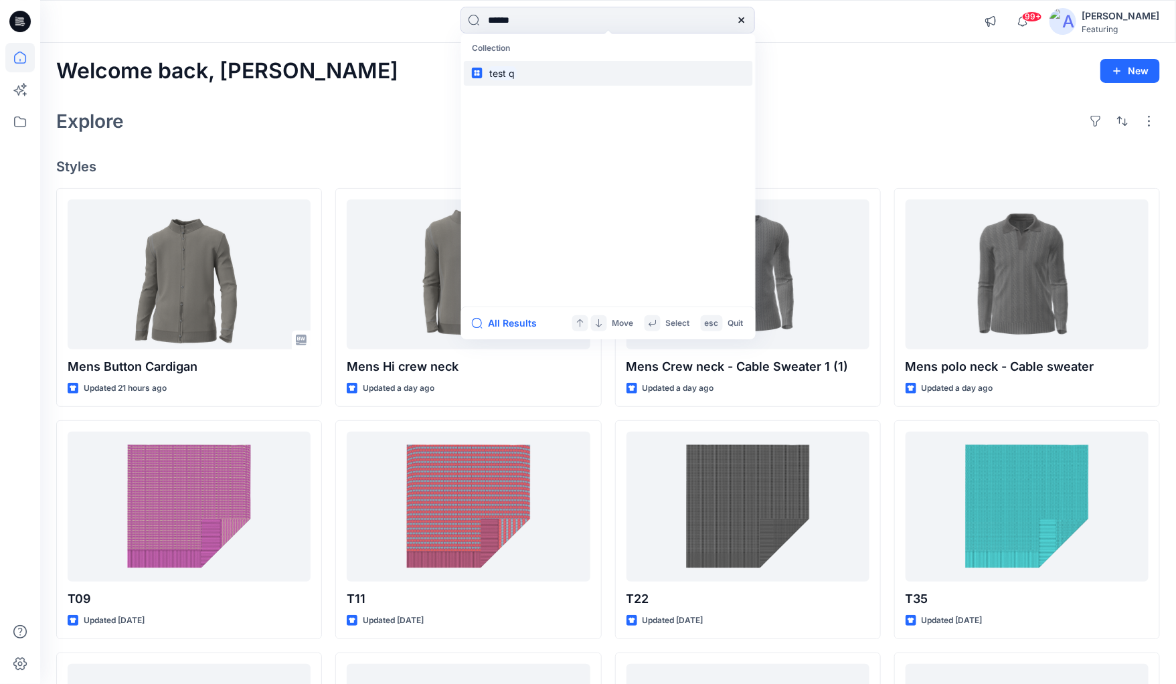
type input "******"
click at [489, 72] on mark "test q" at bounding box center [502, 73] width 29 height 15
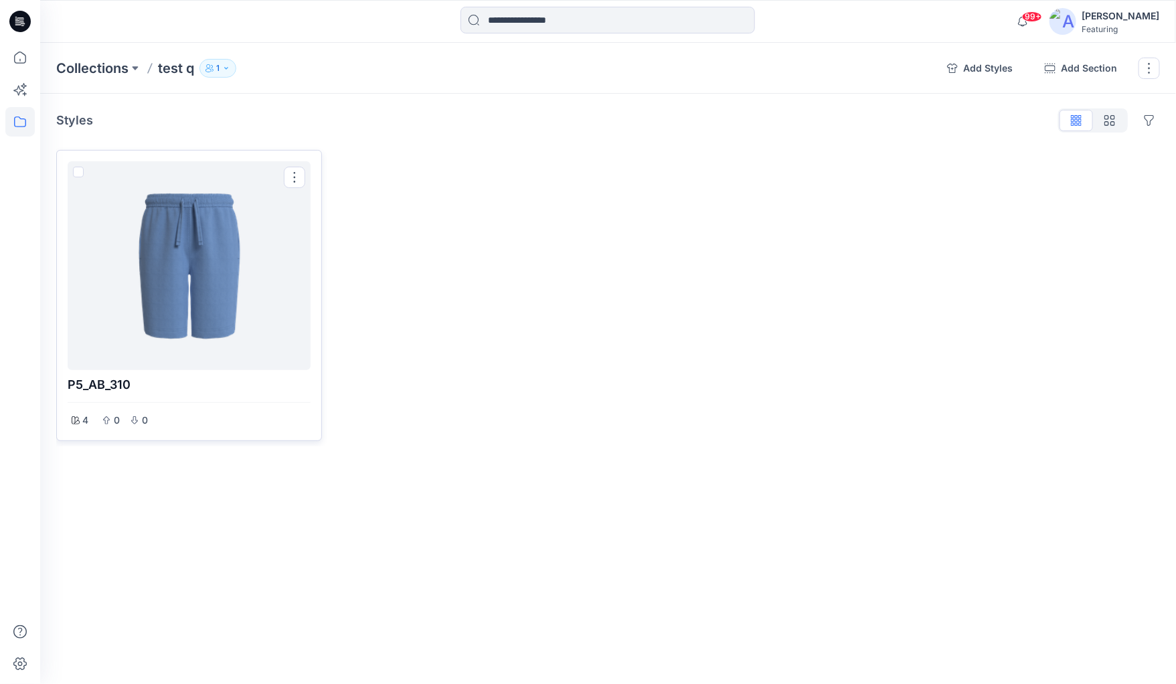
click at [265, 298] on div at bounding box center [189, 266] width 232 height 198
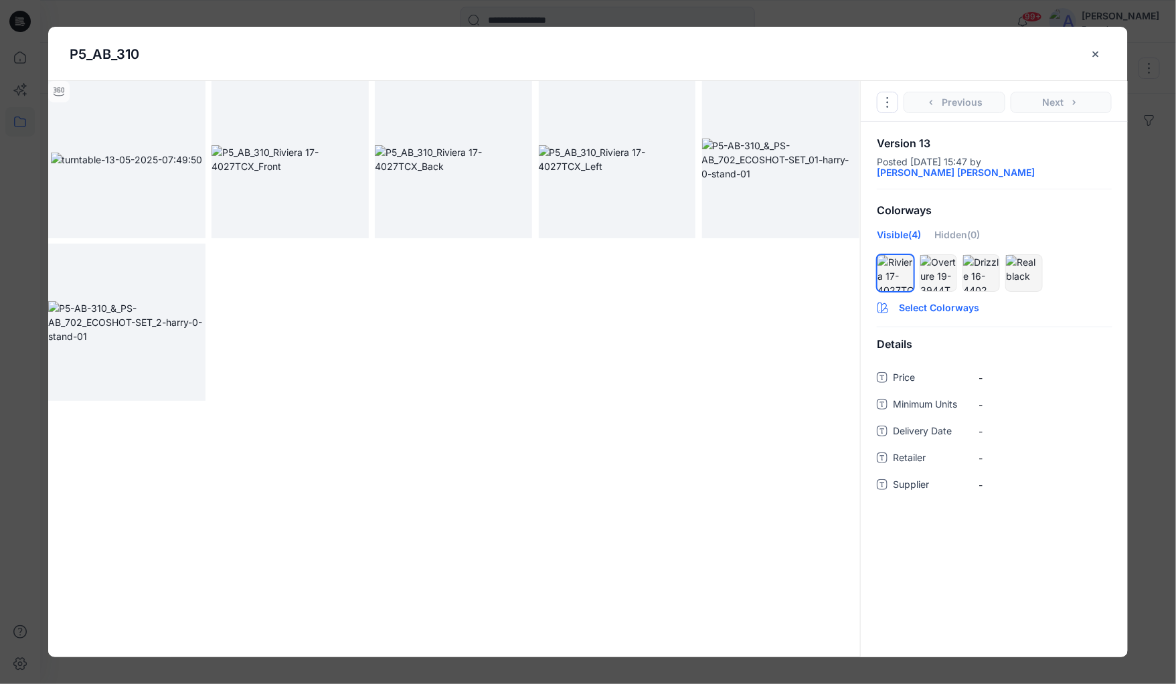
click at [895, 294] on button "Select Colorways" at bounding box center [994, 304] width 267 height 21
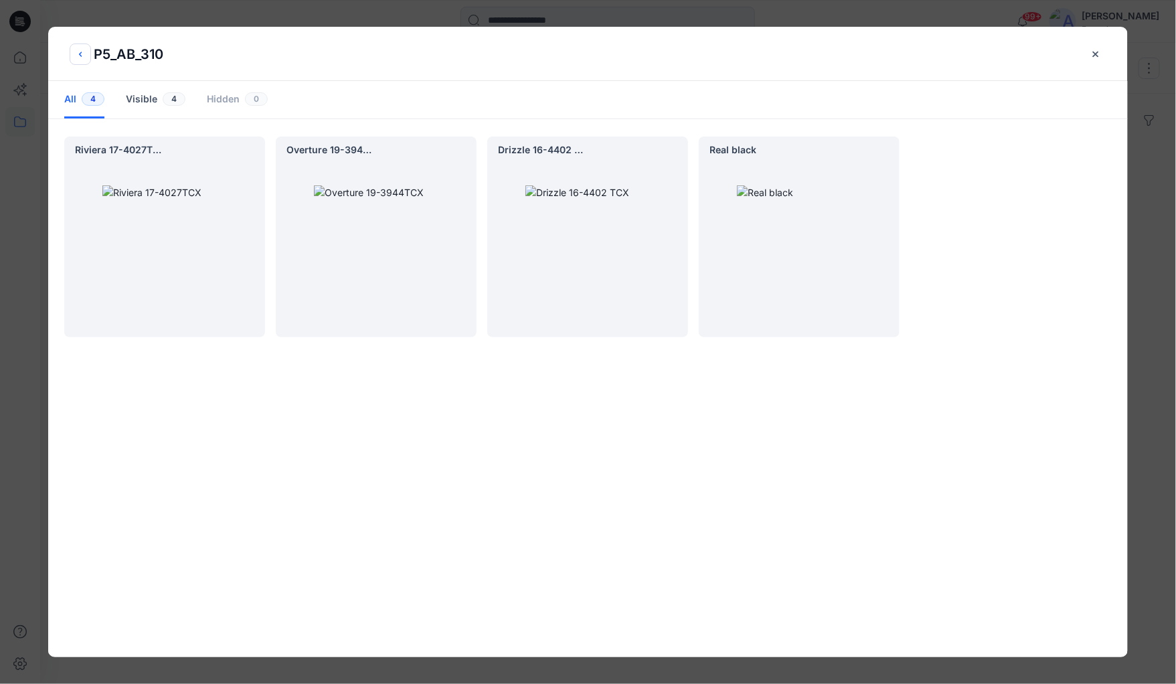
click at [77, 54] on icon "back button" at bounding box center [80, 54] width 11 height 11
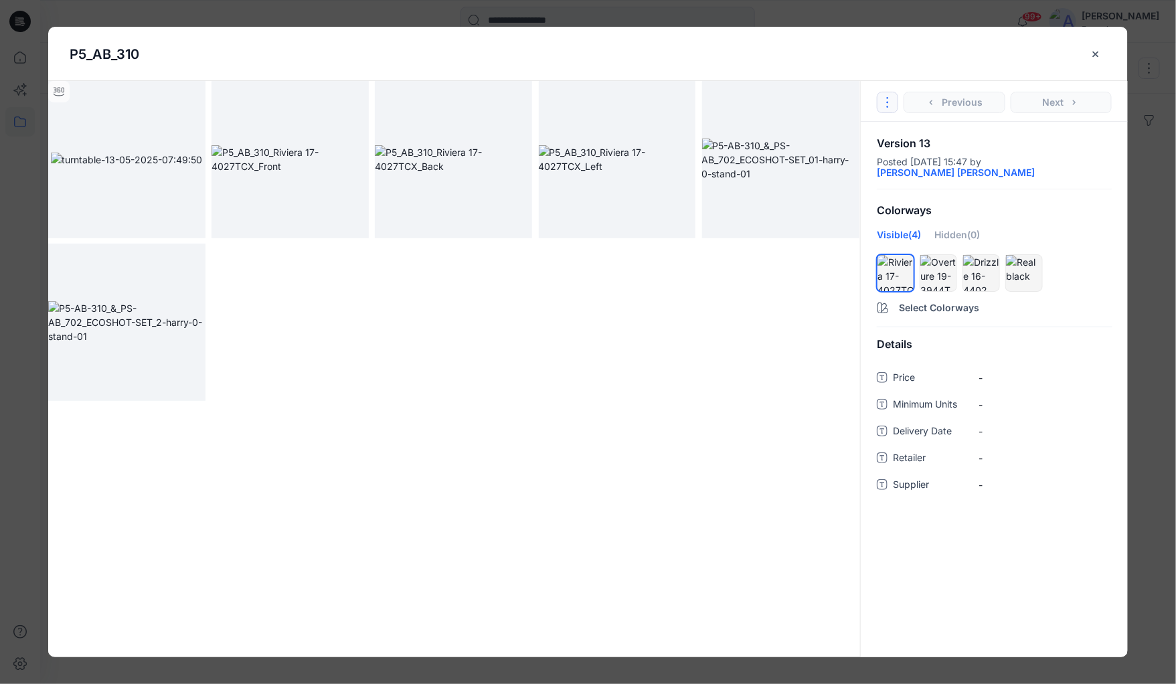
click at [894, 104] on button "Options" at bounding box center [887, 102] width 21 height 21
click at [862, 161] on button "Duplicate Original Style to..." at bounding box center [887, 164] width 162 height 27
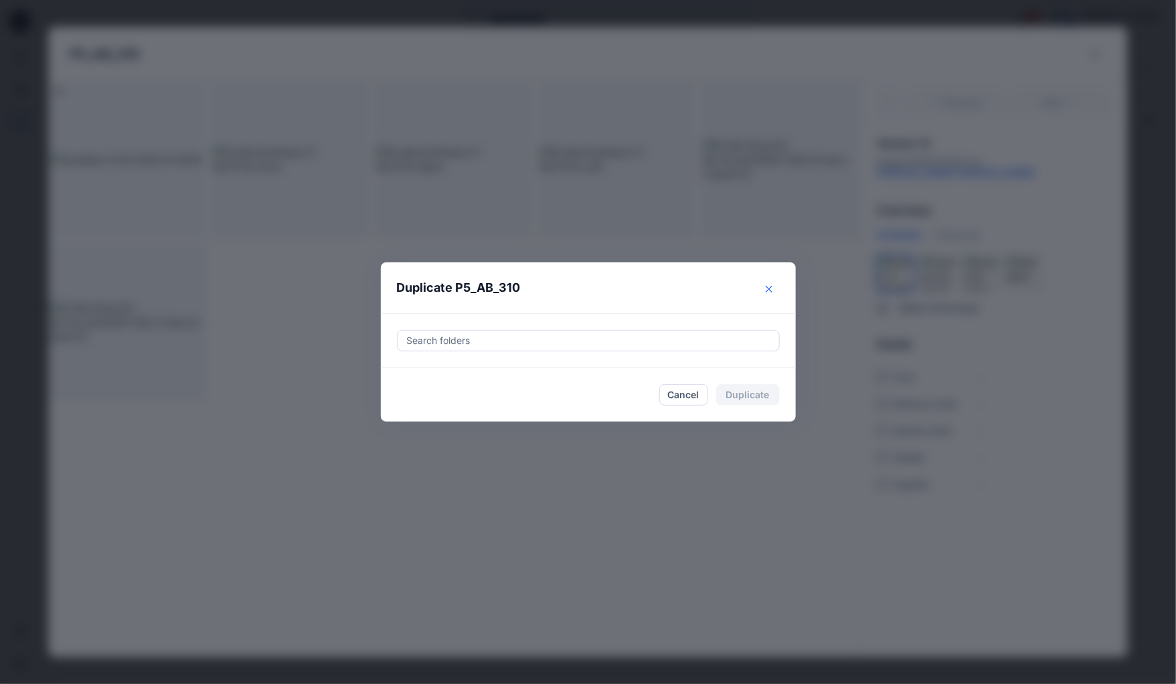
click at [770, 291] on icon "Close" at bounding box center [769, 289] width 7 height 7
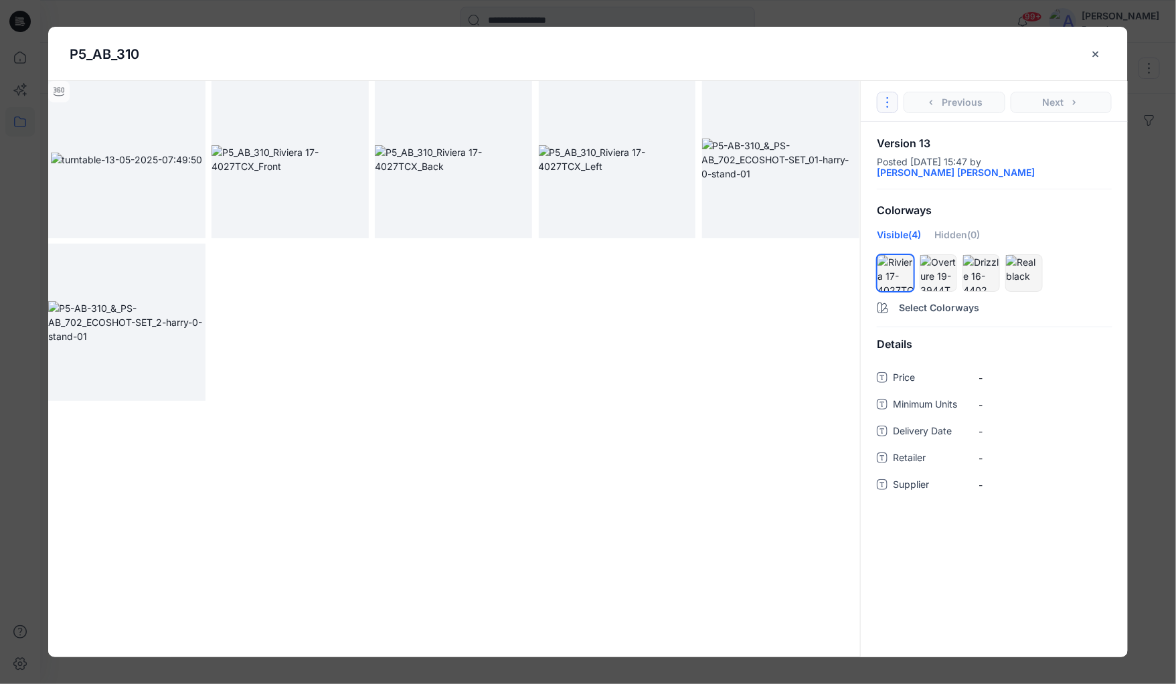
click at [885, 108] on button "Options" at bounding box center [887, 102] width 21 height 21
click at [805, 392] on div at bounding box center [454, 241] width 812 height 320
click at [891, 294] on button "Select Colorways" at bounding box center [994, 304] width 267 height 21
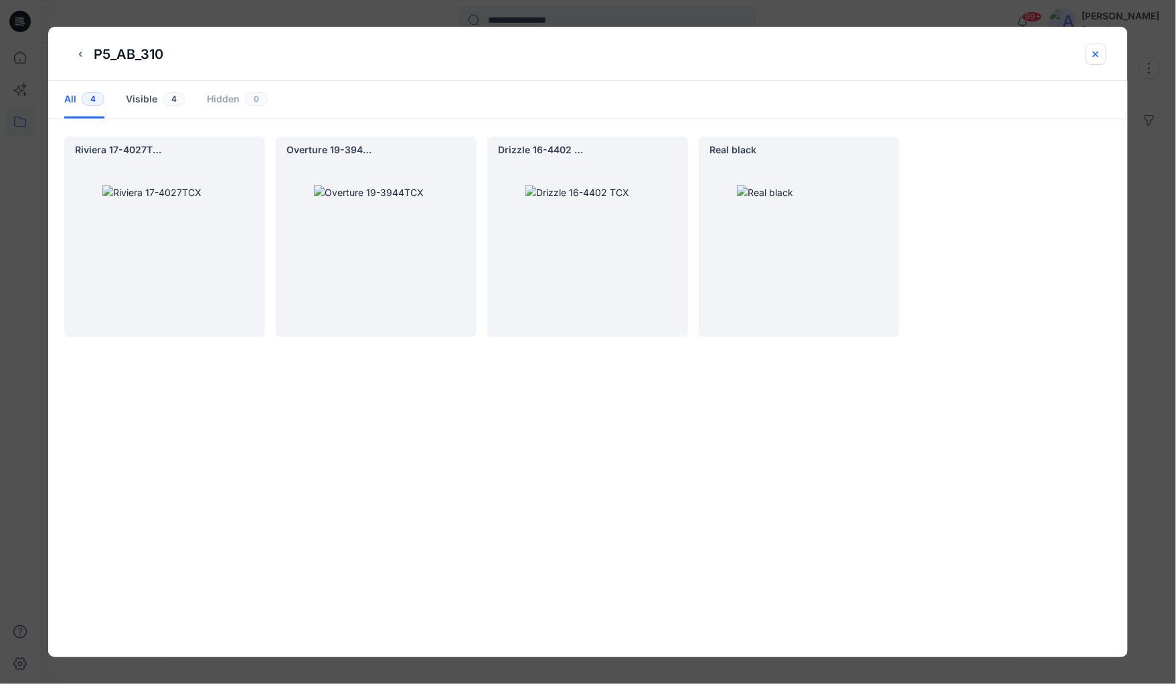
click at [1096, 50] on icon "close-btn" at bounding box center [1095, 54] width 11 height 11
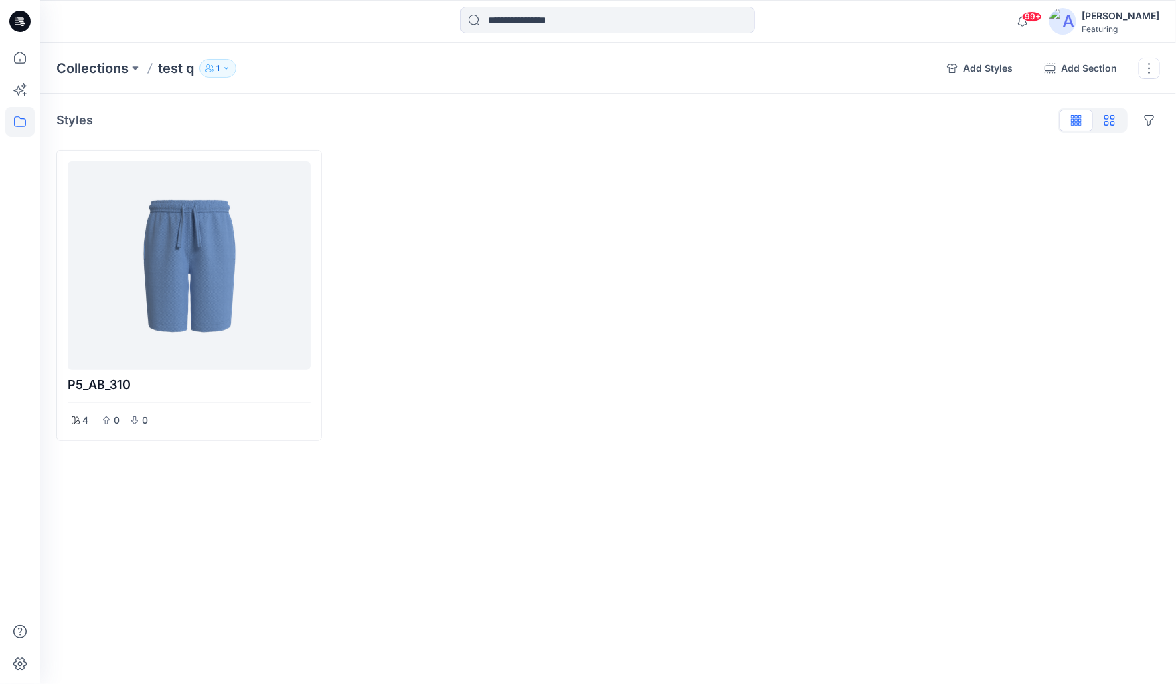
click at [1111, 122] on icon "button" at bounding box center [1109, 120] width 11 height 11
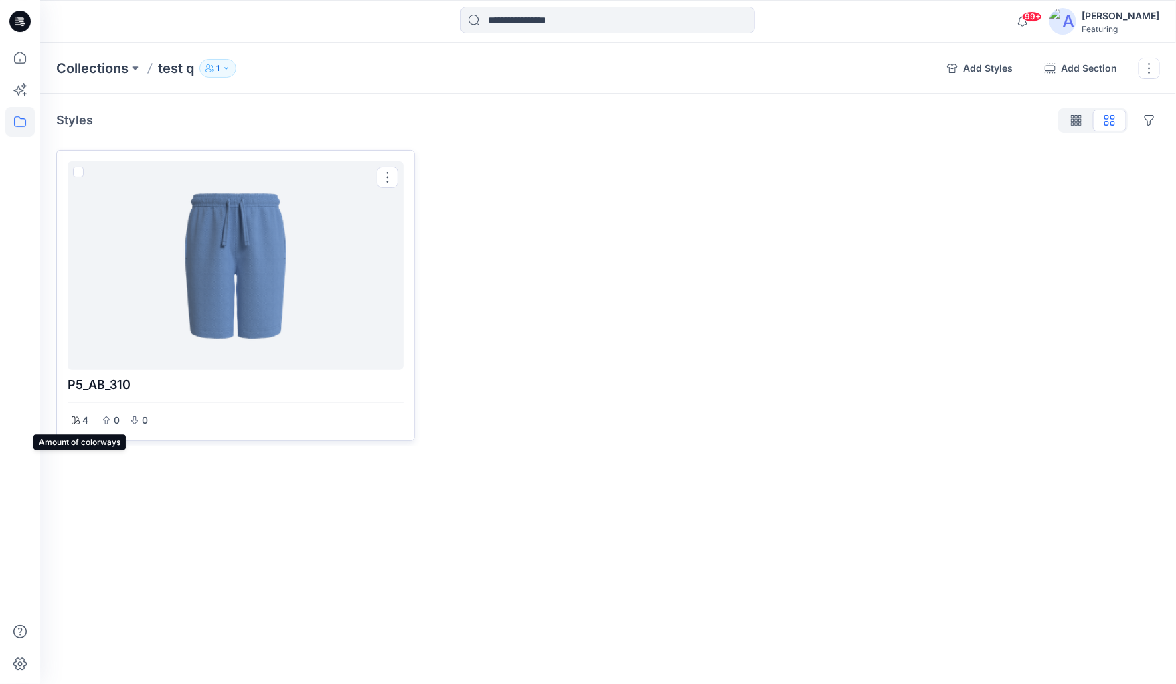
click at [72, 417] on icon at bounding box center [76, 420] width 8 height 8
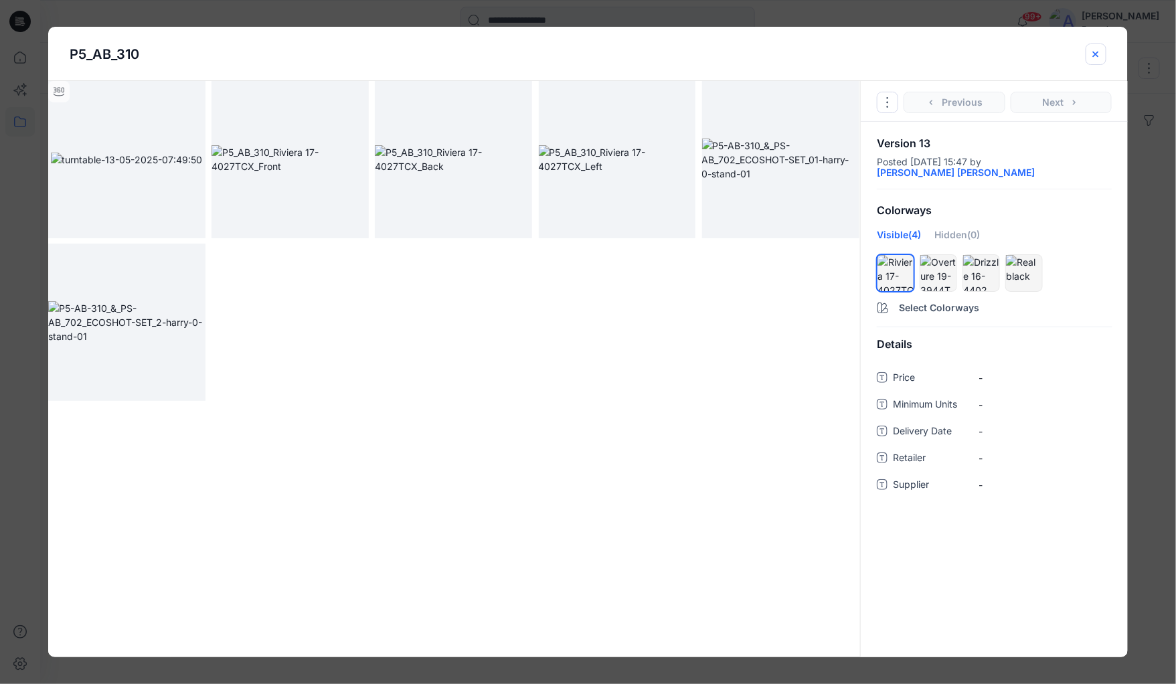
click at [1099, 52] on icon "close-btn" at bounding box center [1095, 54] width 11 height 11
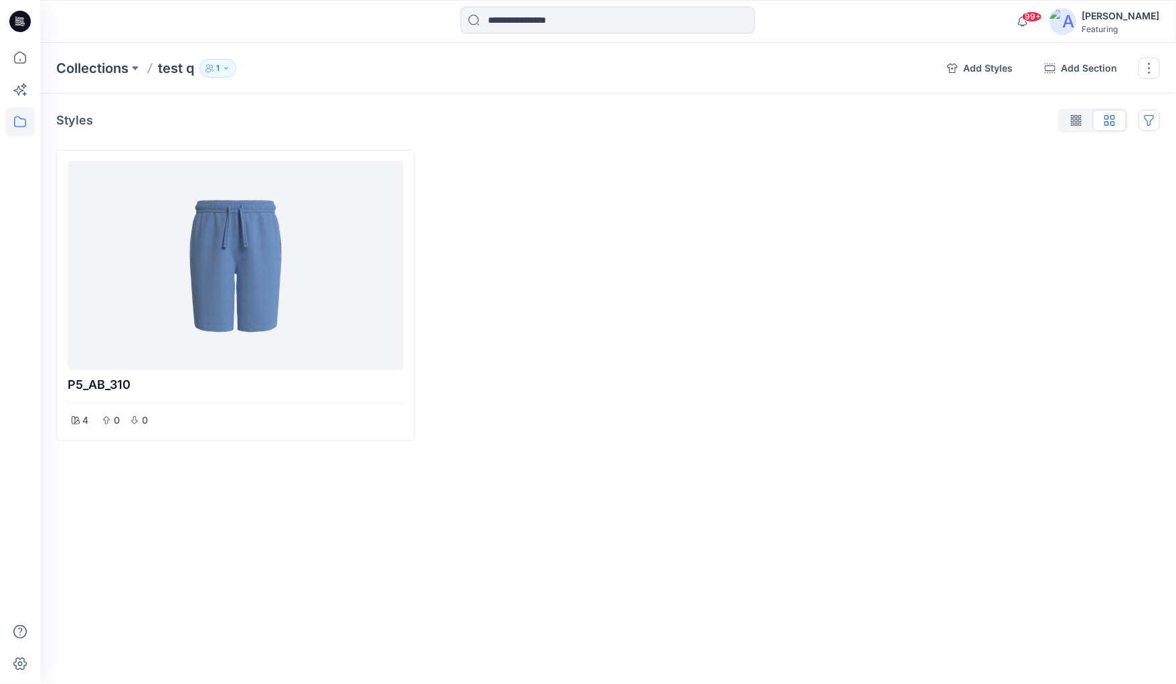
click at [1148, 115] on button "Options" at bounding box center [1148, 120] width 21 height 21
click at [1148, 116] on button "Options" at bounding box center [1148, 120] width 21 height 21
click at [1064, 124] on button "button" at bounding box center [1075, 120] width 33 height 21
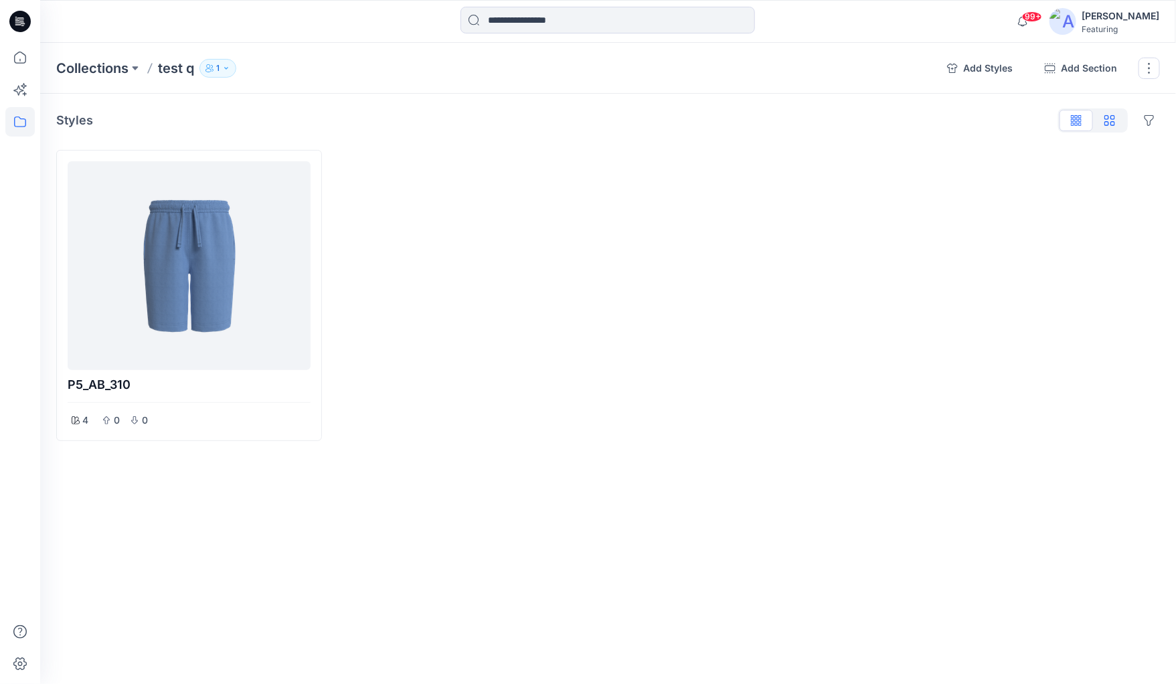
click at [1099, 122] on button "button" at bounding box center [1109, 120] width 33 height 21
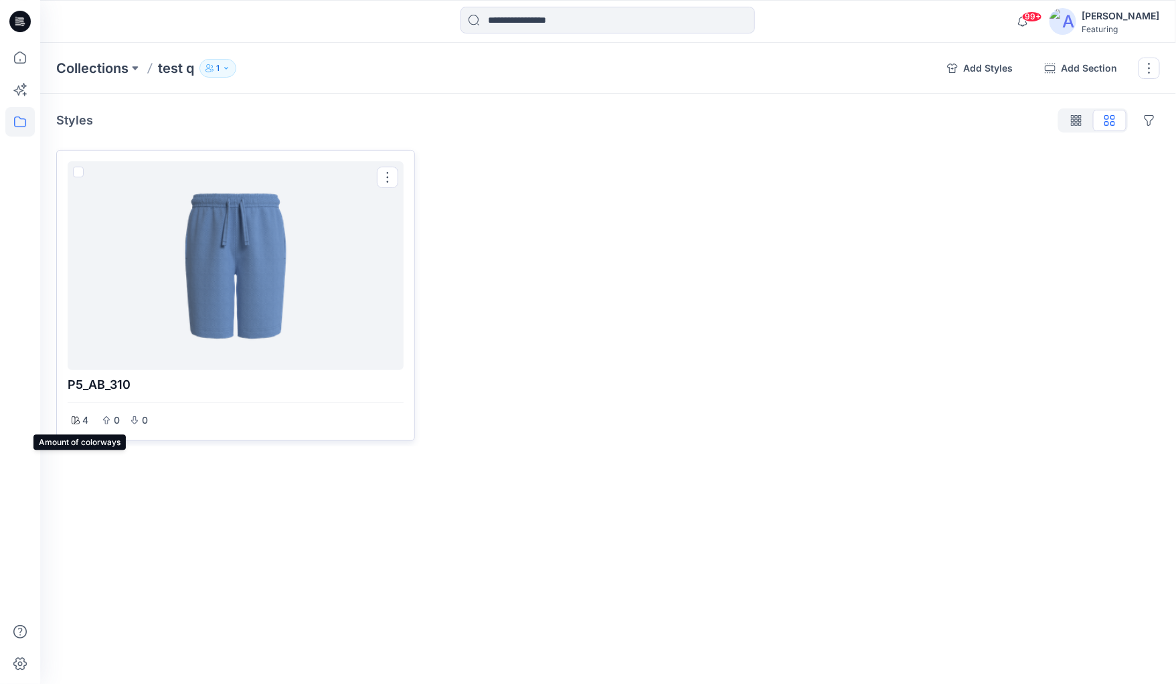
click at [80, 417] on div "4" at bounding box center [80, 420] width 25 height 19
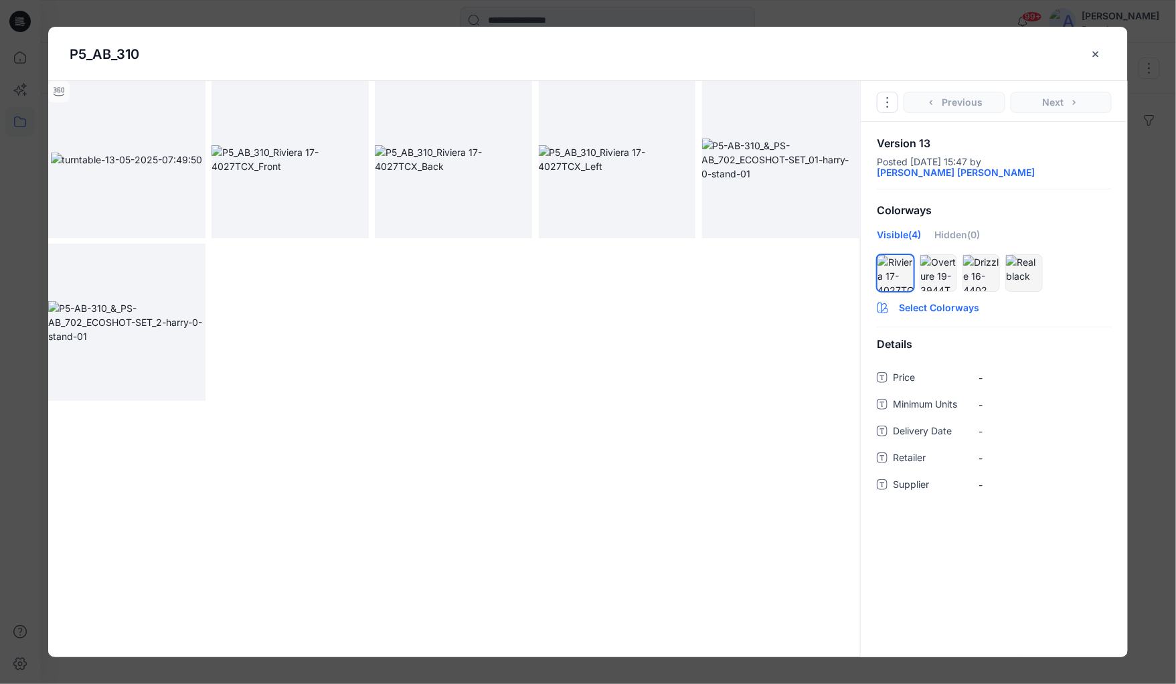
click at [903, 296] on button "Select Colorways" at bounding box center [994, 304] width 267 height 21
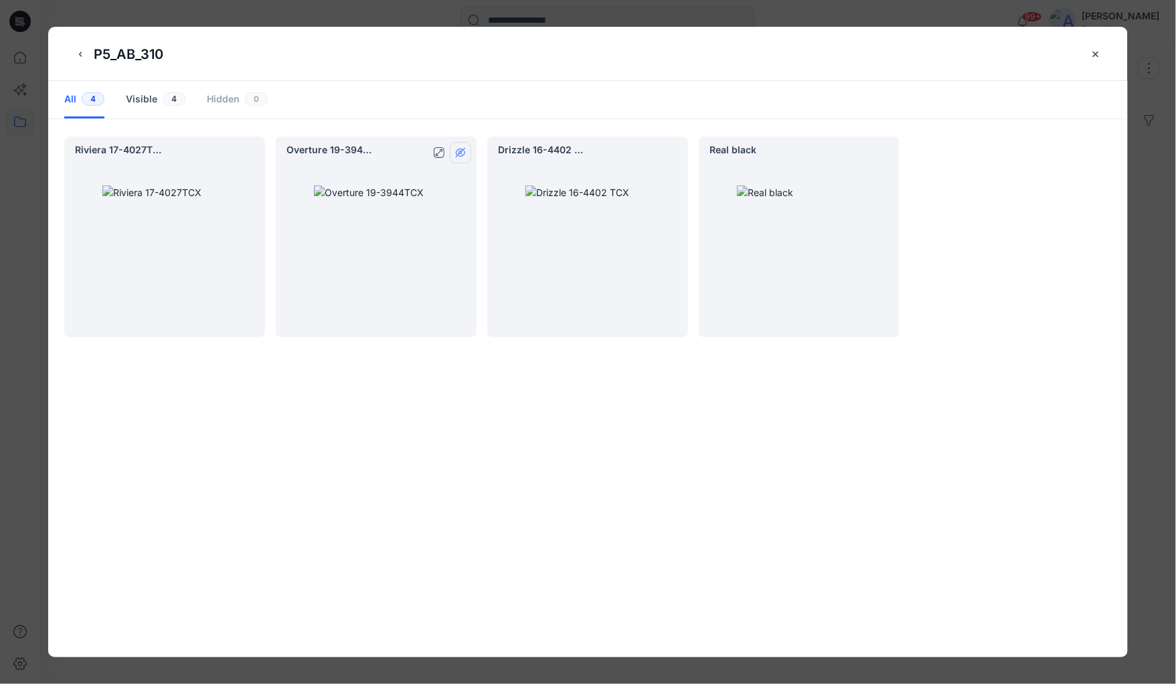
click at [458, 152] on icon "hide/show colorway" at bounding box center [460, 152] width 11 height 11
click at [676, 151] on icon "hide/show colorway" at bounding box center [672, 152] width 11 height 11
click at [885, 151] on icon "hide/show colorway" at bounding box center [883, 152] width 11 height 11
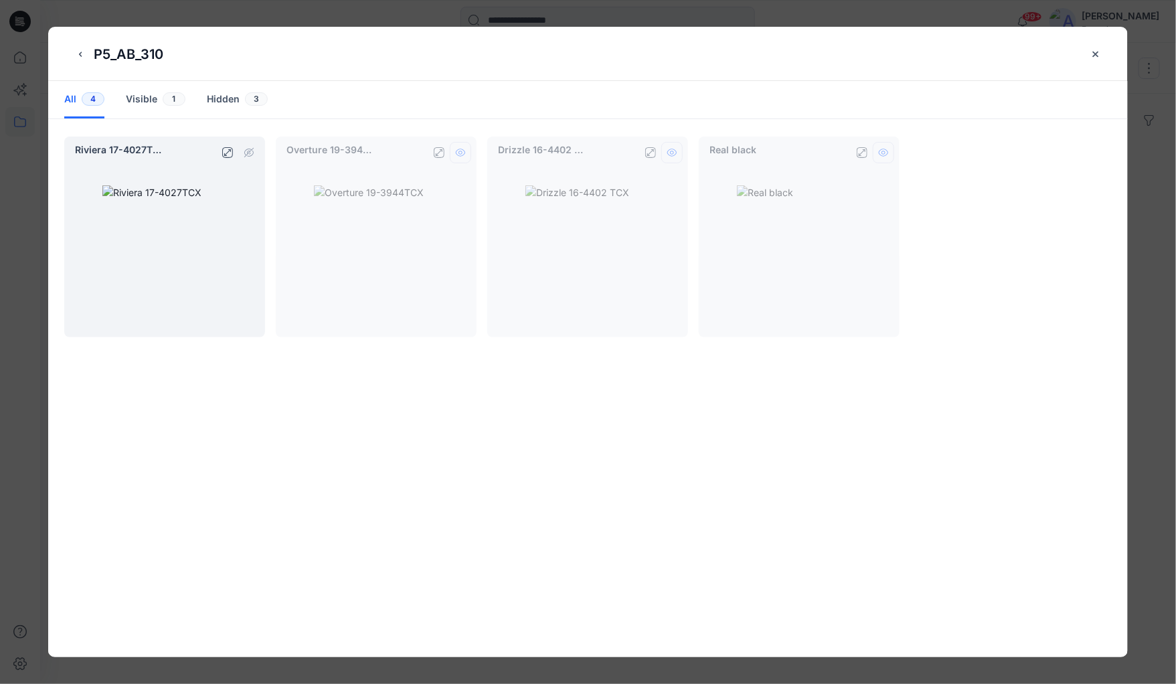
click at [255, 148] on div at bounding box center [248, 152] width 21 height 21
click at [247, 151] on div at bounding box center [248, 152] width 21 height 21
click at [226, 468] on div "All 4 Visible 1 Hidden 3 Riviera 17-4027TCX Overture 19-3944TCX Drizzle 16-4402…" at bounding box center [588, 369] width 1080 height 576
click at [150, 97] on div "Visible 1" at bounding box center [156, 99] width 60 height 37
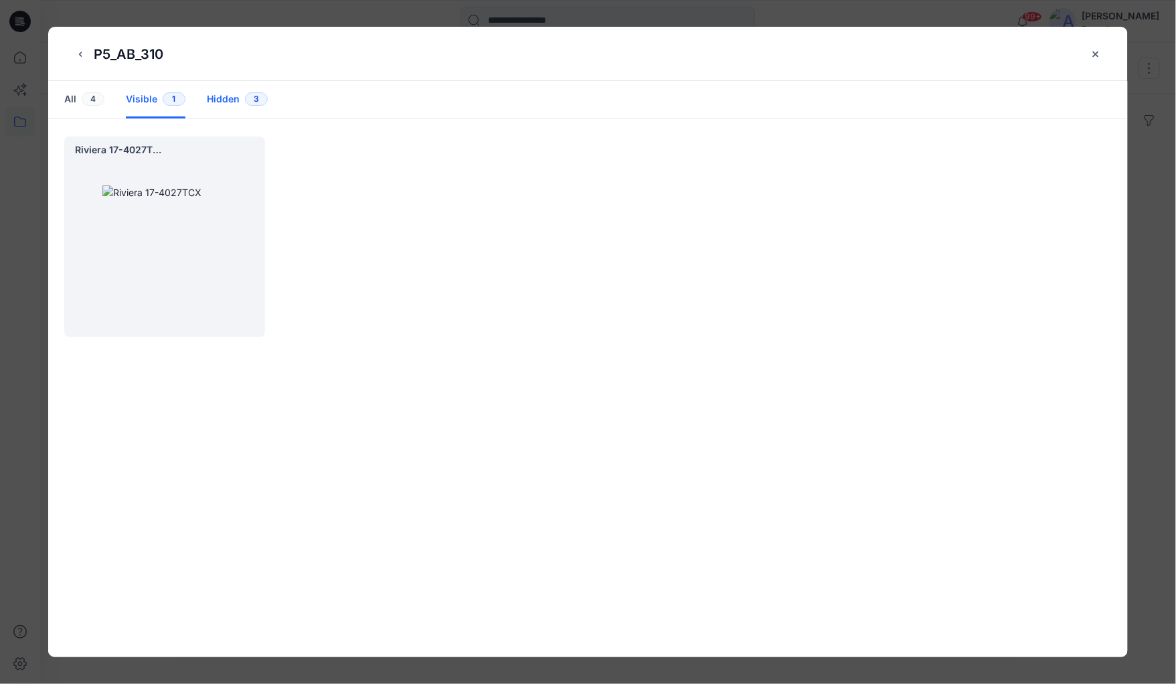
click at [226, 100] on div "Hidden 3" at bounding box center [237, 99] width 61 height 37
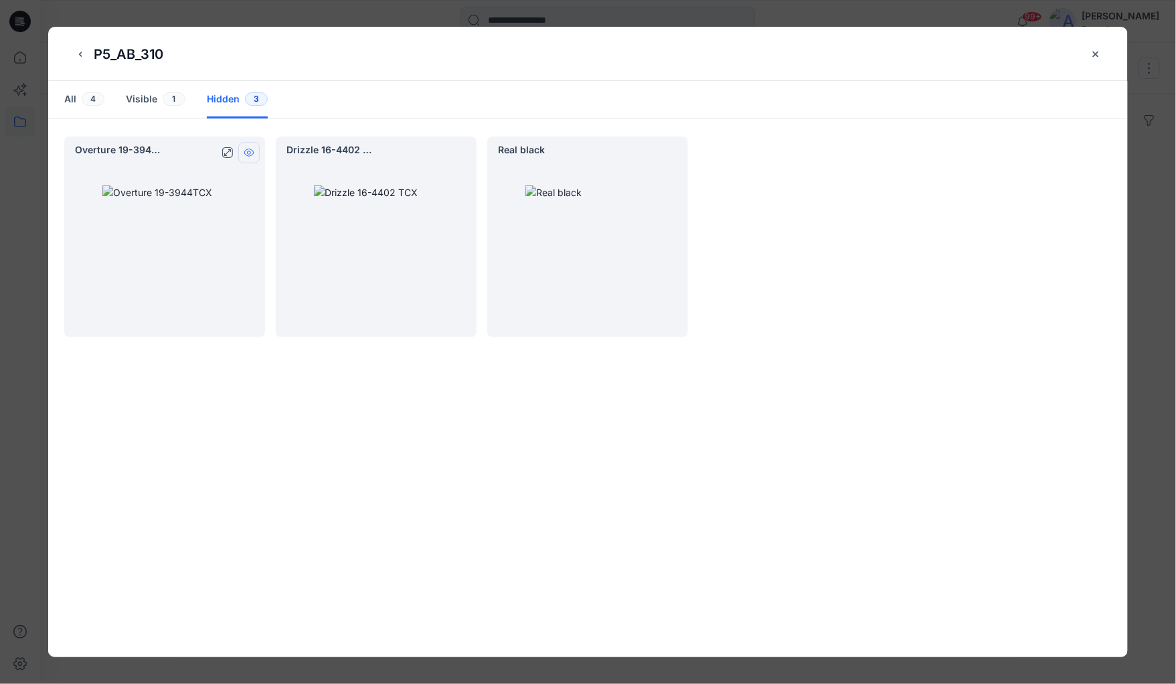
click at [246, 153] on icon "hide/show colorway" at bounding box center [249, 152] width 11 height 11
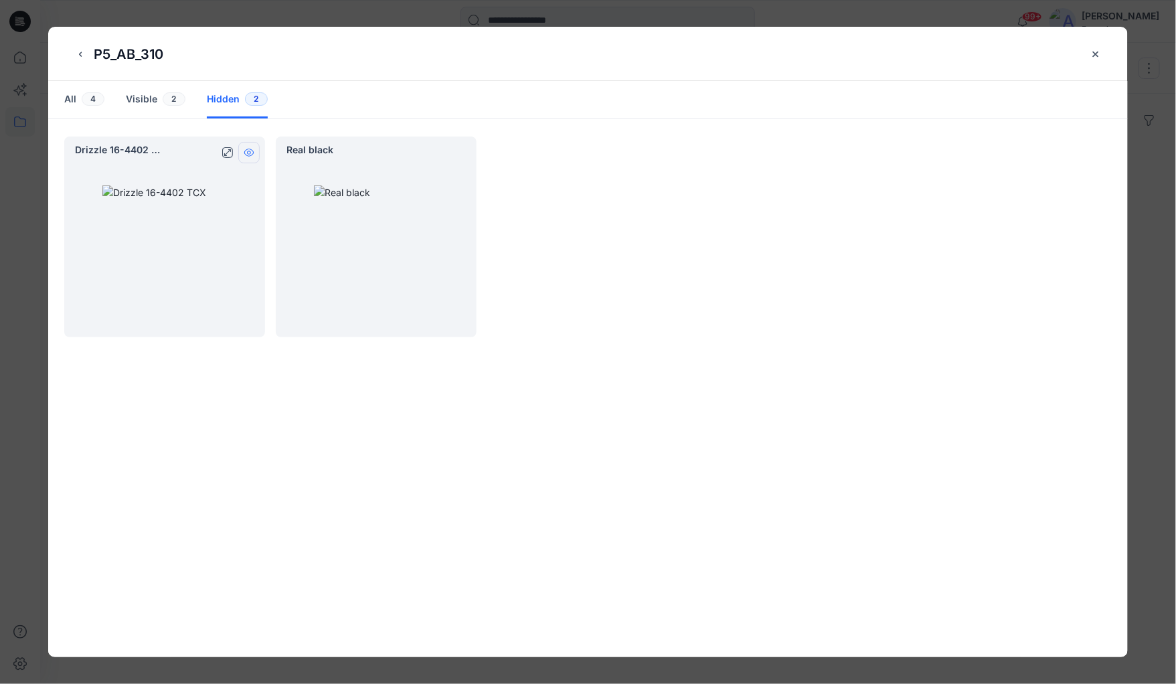
click at [249, 153] on icon "hide/show colorway" at bounding box center [249, 152] width 11 height 11
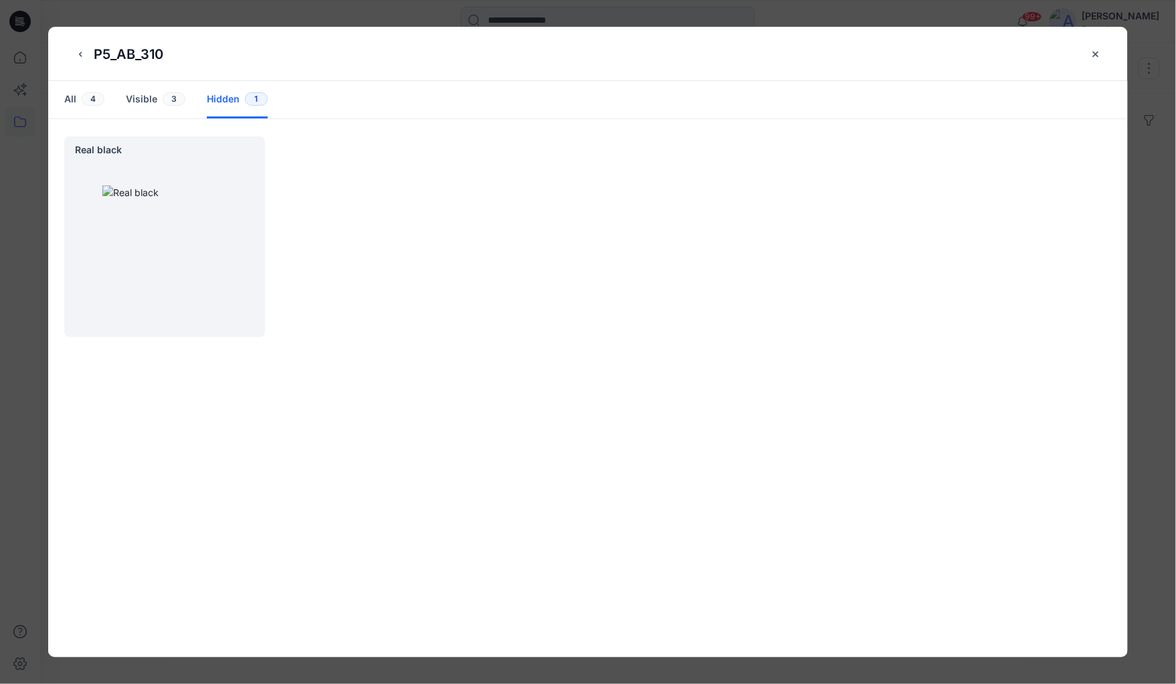
click at [249, 153] on icon "hide/show colorway" at bounding box center [249, 152] width 11 height 11
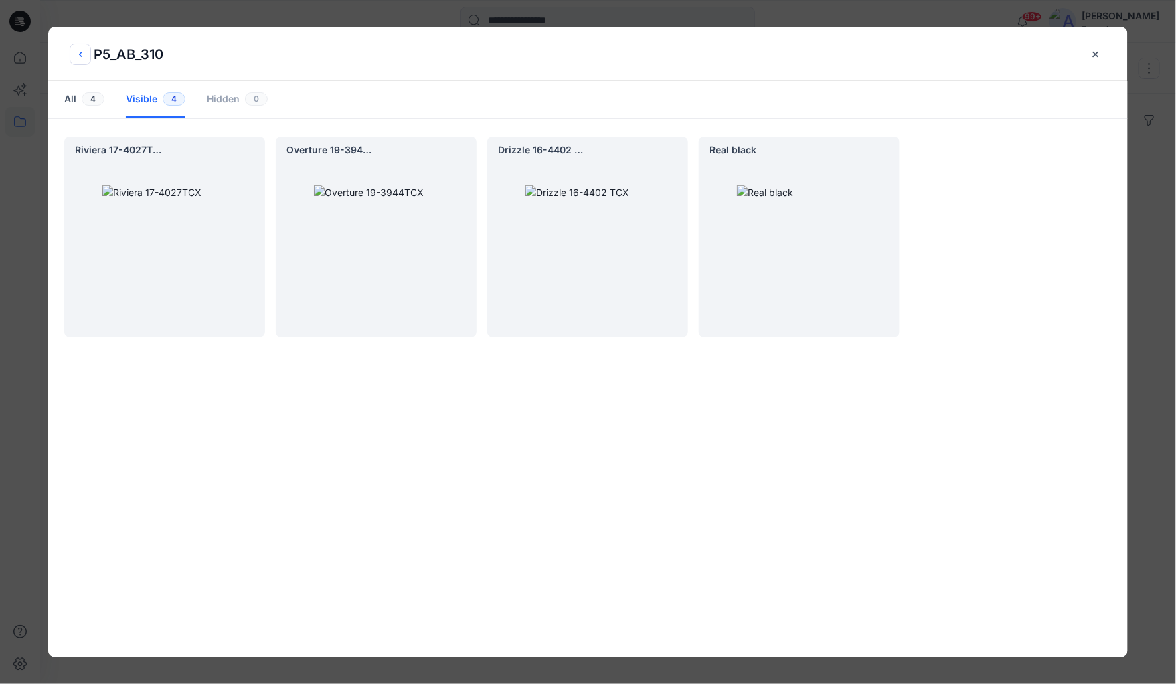
click at [82, 54] on icon "back button" at bounding box center [80, 54] width 11 height 11
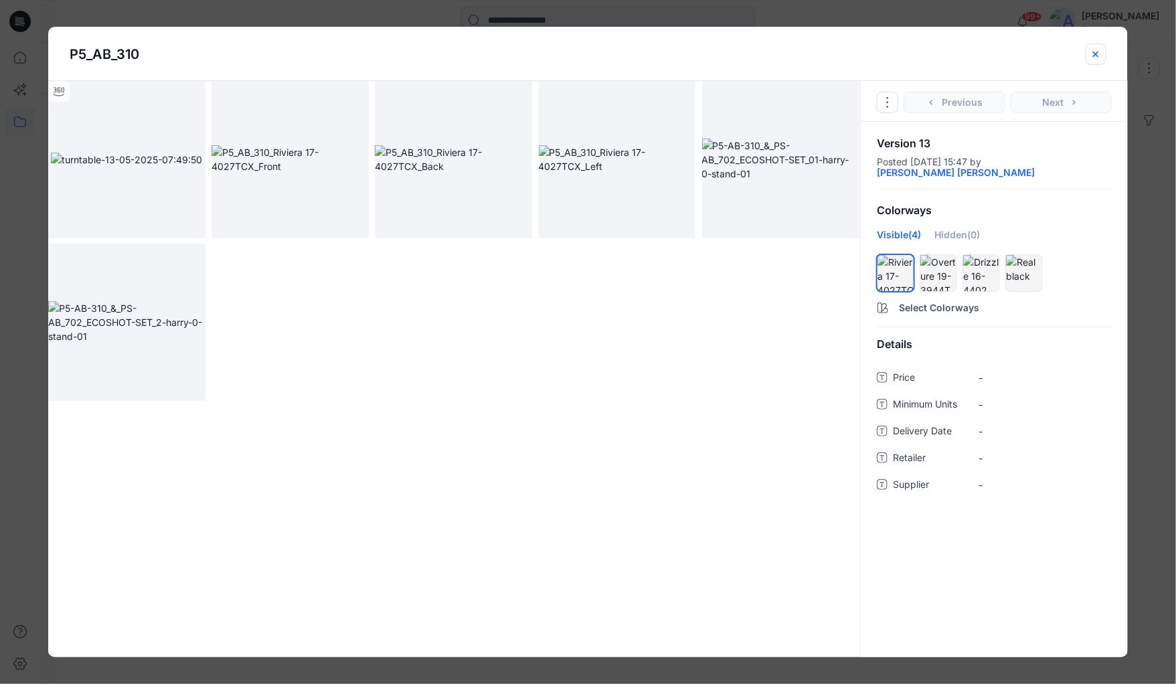
click at [1100, 59] on icon "close-btn" at bounding box center [1095, 54] width 11 height 11
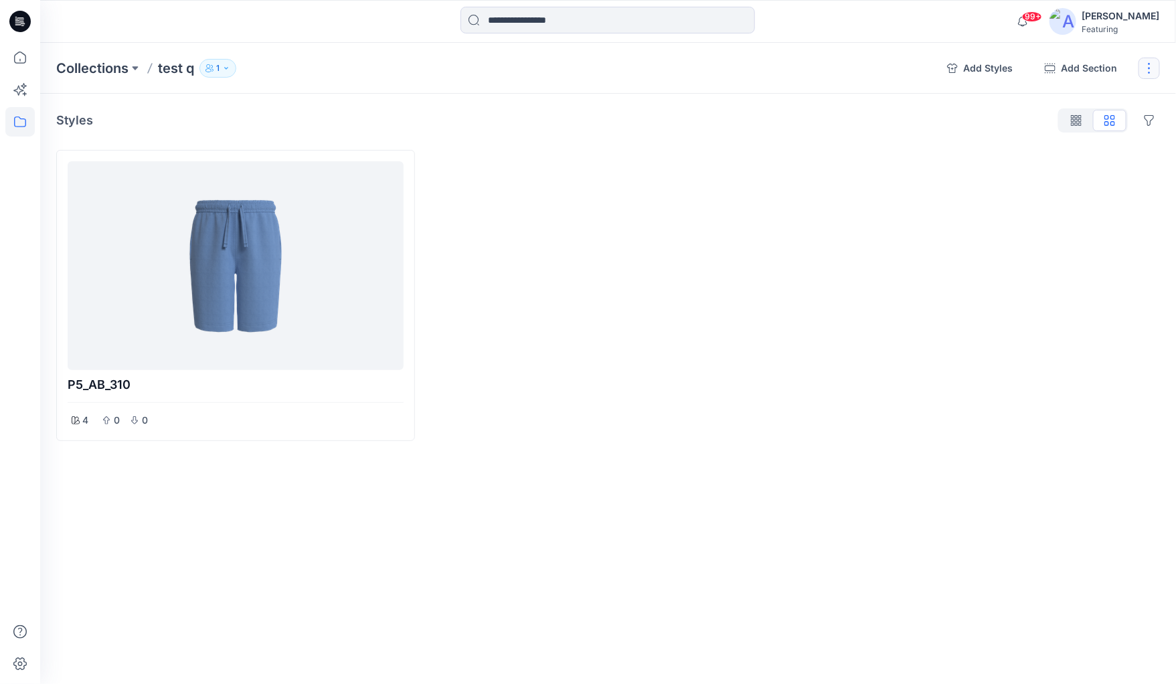
click at [1152, 71] on button "button" at bounding box center [1148, 68] width 21 height 21
click at [1063, 161] on button "Present Collection" at bounding box center [1085, 160] width 145 height 25
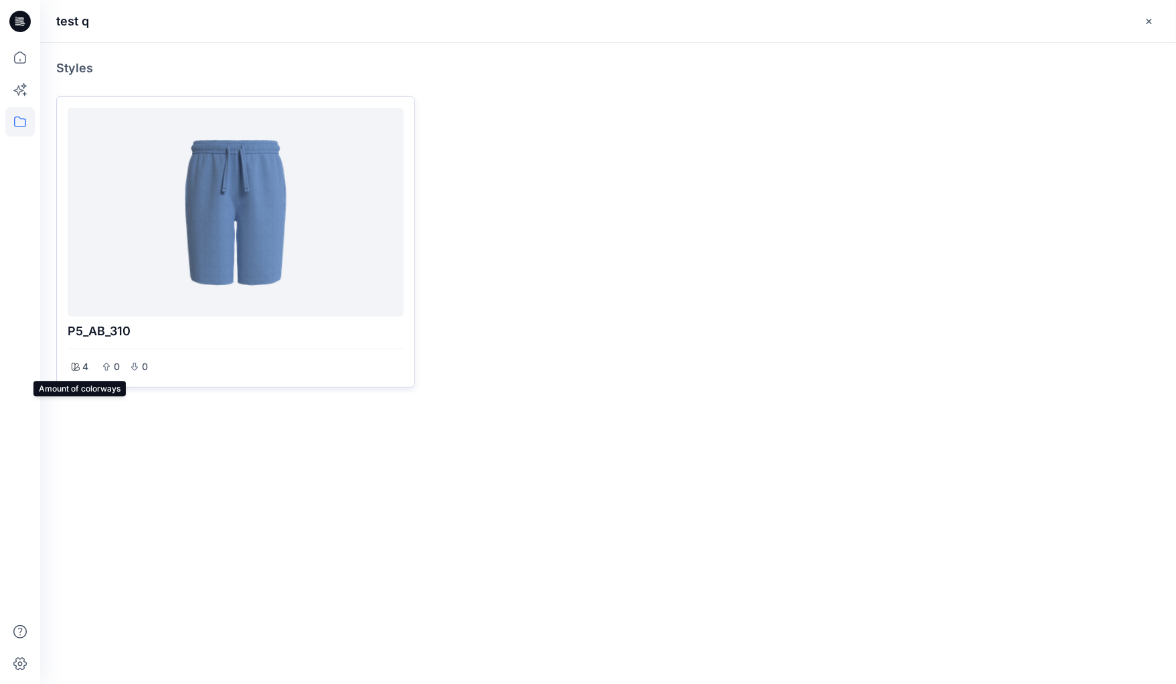
click at [72, 368] on icon at bounding box center [76, 367] width 8 height 8
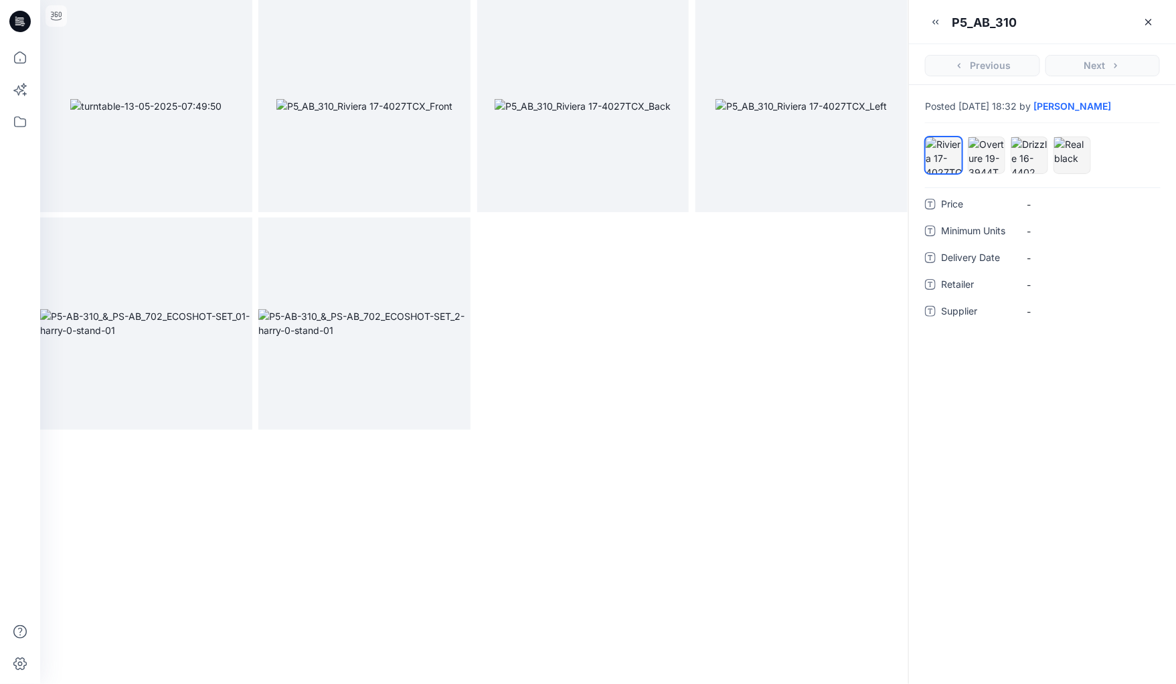
click at [940, 173] on div at bounding box center [944, 155] width 36 height 36
click at [931, 24] on icon "button" at bounding box center [935, 22] width 11 height 11
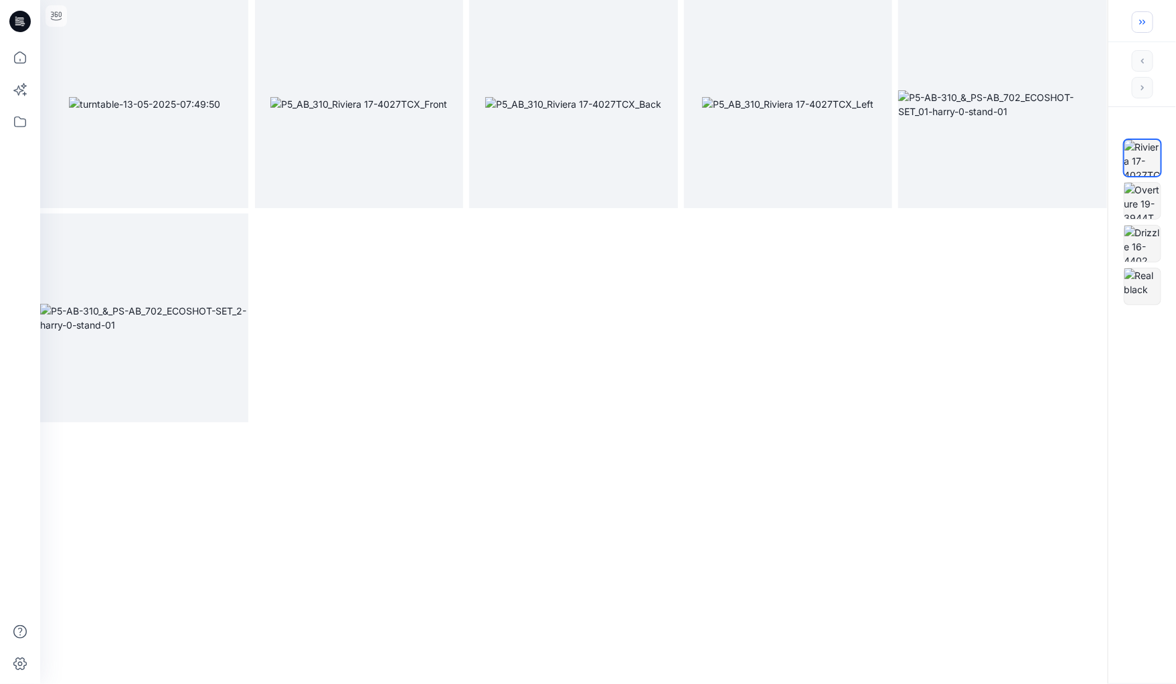
click at [1137, 21] on icon "button" at bounding box center [1142, 22] width 11 height 11
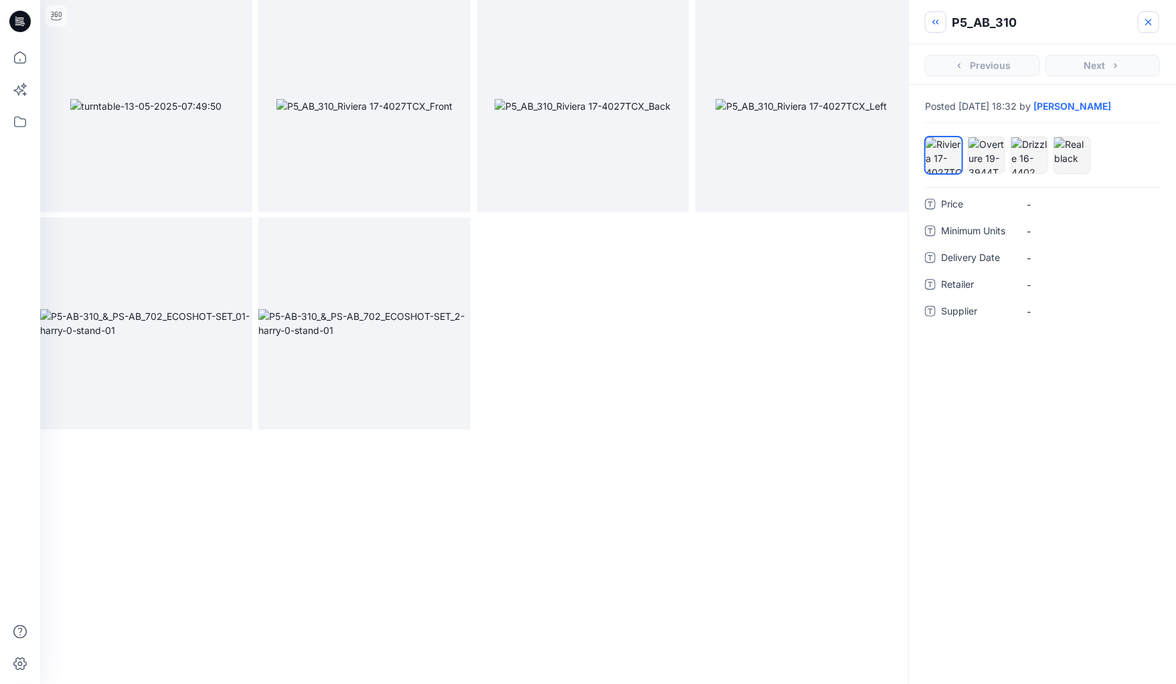
click at [1148, 23] on icon "button" at bounding box center [1148, 22] width 11 height 11
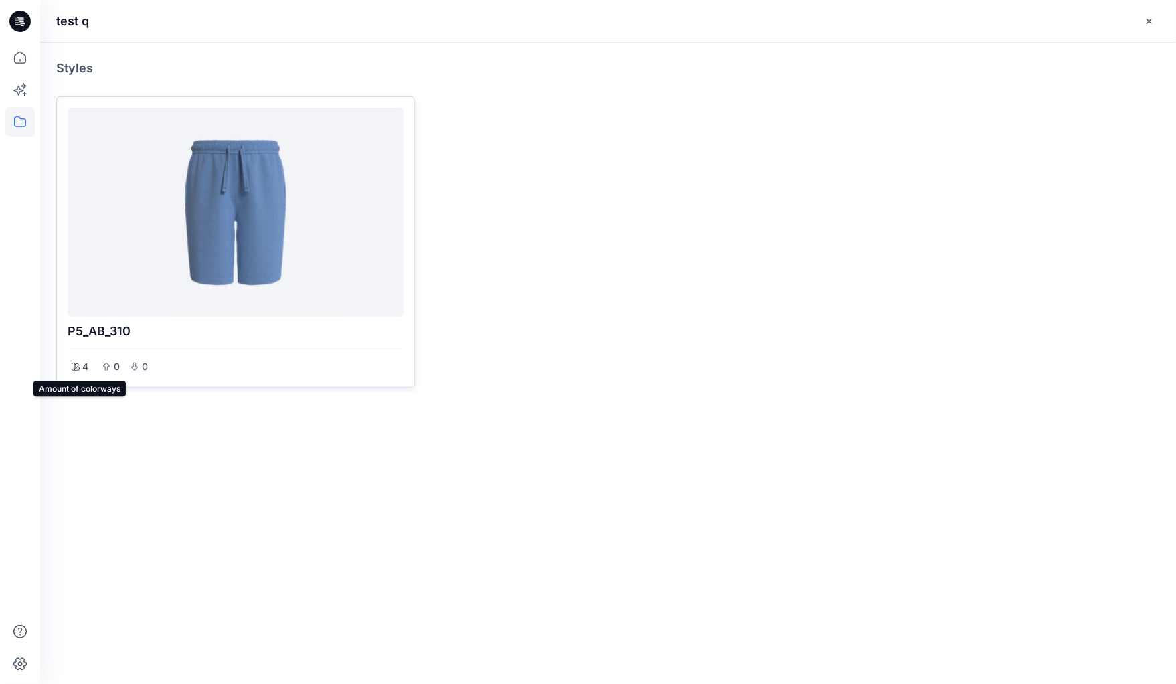
click at [78, 363] on icon at bounding box center [76, 367] width 8 height 8
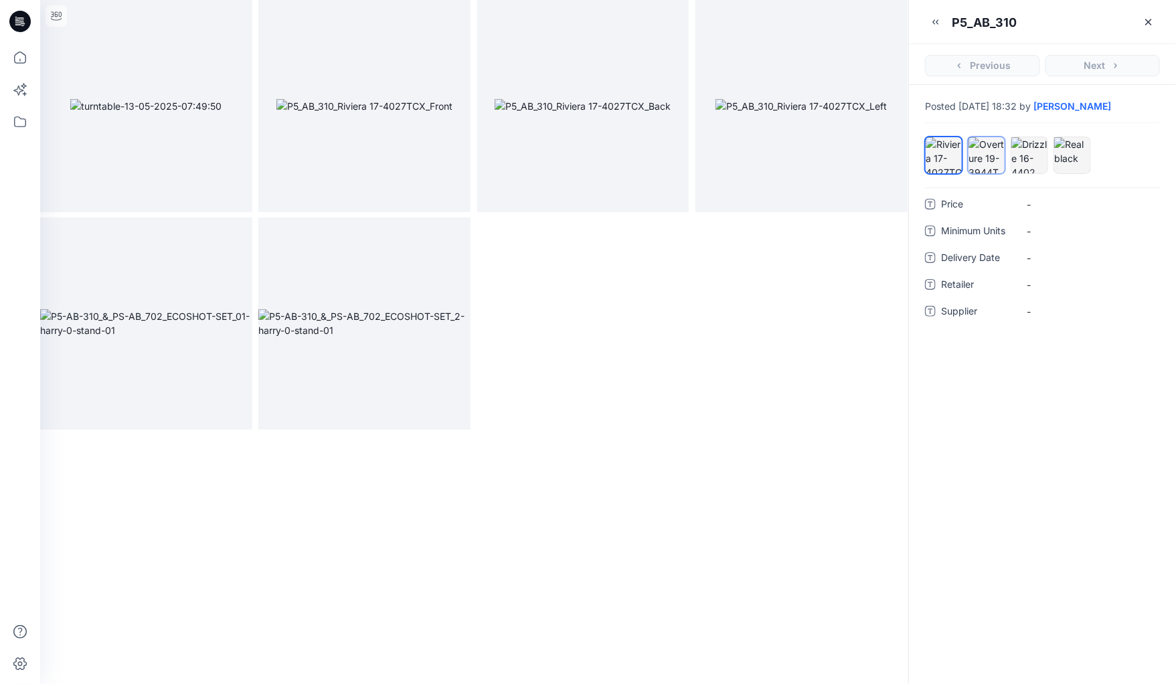
click at [991, 168] on div at bounding box center [986, 155] width 36 height 36
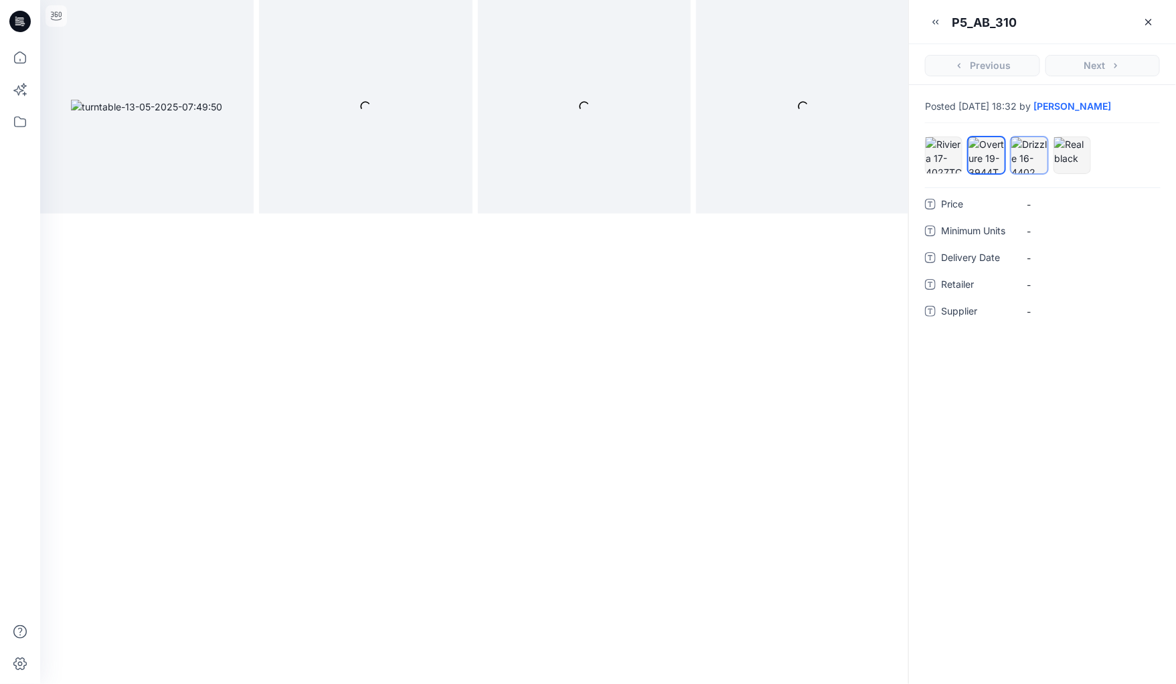
click at [1026, 165] on div at bounding box center [1029, 155] width 36 height 36
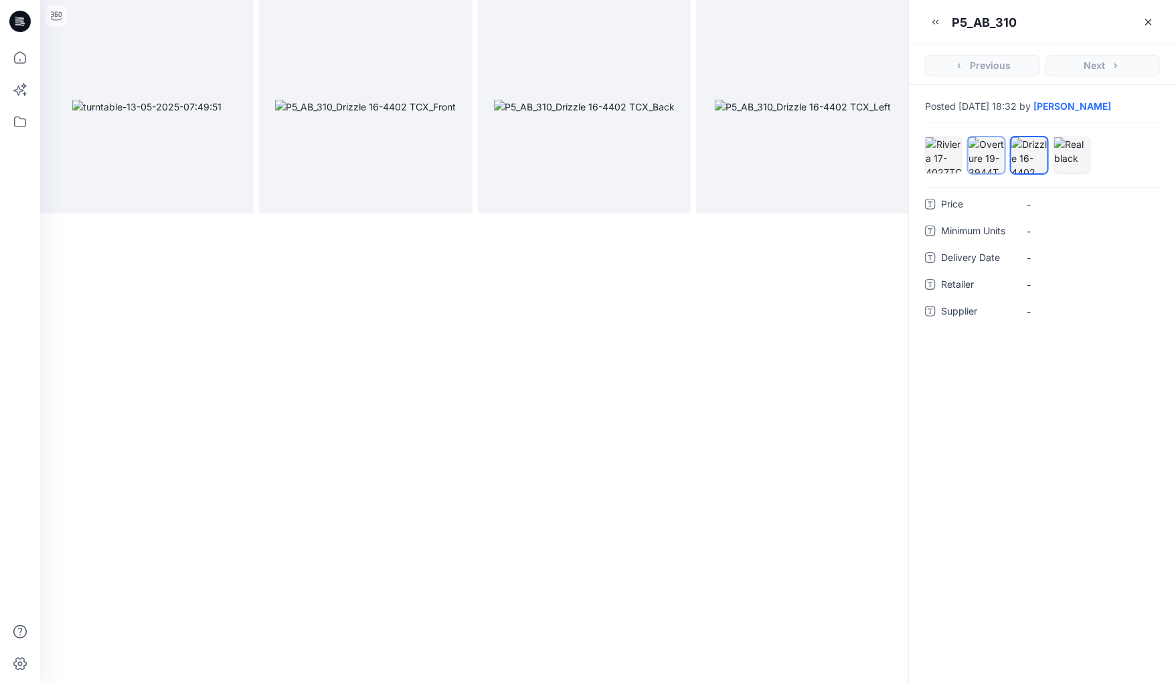
click at [980, 153] on div at bounding box center [986, 155] width 36 height 36
click at [936, 21] on icon "button" at bounding box center [935, 22] width 11 height 11
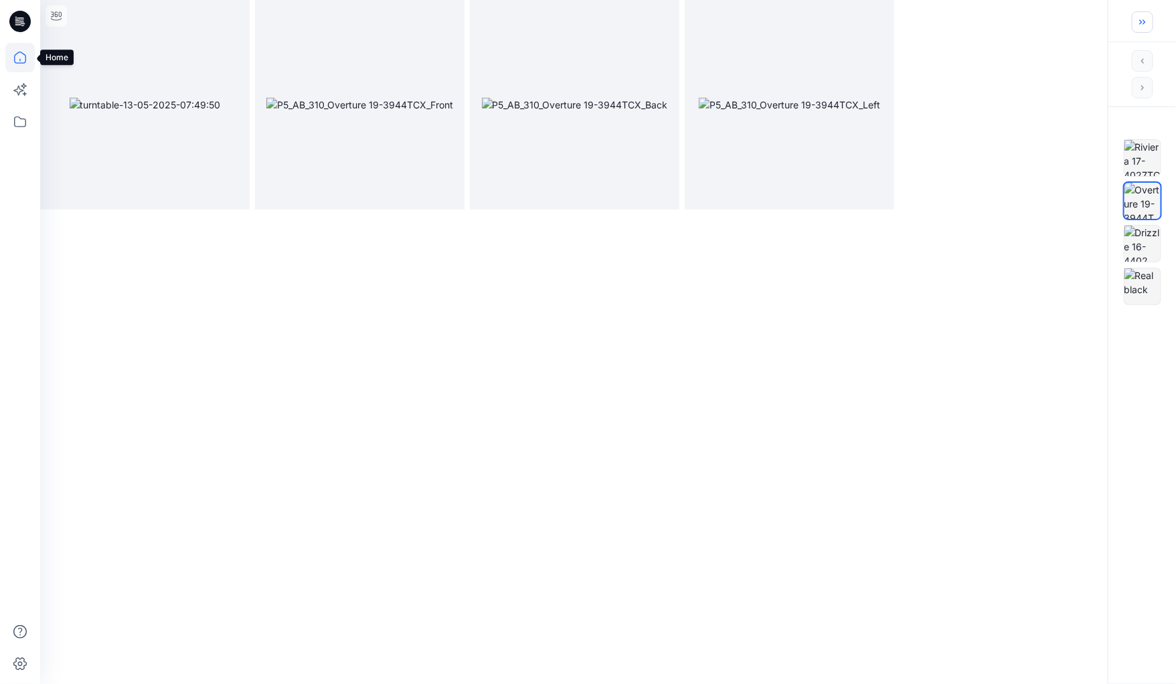
click at [19, 57] on icon at bounding box center [19, 57] width 29 height 29
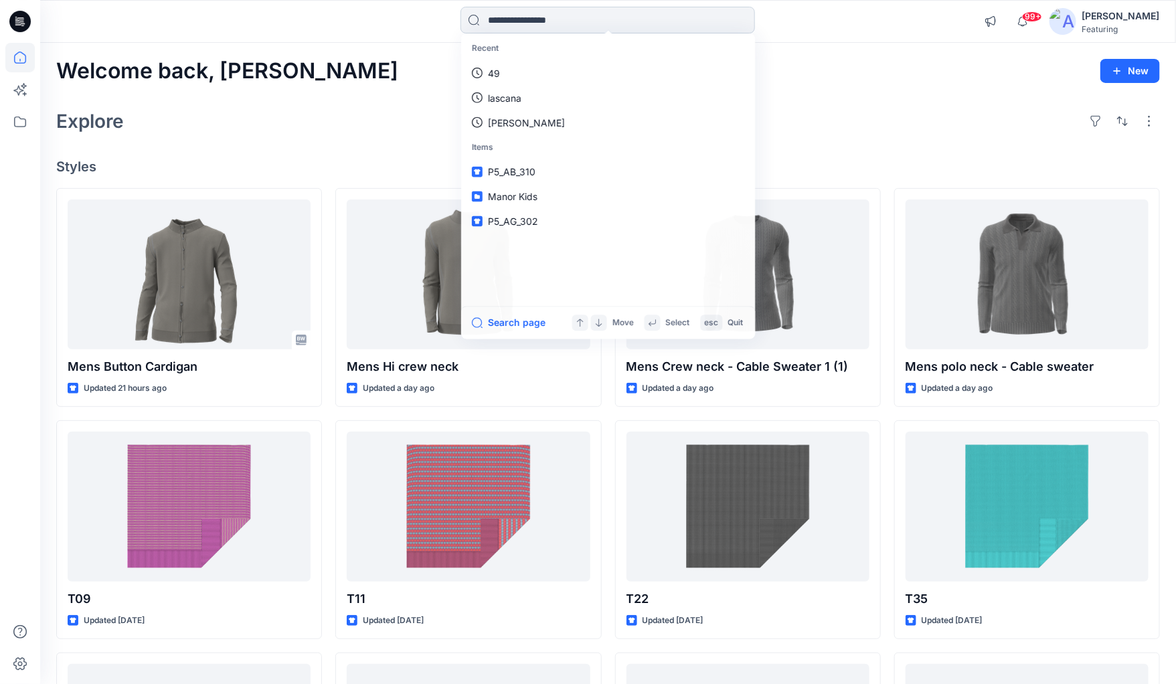
click at [545, 11] on input at bounding box center [607, 20] width 294 height 27
click at [497, 74] on p "test q" at bounding box center [500, 73] width 25 height 14
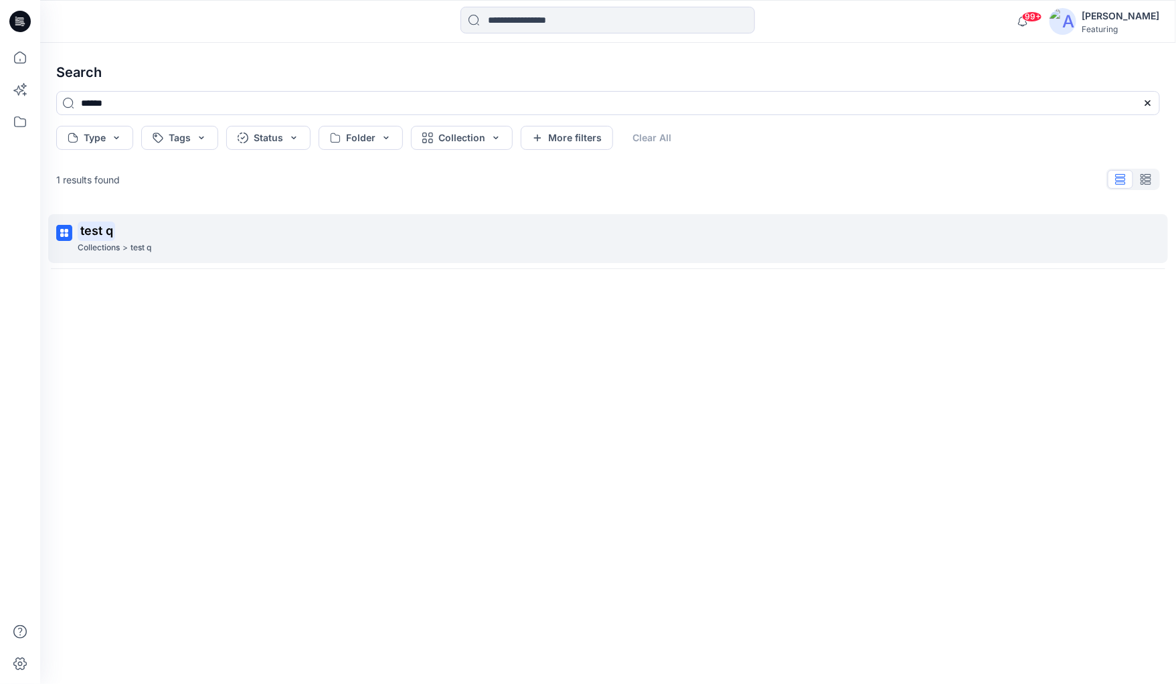
click at [90, 223] on mark "test q" at bounding box center [96, 231] width 37 height 19
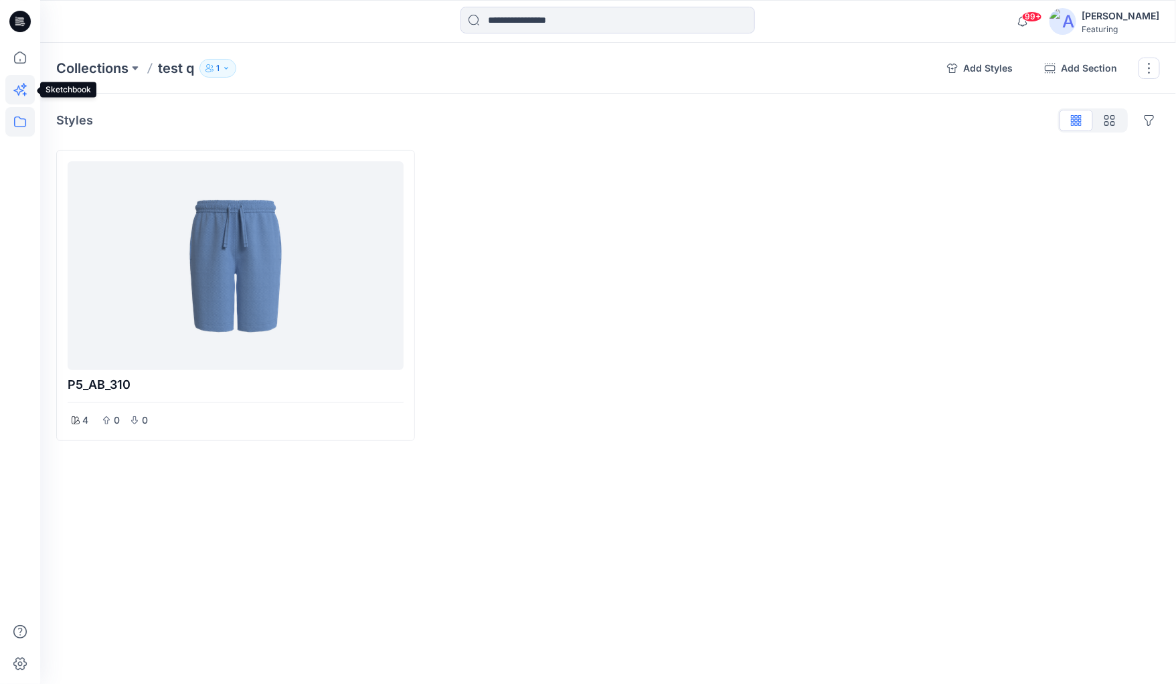
click at [21, 87] on icon at bounding box center [19, 89] width 29 height 29
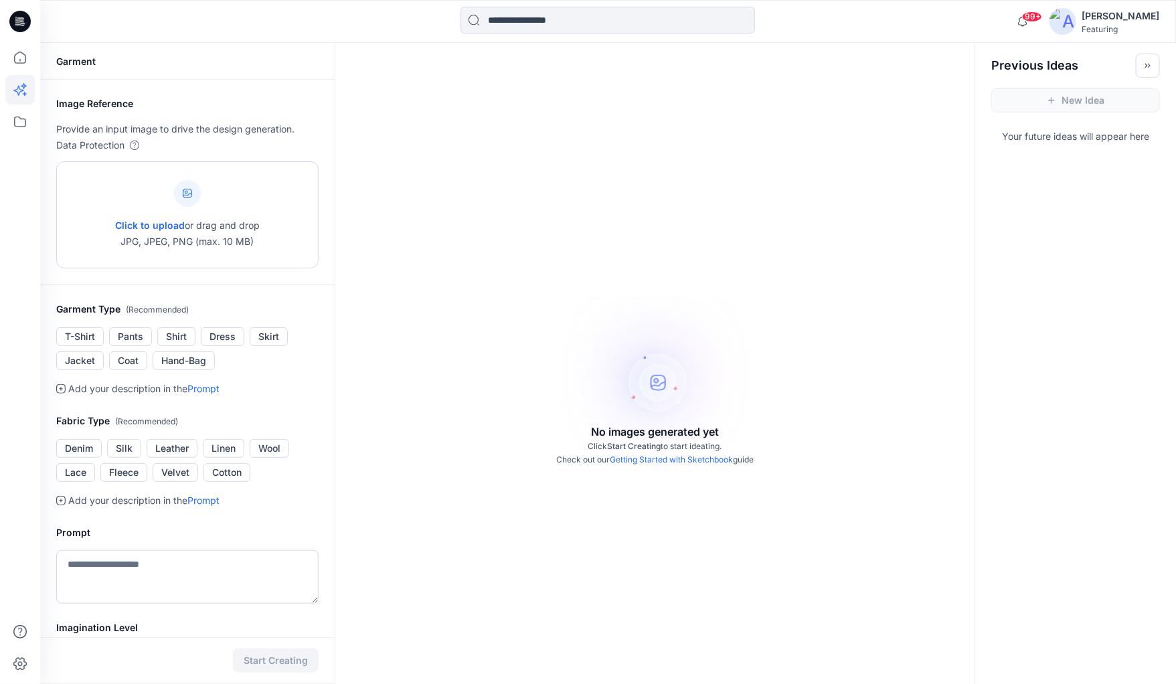
click at [133, 222] on span "Click to upload" at bounding box center [150, 225] width 70 height 11
type input "**********"
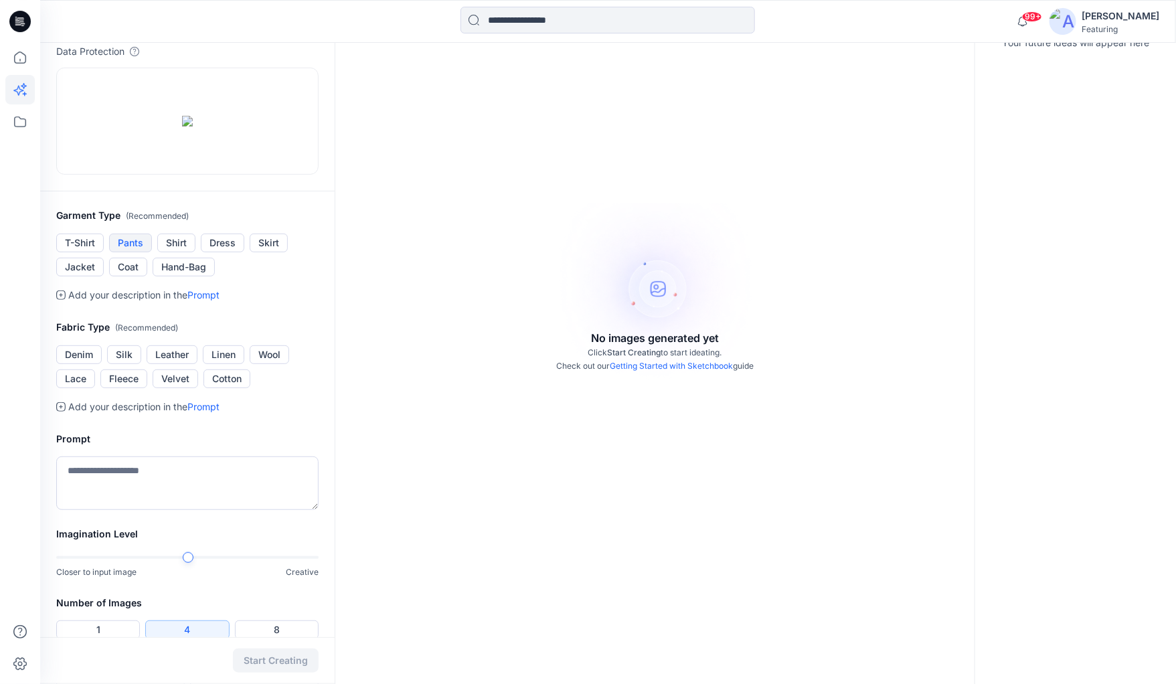
scroll to position [111, 0]
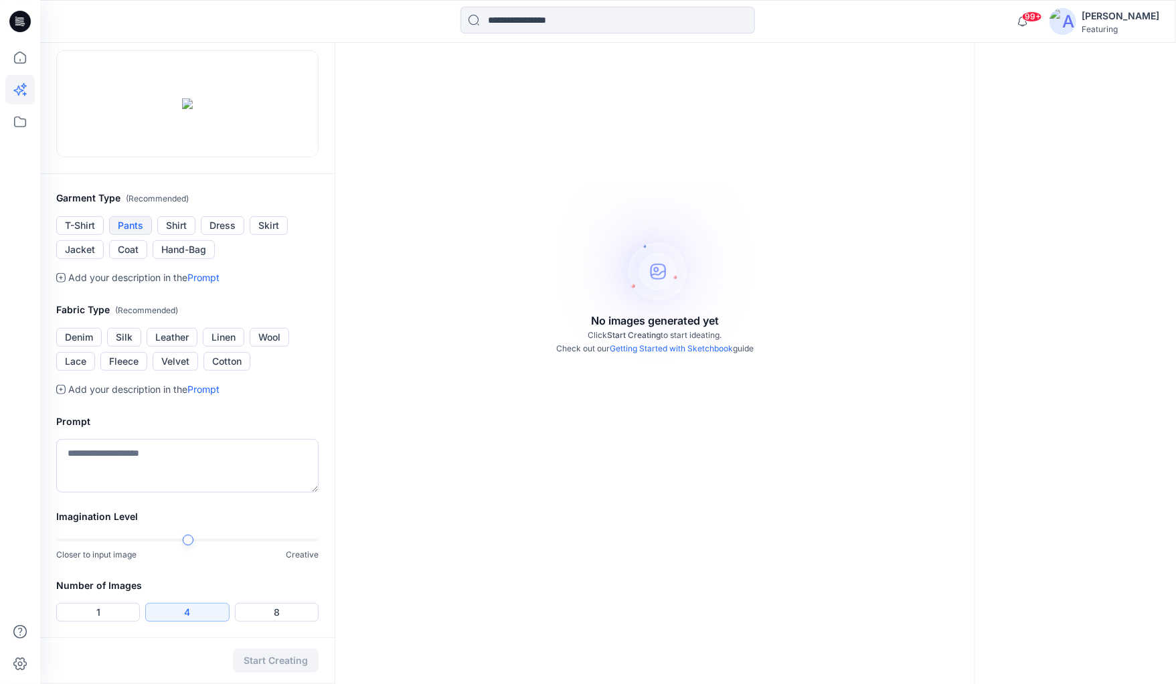
click at [133, 235] on button "Pants" at bounding box center [130, 225] width 43 height 19
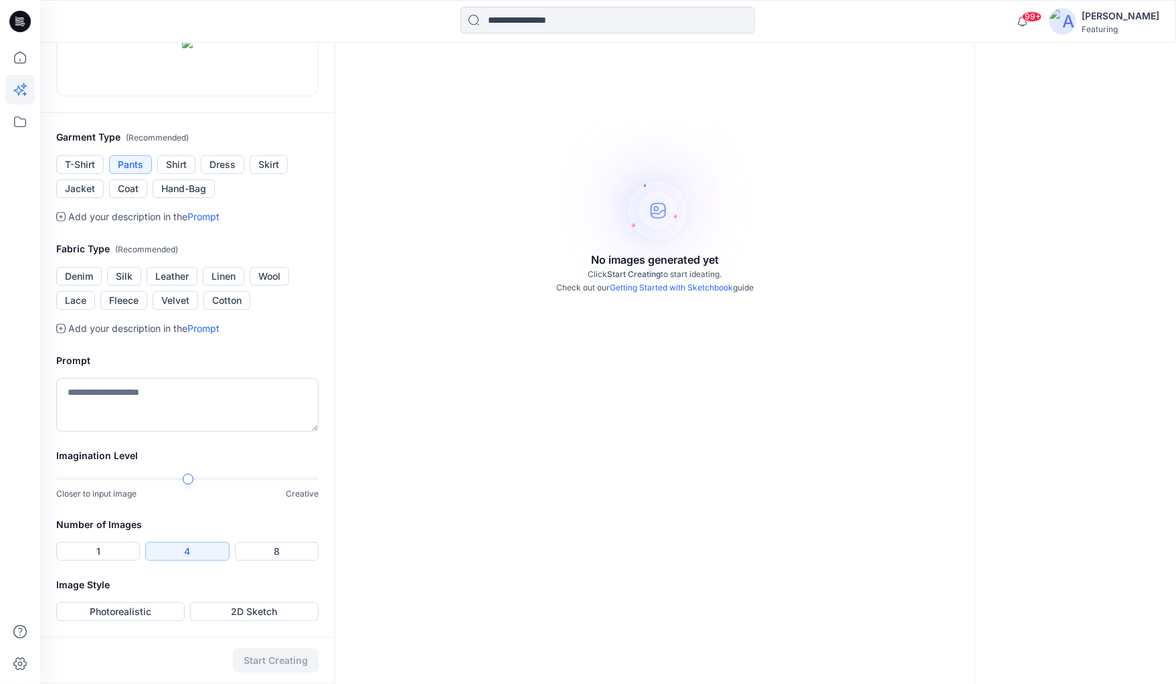
scroll to position [216, 0]
click at [224, 286] on button "Linen" at bounding box center [223, 276] width 41 height 19
click at [228, 310] on button "Cotton" at bounding box center [226, 300] width 47 height 19
click at [98, 432] on textarea at bounding box center [187, 405] width 262 height 54
type textarea "*"
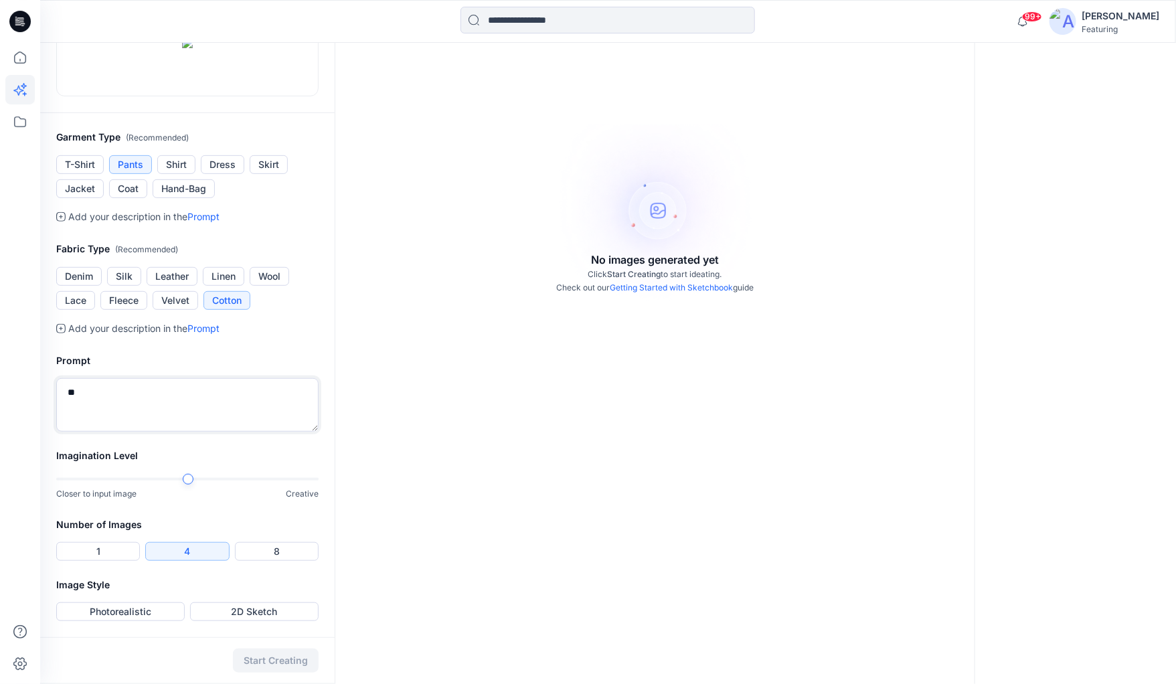
type textarea "*"
click at [145, 484] on div at bounding box center [187, 479] width 262 height 9
type textarea "**********"
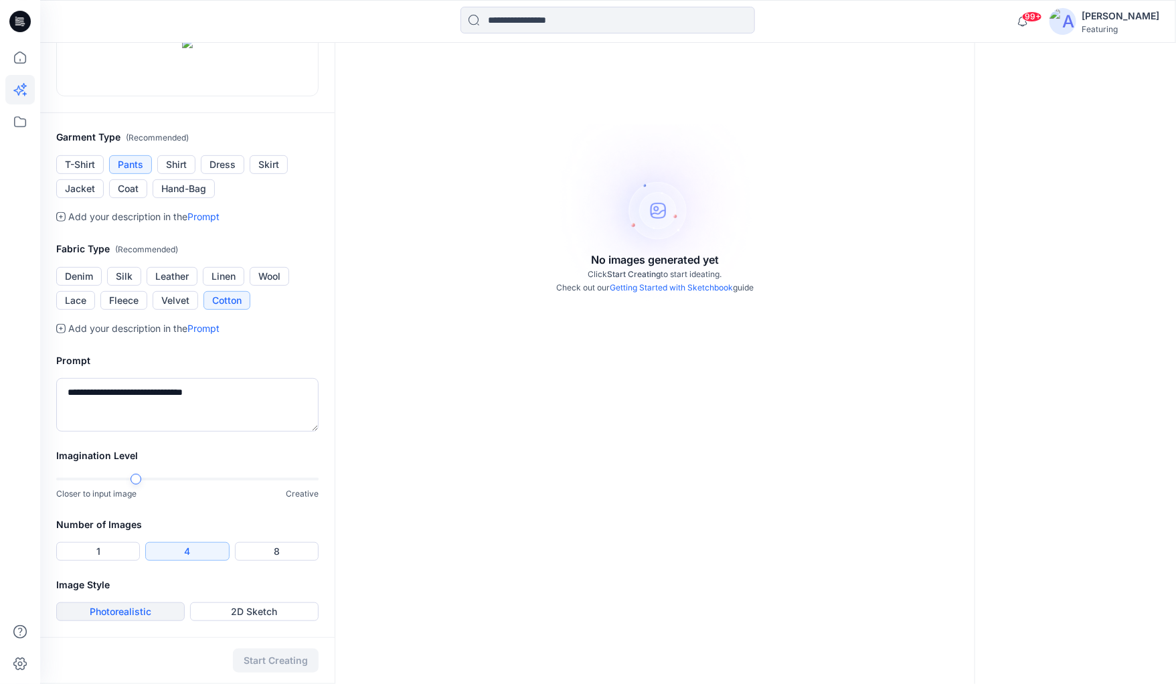
click at [142, 612] on button "Photorealistic" at bounding box center [120, 611] width 128 height 19
click at [251, 662] on button "Start Creating" at bounding box center [276, 661] width 86 height 24
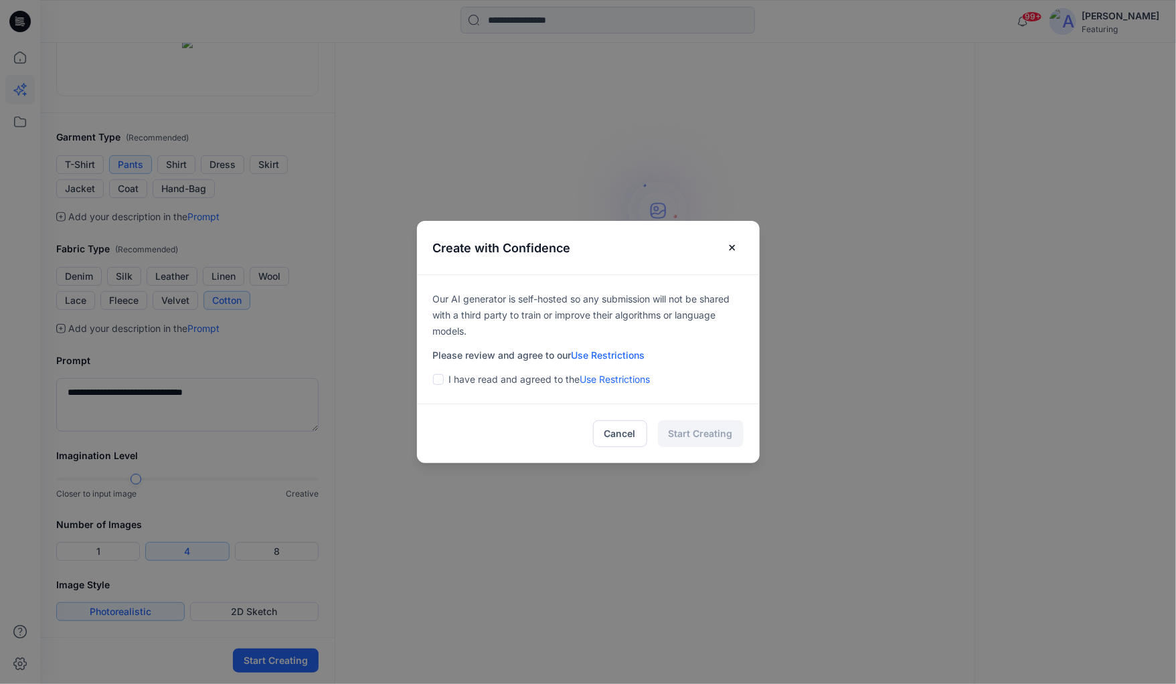
click at [438, 381] on span at bounding box center [438, 379] width 11 height 11
click at [698, 437] on button "Start Creating" at bounding box center [701, 433] width 86 height 27
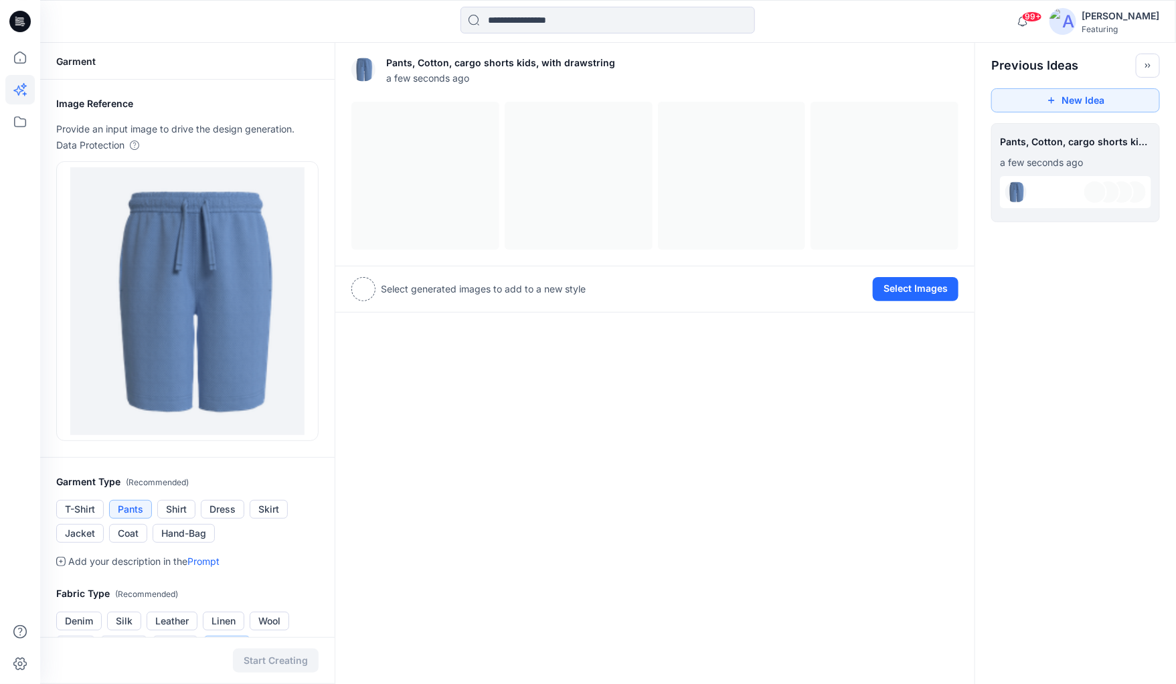
click at [394, 369] on div "Pants, Cotton, cargo shorts kids, with drawstring a few seconds ago View Settin…" at bounding box center [655, 536] width 640 height 986
click at [429, 153] on div at bounding box center [654, 176] width 607 height 148
click at [454, 211] on div at bounding box center [654, 176] width 607 height 148
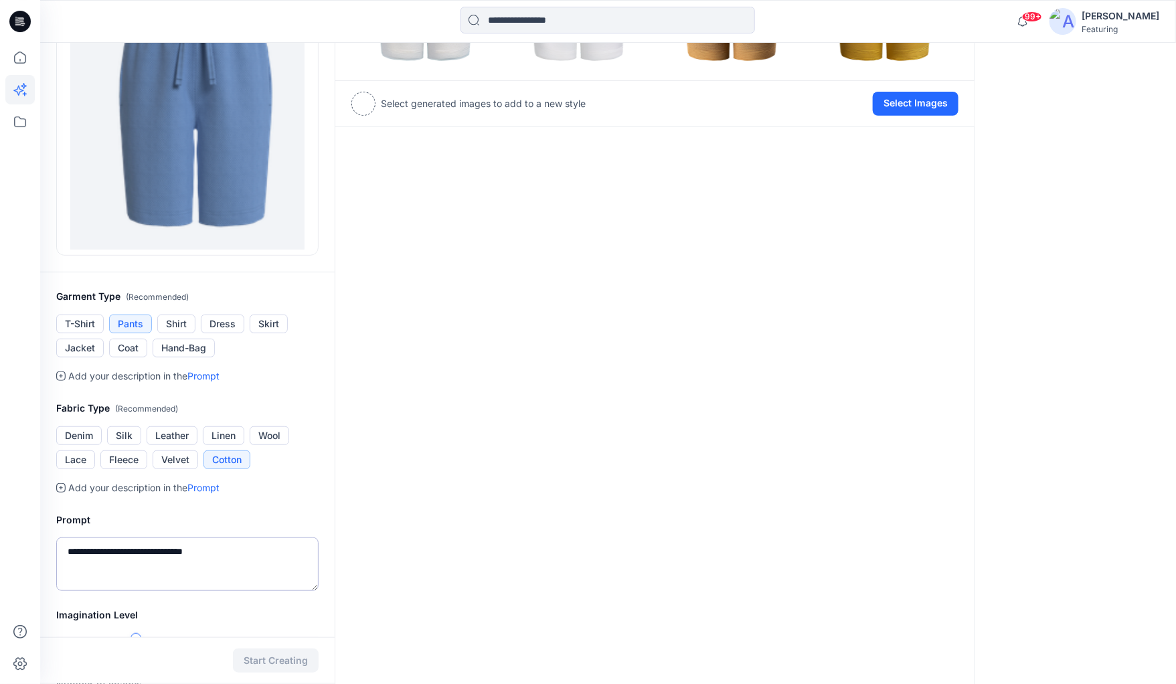
scroll to position [208, 0]
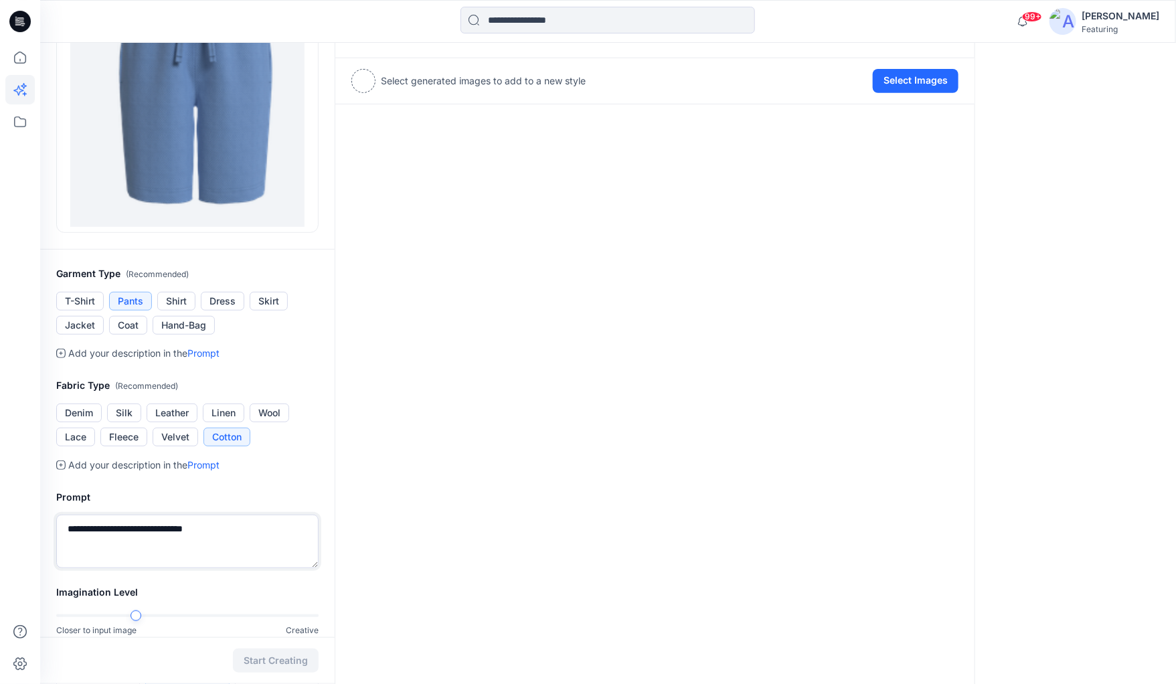
click at [122, 523] on textarea "**********" at bounding box center [187, 542] width 262 height 54
type textarea "**********"
click at [279, 665] on button "Start Creating" at bounding box center [276, 661] width 86 height 24
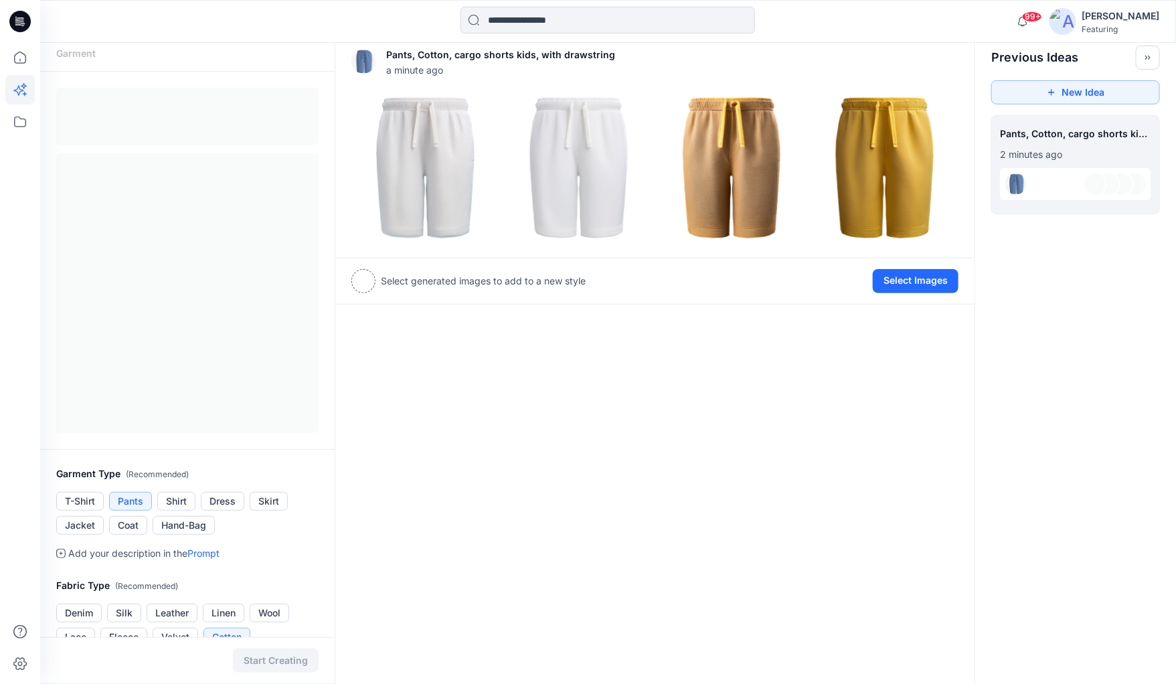
scroll to position [5, 0]
